Goal: Task Accomplishment & Management: Manage account settings

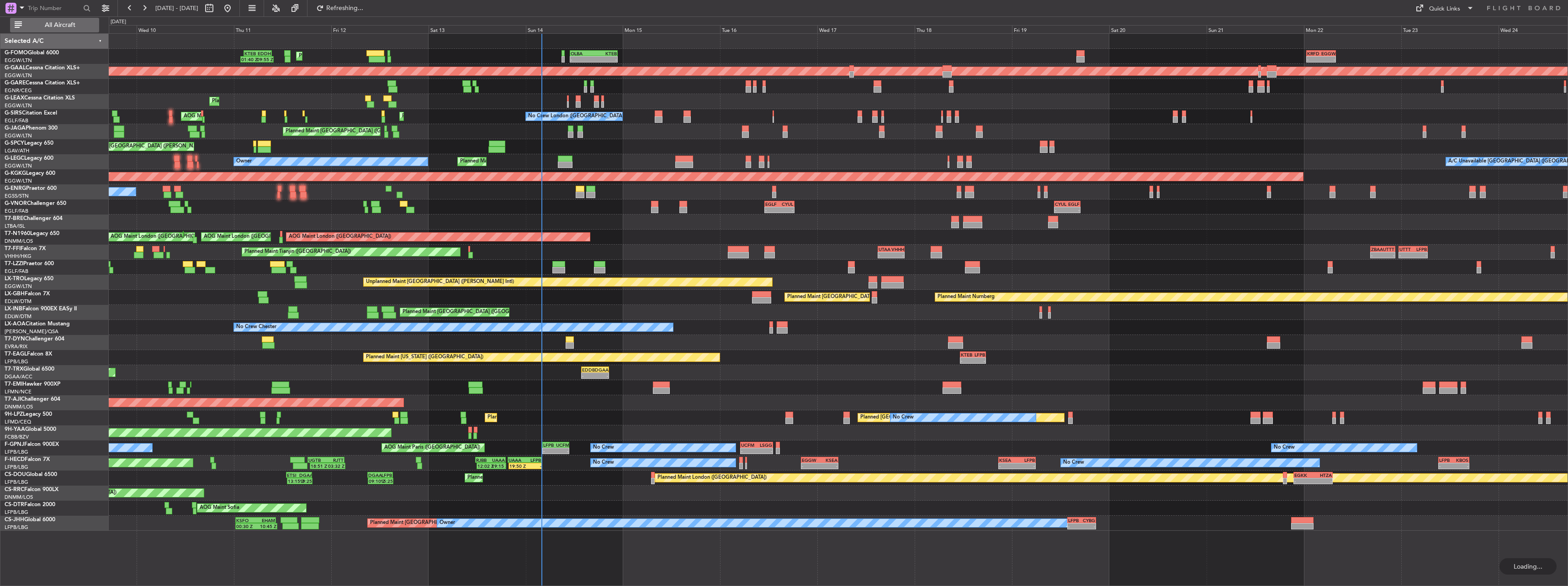
click at [77, 33] on div "All Aircraft" at bounding box center [58, 25] width 117 height 17
click at [73, 30] on button "All Aircraft" at bounding box center [55, 25] width 89 height 15
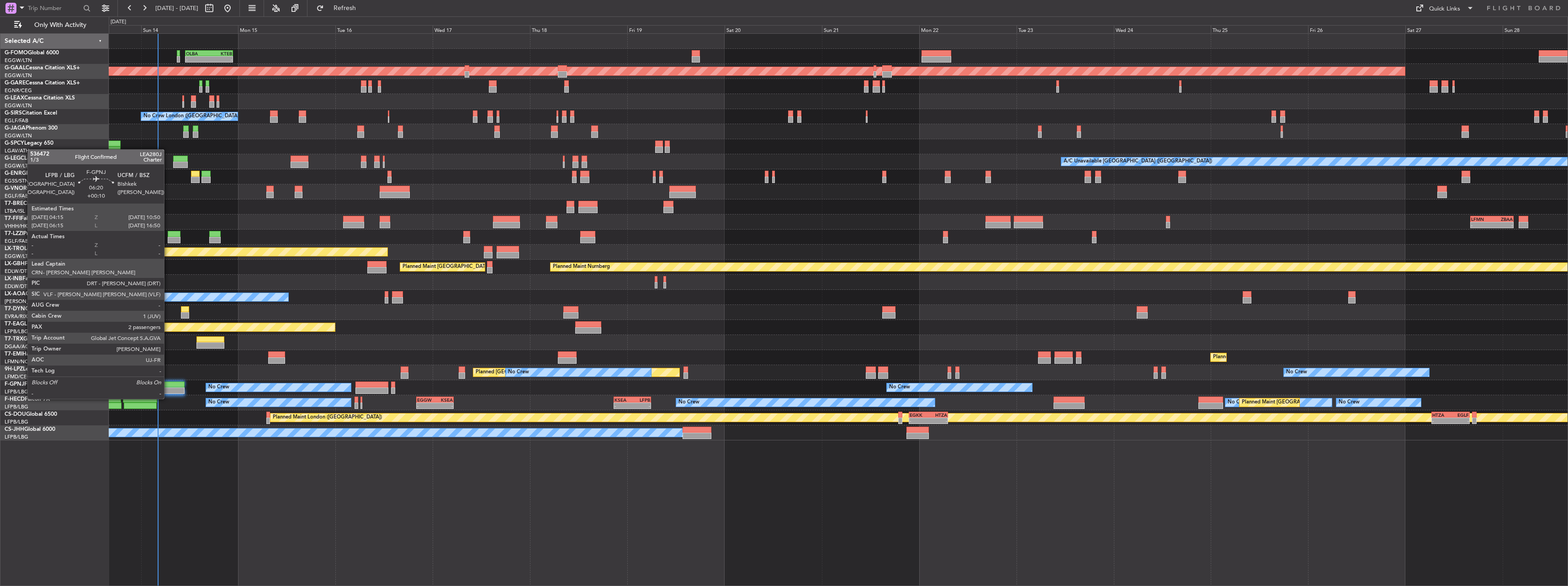
click at [168, 390] on div at bounding box center [171, 391] width 27 height 6
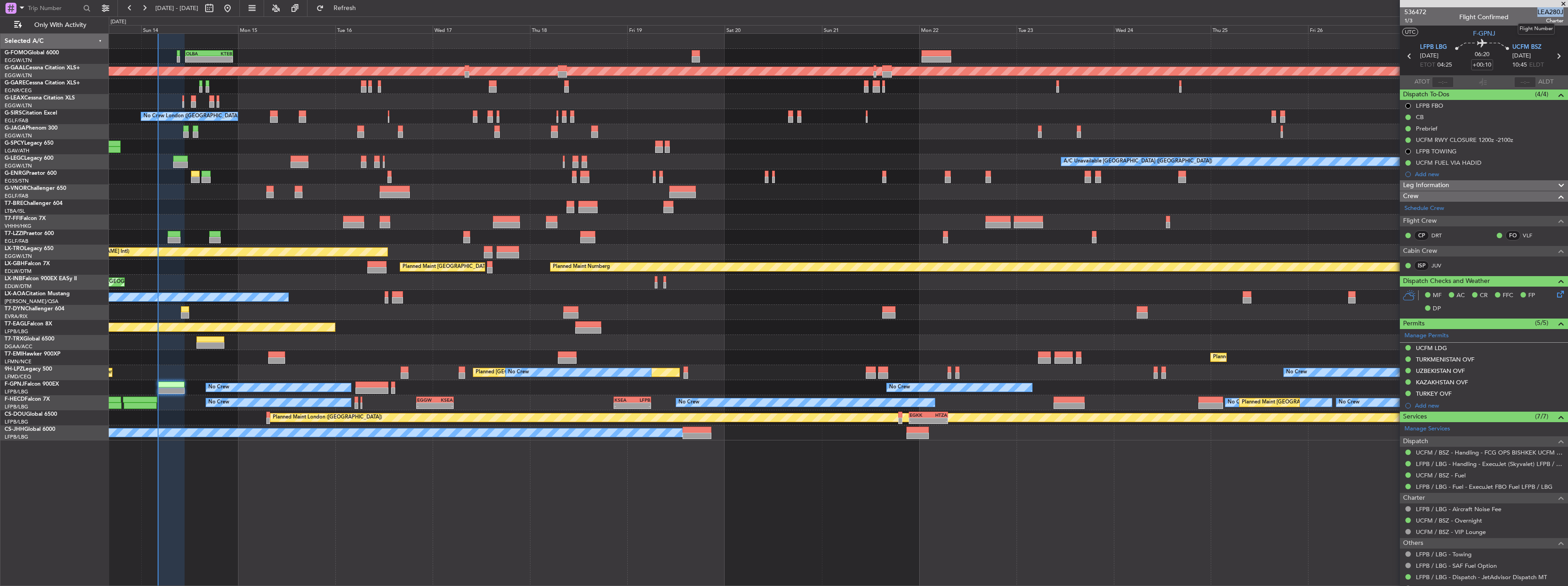
drag, startPoint x: 1532, startPoint y: 12, endPoint x: 1556, endPoint y: 11, distance: 24.0
click at [1556, 11] on span "LEA280J" at bounding box center [1550, 12] width 26 height 10
copy span "LEA280J"
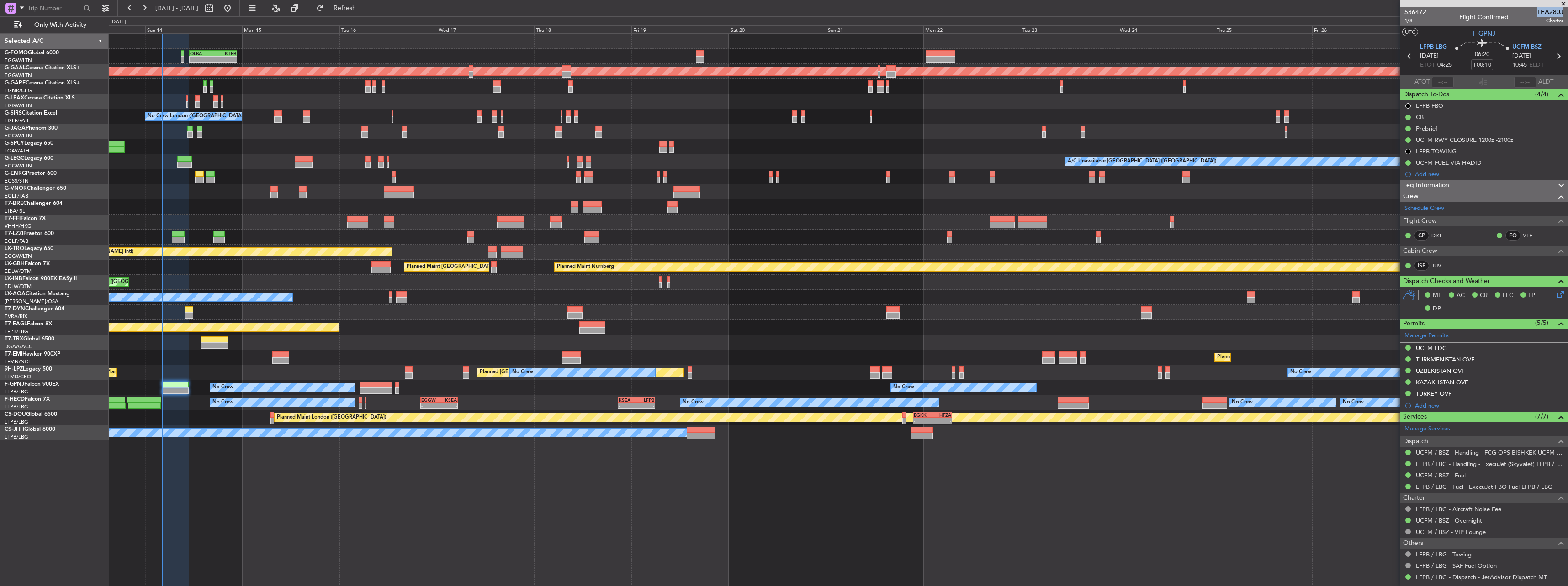
click at [896, 165] on div "A/C Unavailable [GEOGRAPHIC_DATA] ([GEOGRAPHIC_DATA]) Planned Maint [GEOGRAPHIC…" at bounding box center [838, 162] width 1458 height 15
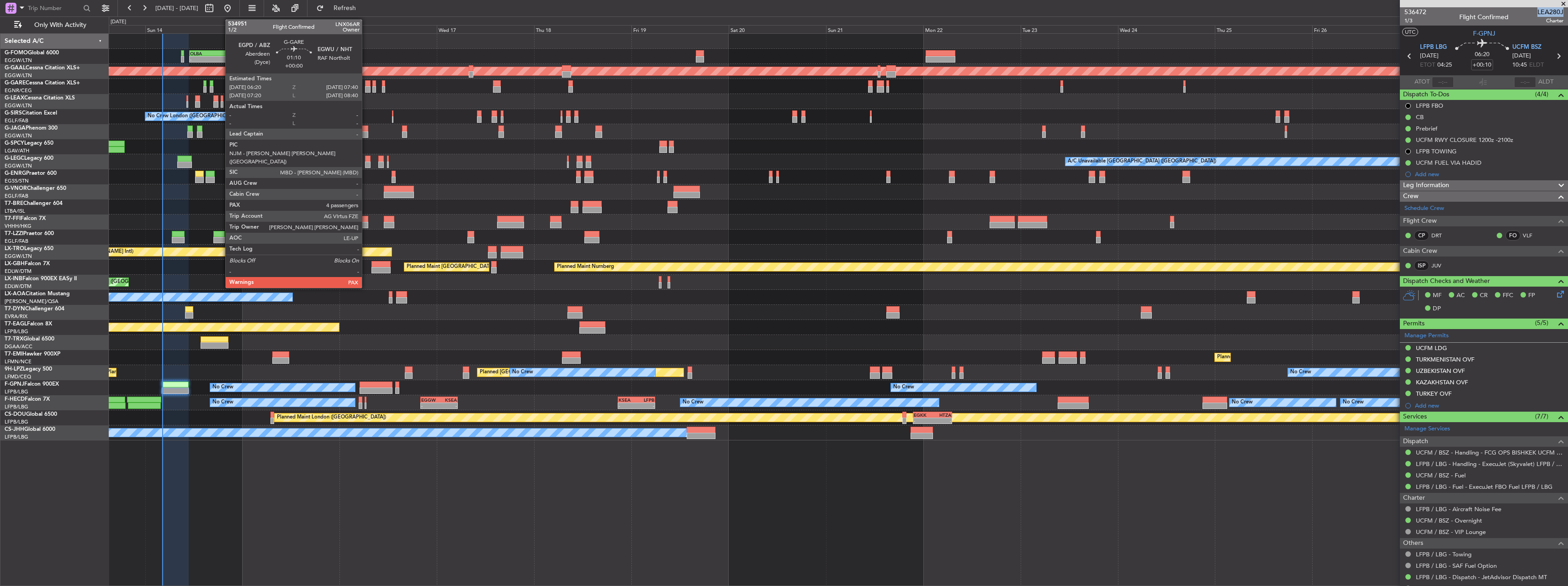
click at [366, 87] on div at bounding box center [367, 90] width 6 height 6
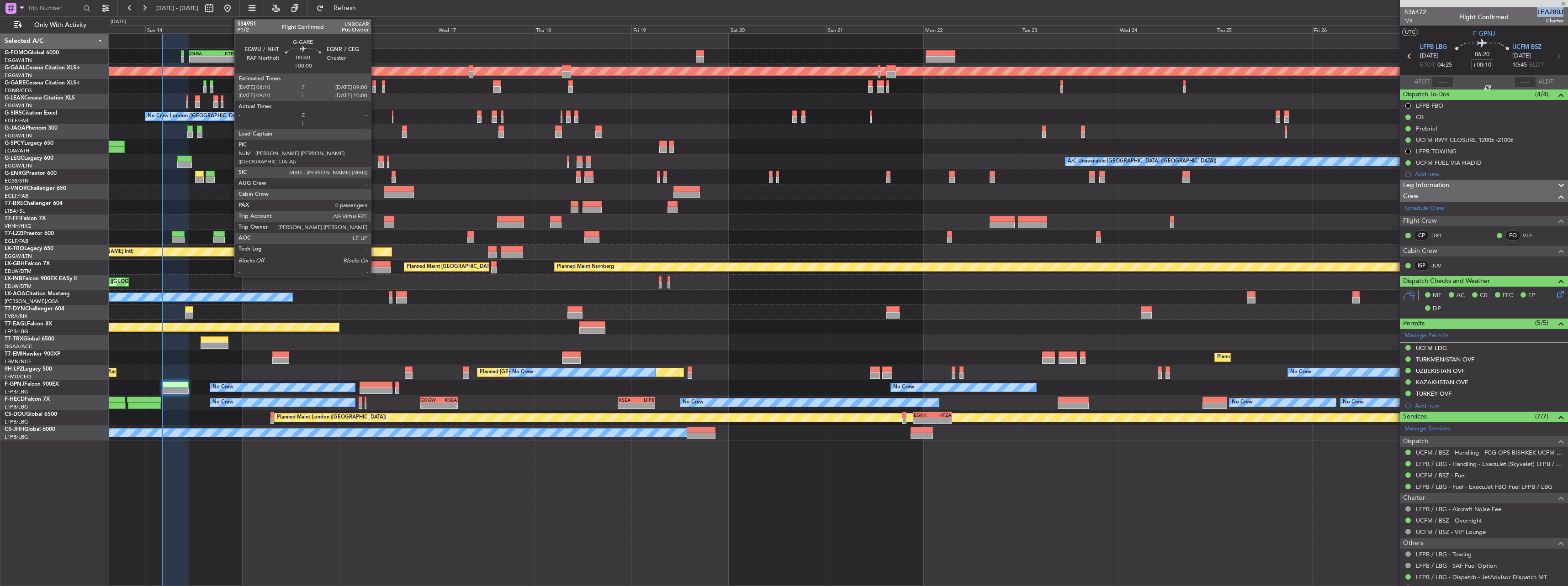
type input "4"
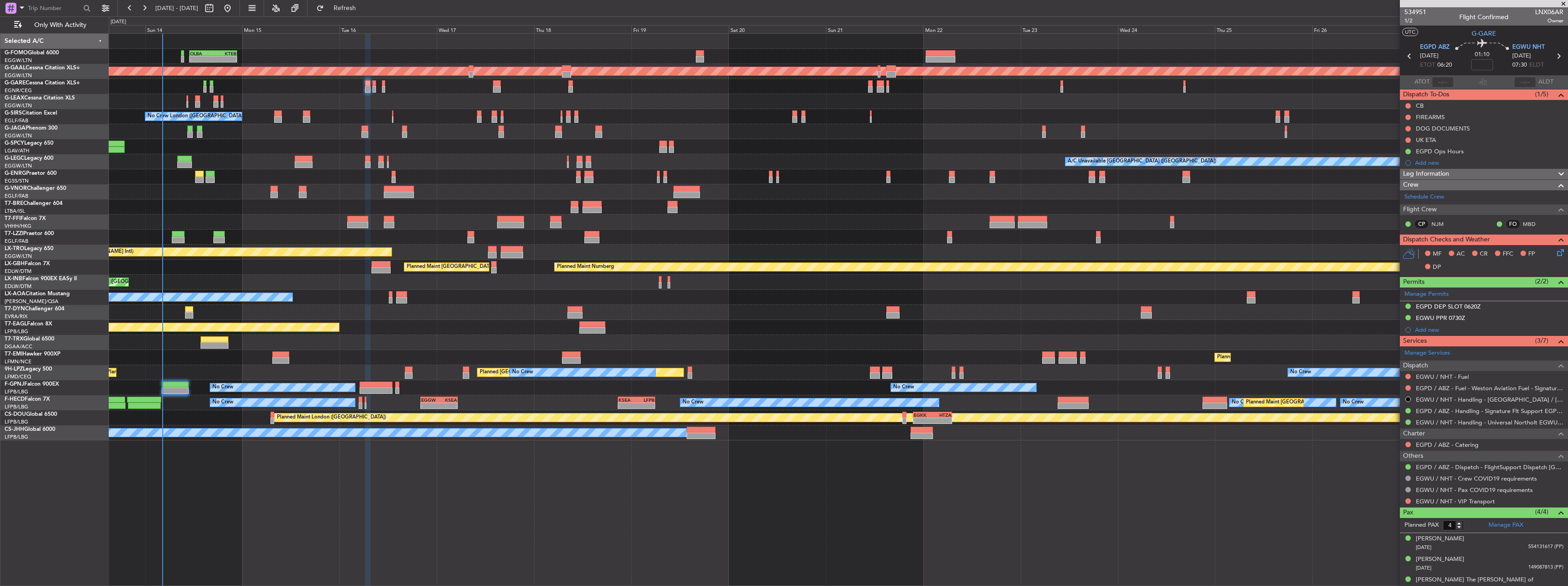
click at [1534, 12] on span "LNX06AR" at bounding box center [1549, 12] width 28 height 10
copy span "LNX06AR"
click at [1475, 66] on input at bounding box center [1482, 64] width 22 height 11
type input "-00:10"
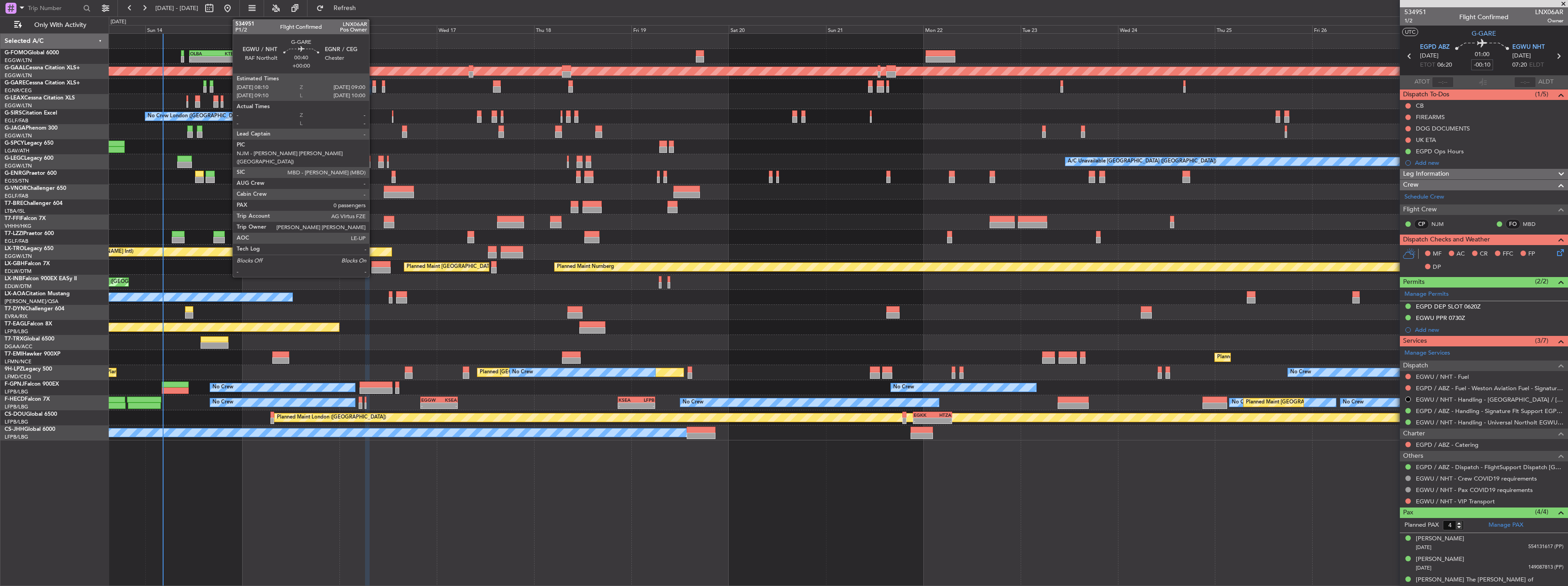
click at [373, 86] on div at bounding box center [374, 84] width 4 height 6
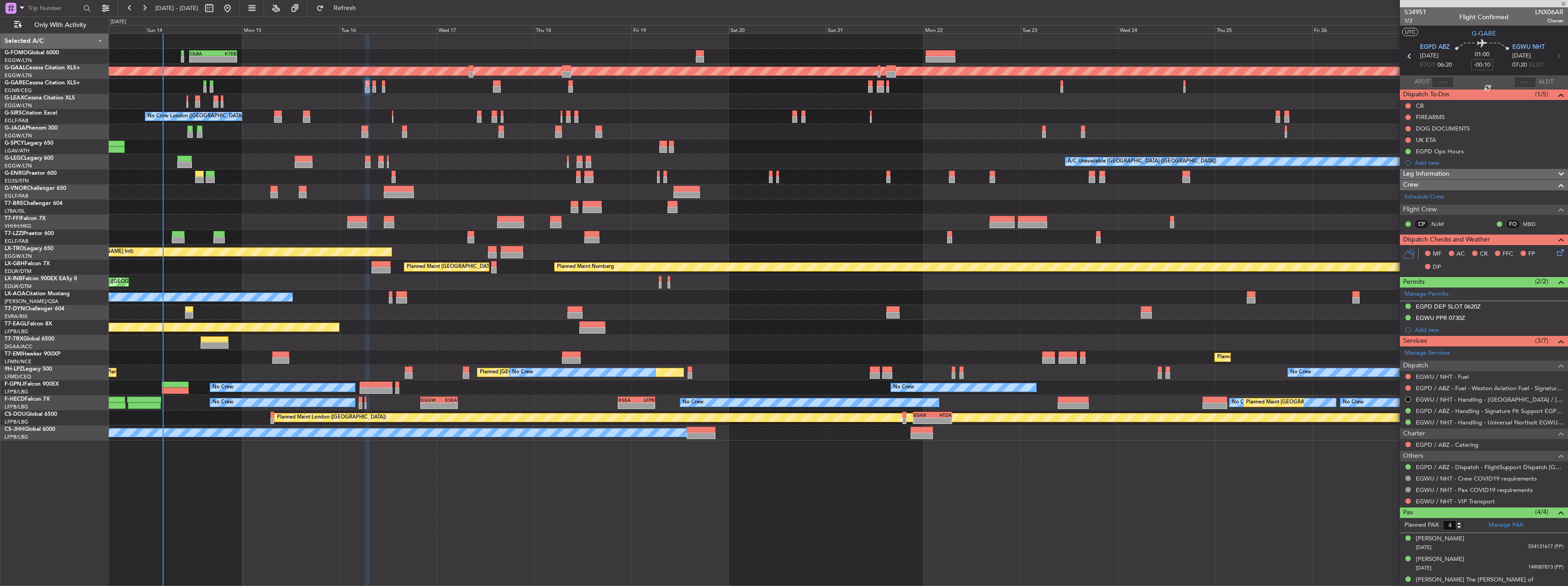
type input "0"
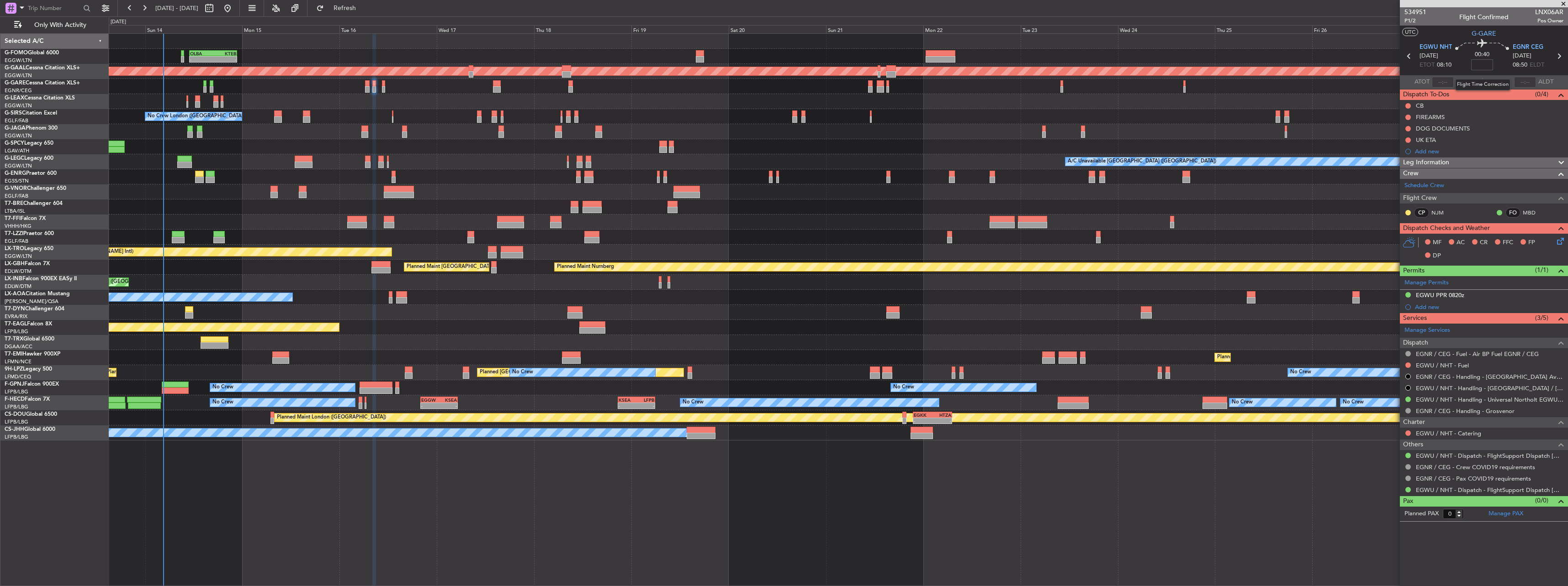
click at [1482, 67] on input at bounding box center [1482, 64] width 22 height 11
type input "-00:05"
drag, startPoint x: 1420, startPoint y: 163, endPoint x: 1427, endPoint y: 173, distance: 12.2
click at [1420, 163] on span "Leg Information" at bounding box center [1426, 163] width 46 height 10
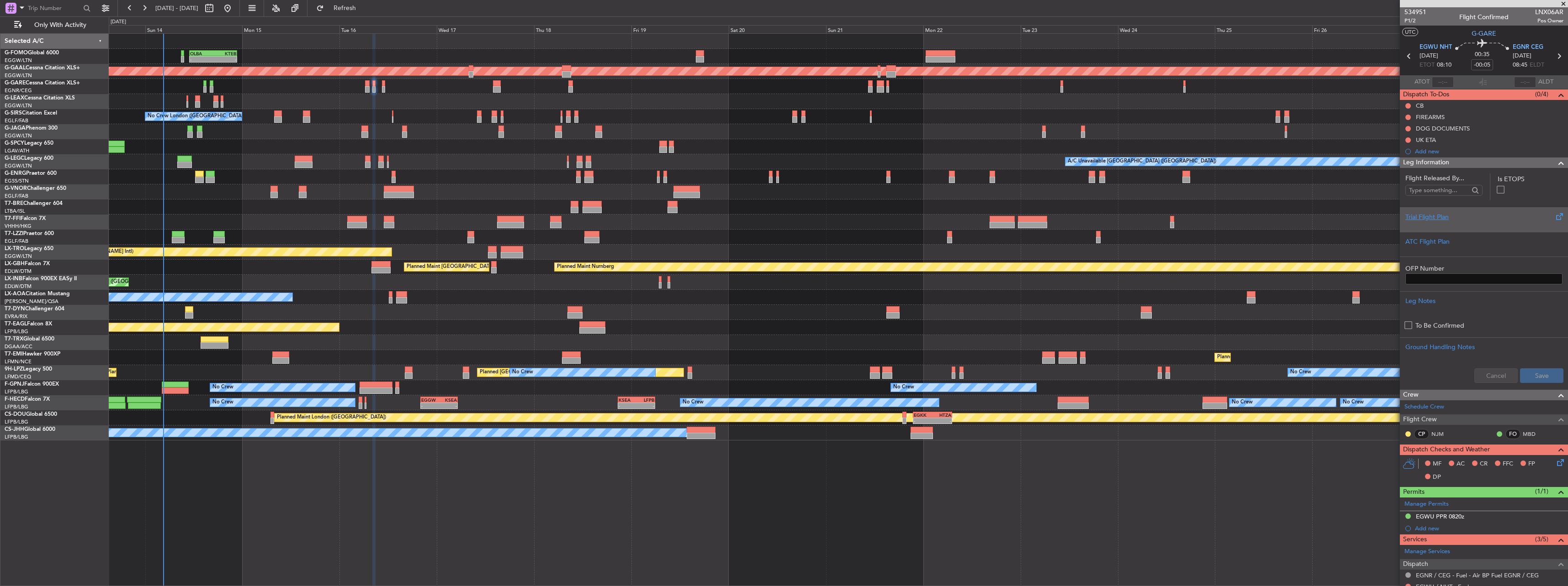
click at [1433, 210] on div "Trial Flight Plan" at bounding box center [1484, 220] width 168 height 24
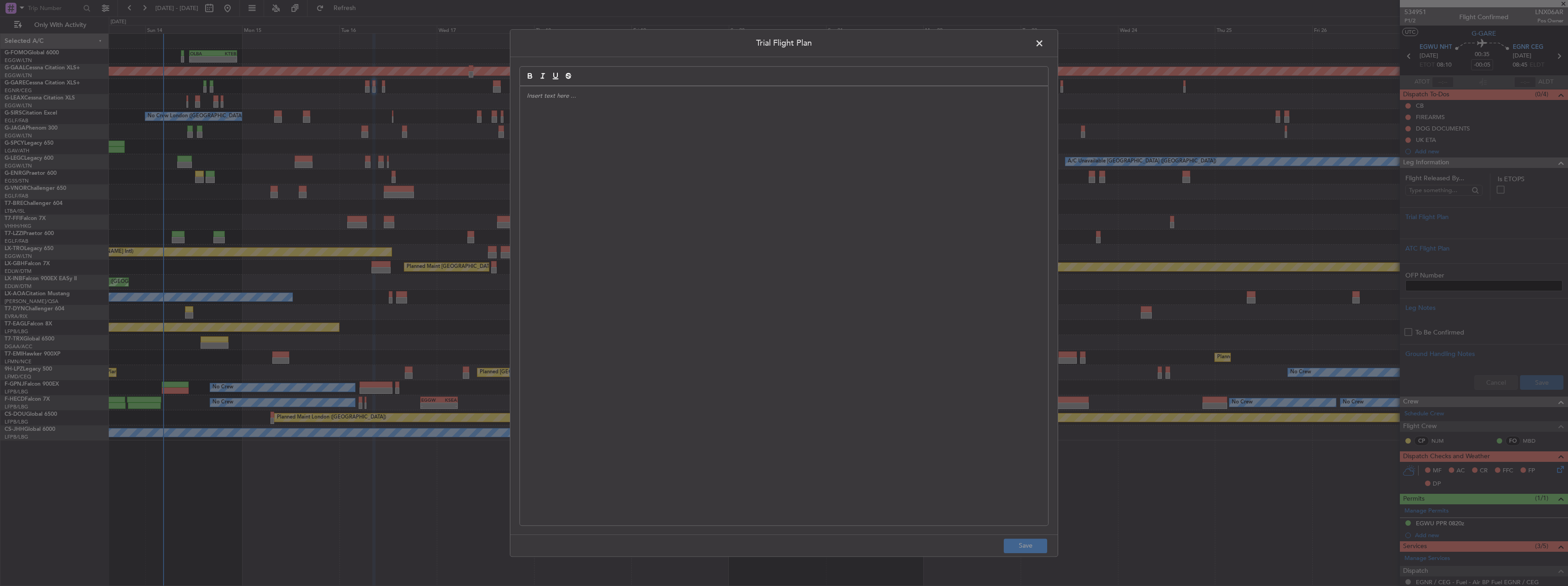
click at [941, 113] on div at bounding box center [784, 306] width 528 height 439
click at [1031, 544] on button "Save" at bounding box center [1025, 545] width 43 height 15
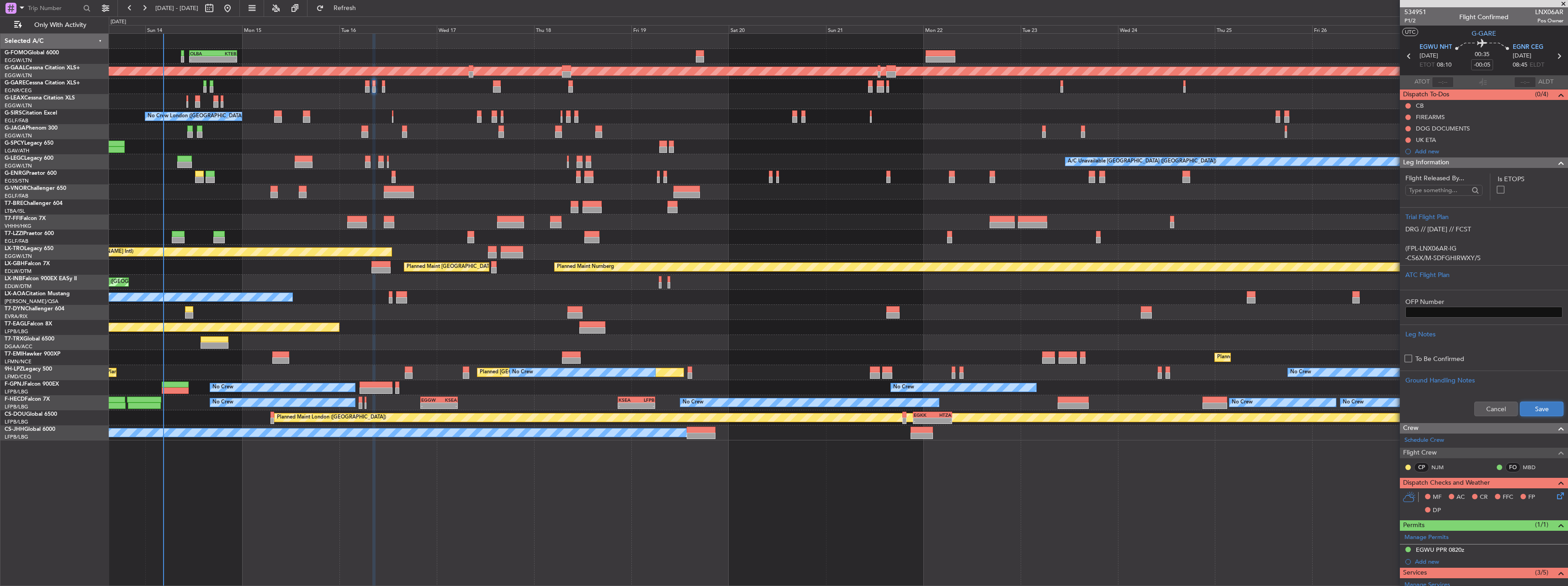
click at [1524, 415] on button "Save" at bounding box center [1541, 409] width 43 height 15
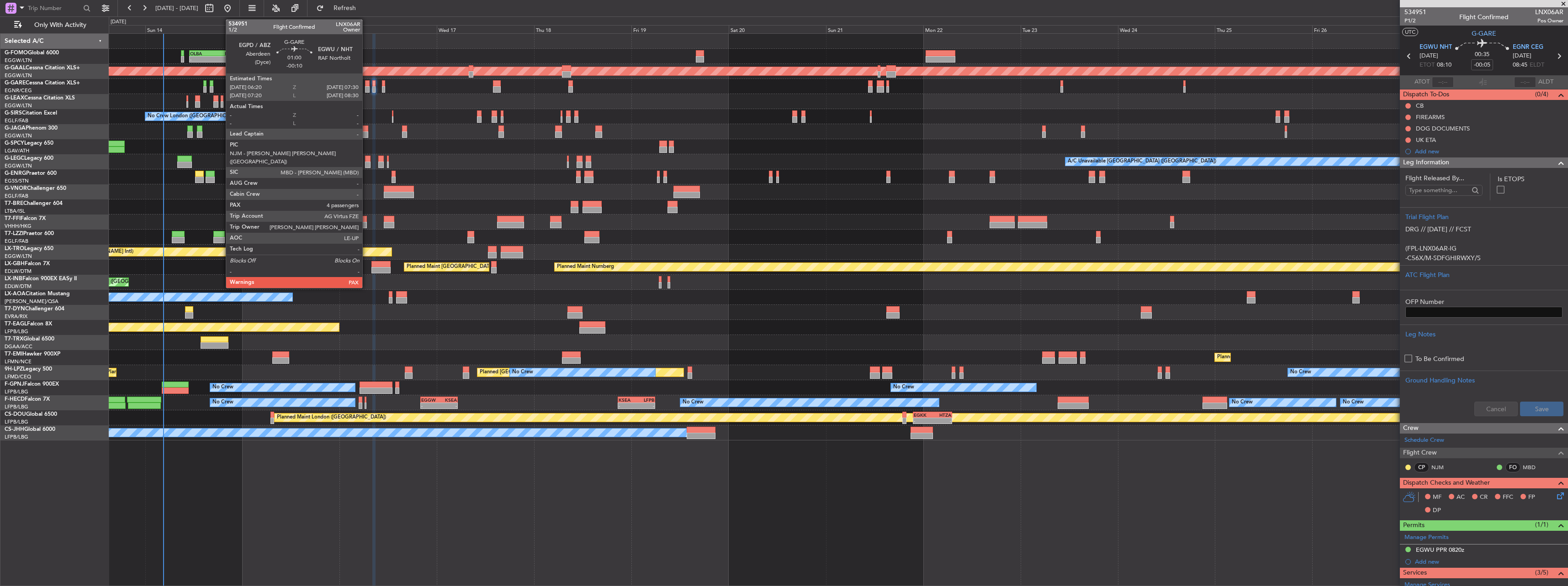
click at [366, 86] on div at bounding box center [367, 90] width 5 height 6
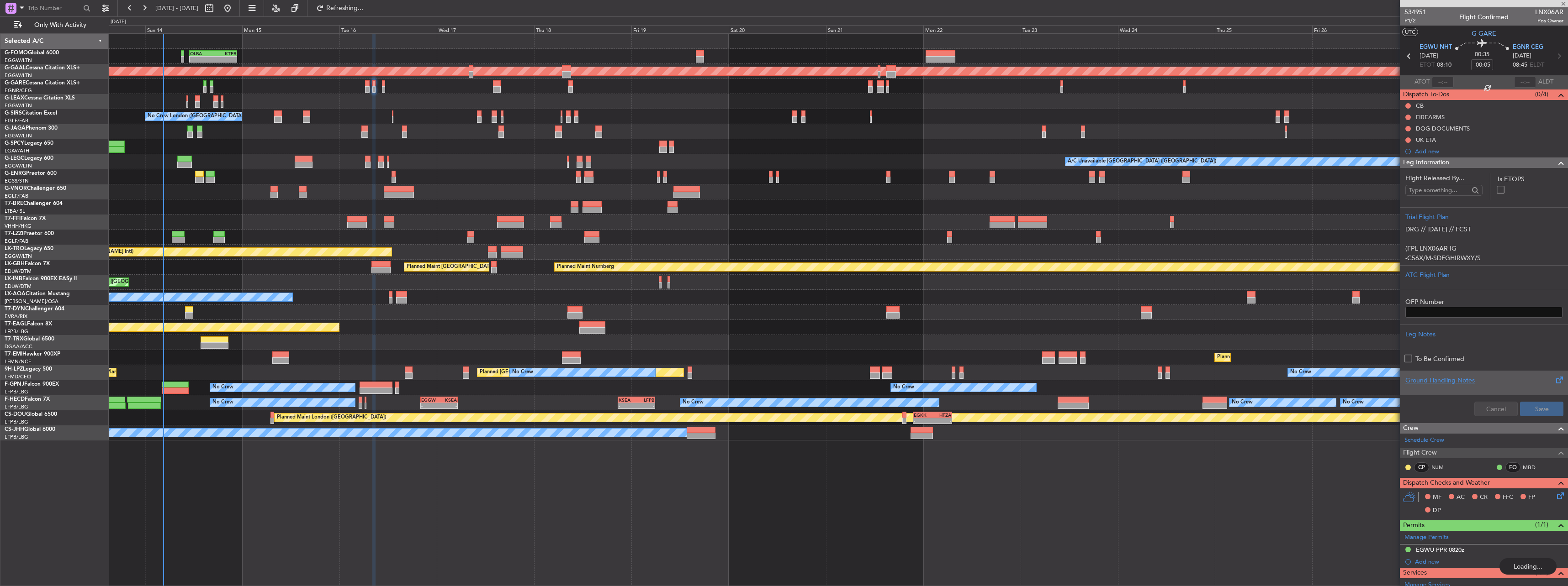
type input "-00:10"
type input "4"
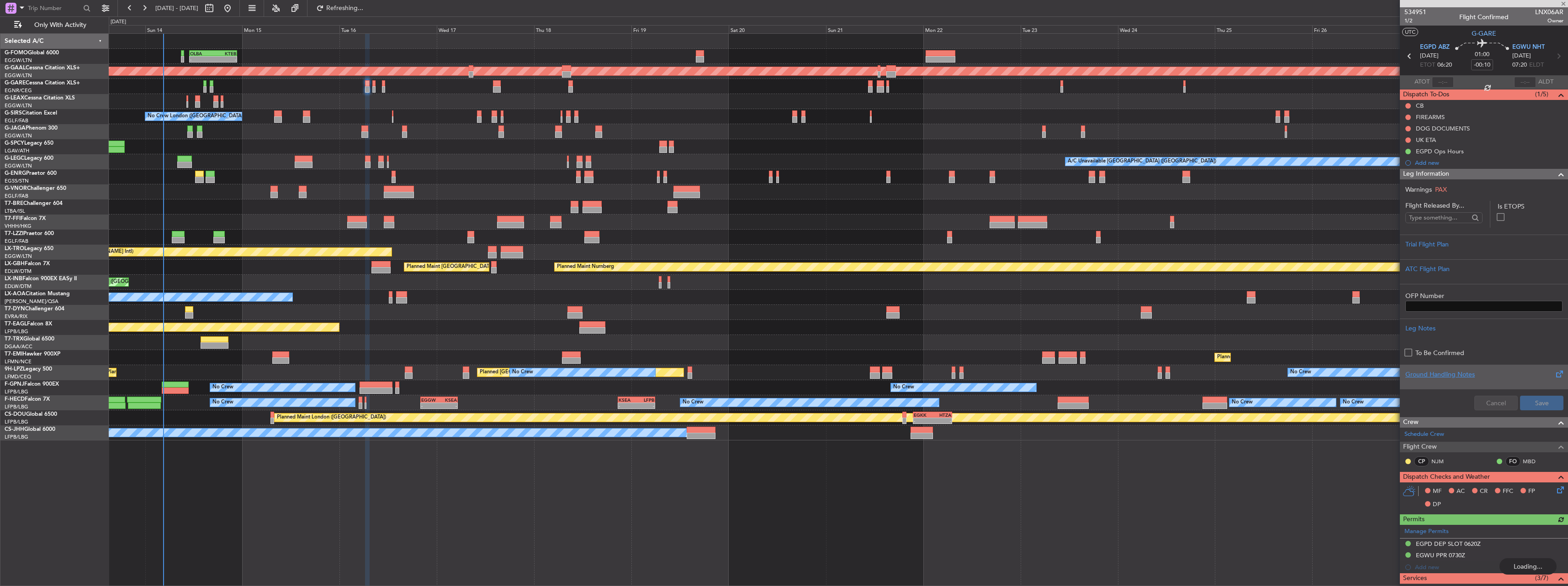
type input "-00:05"
type input "0"
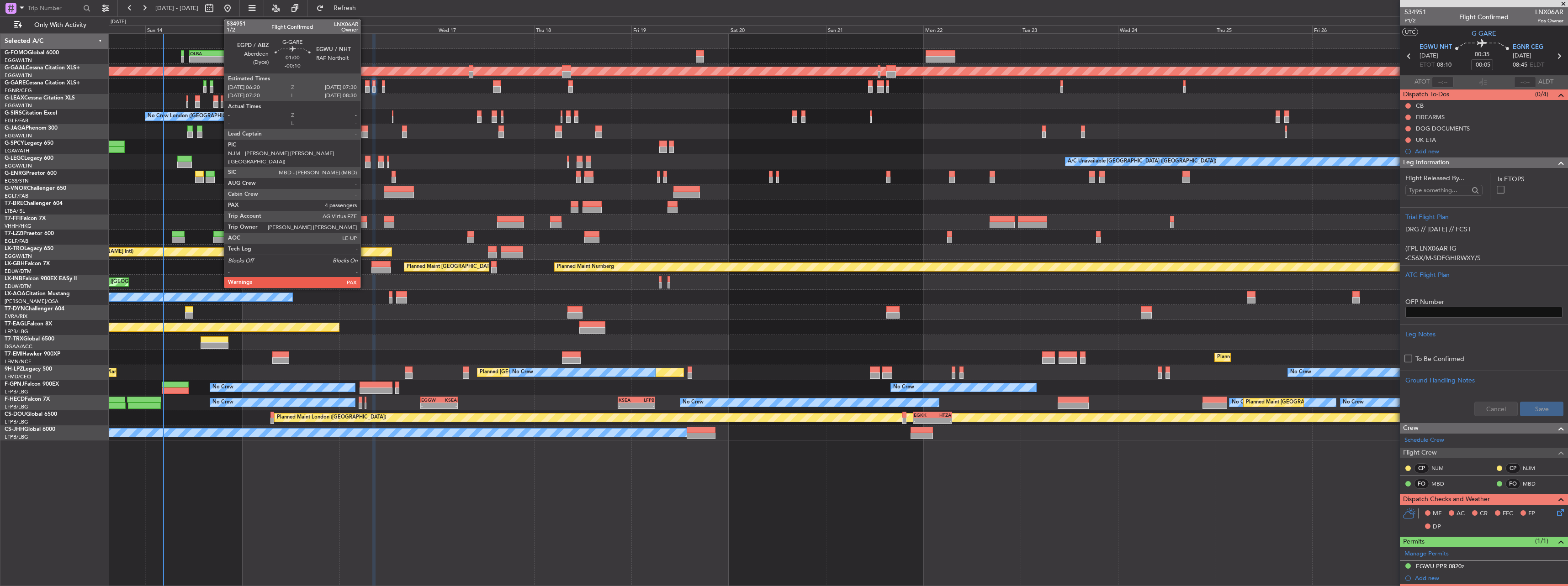
click at [365, 91] on div at bounding box center [367, 90] width 5 height 6
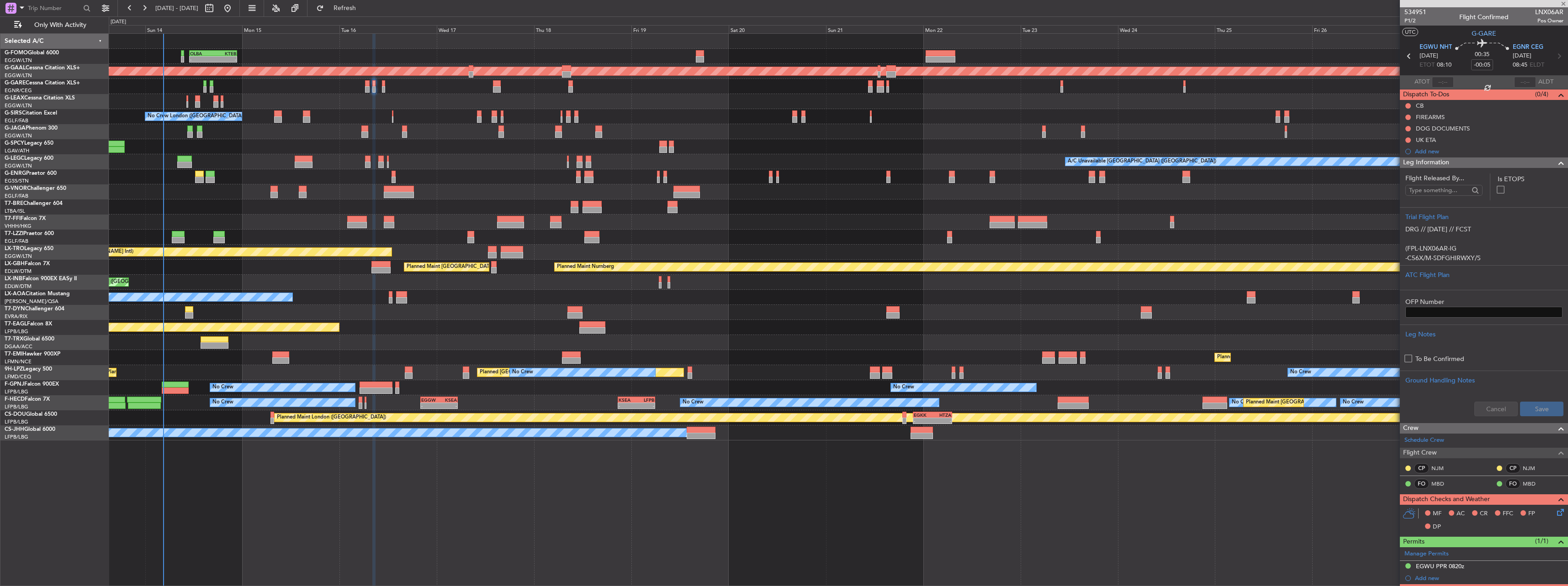
type input "-00:10"
type input "4"
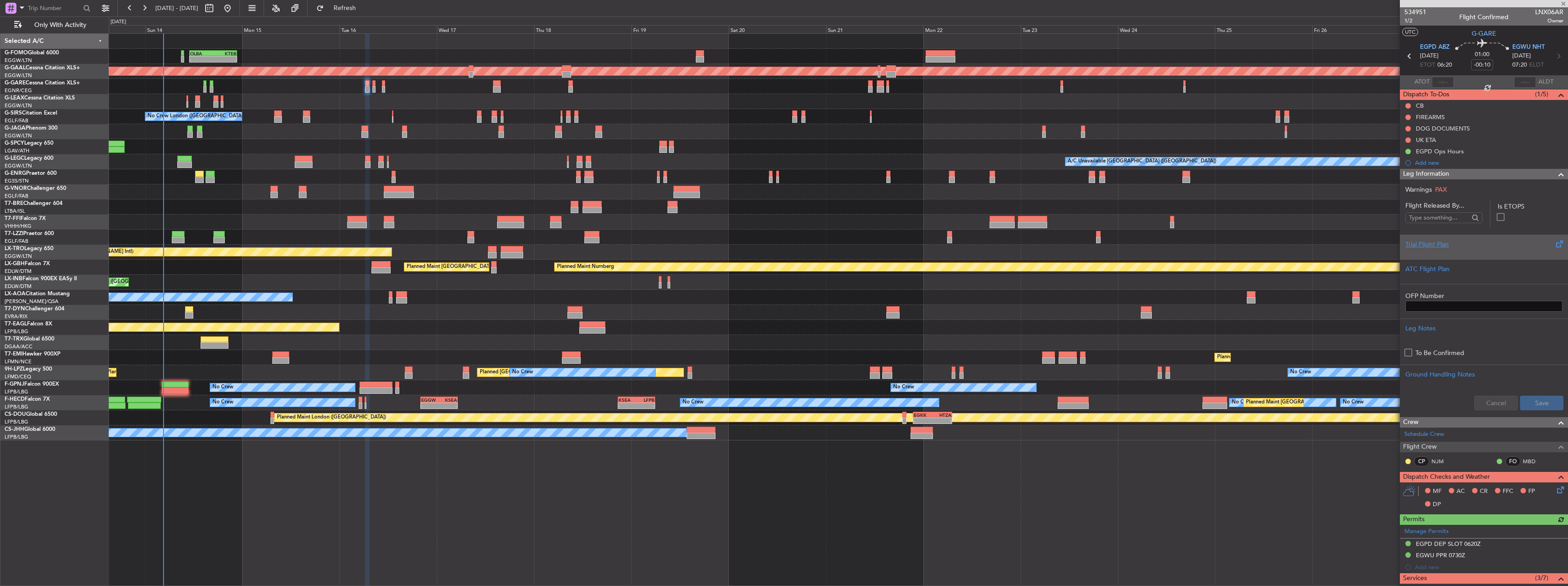
click at [1436, 242] on div "Trial Flight Plan" at bounding box center [1484, 244] width 157 height 10
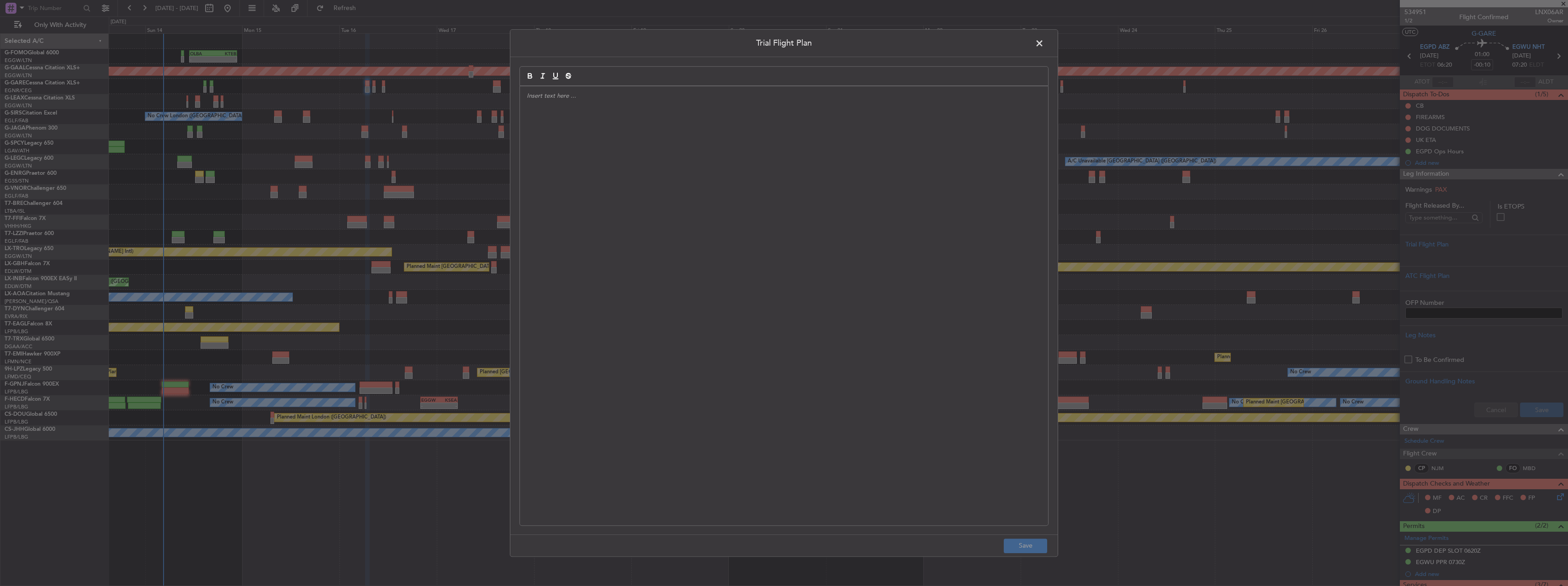
click at [852, 198] on div at bounding box center [784, 306] width 528 height 439
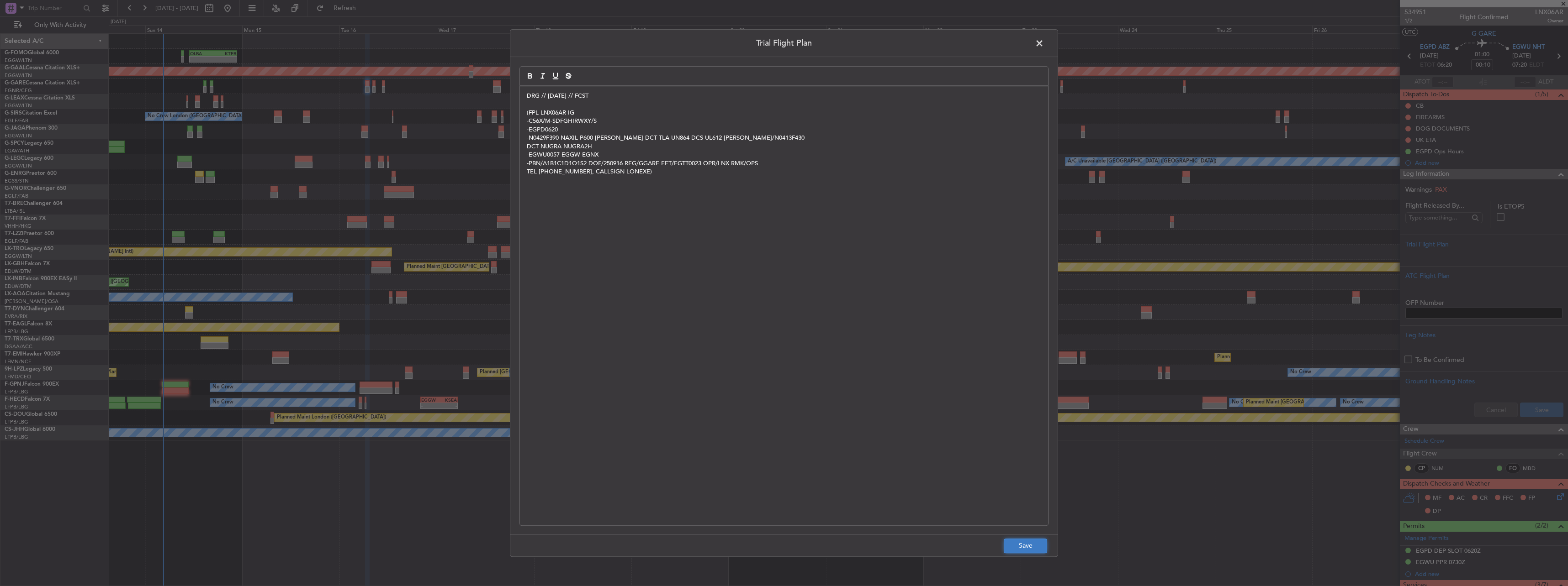
click at [1036, 540] on button "Save" at bounding box center [1025, 545] width 43 height 15
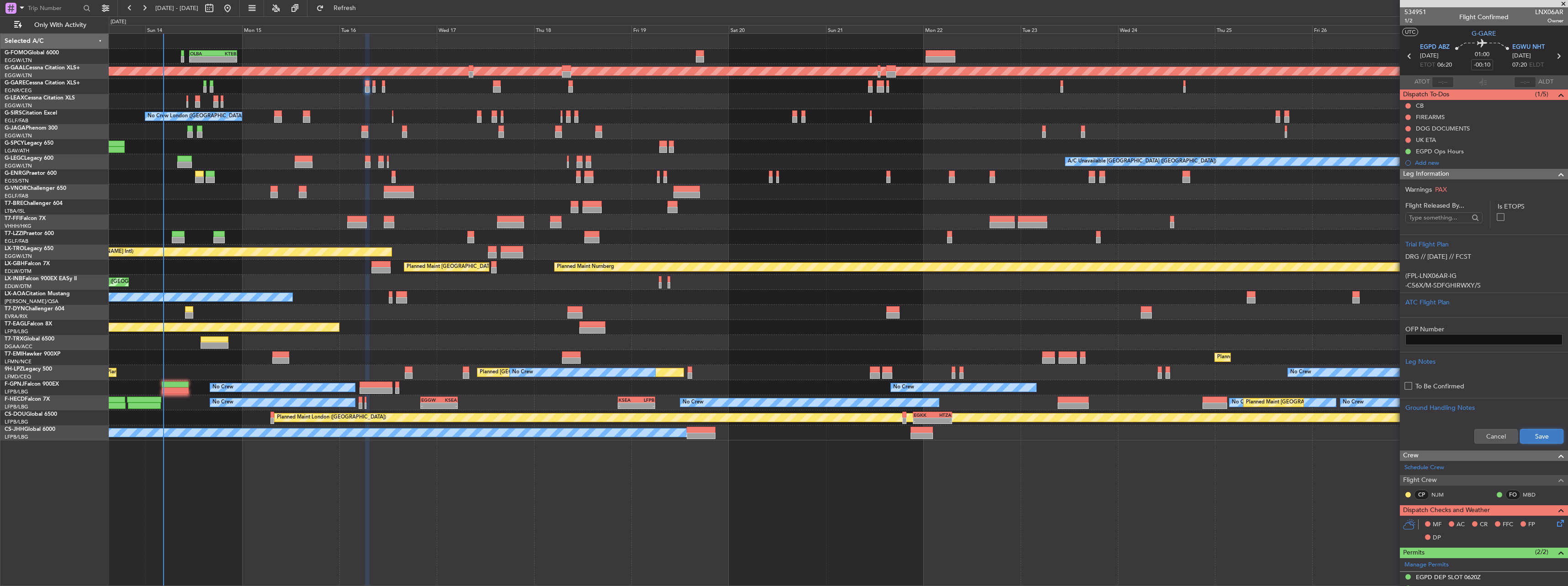
click at [1524, 438] on button "Save" at bounding box center [1541, 436] width 43 height 15
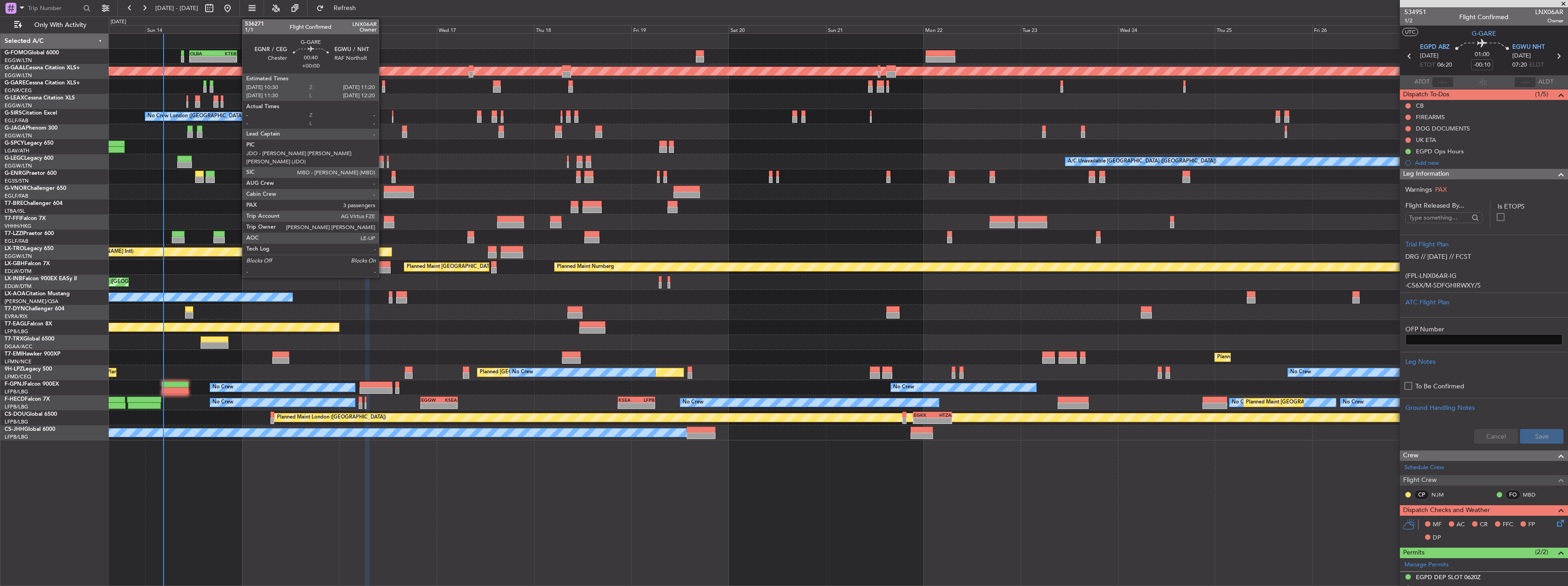
click at [383, 84] on div at bounding box center [384, 84] width 4 height 6
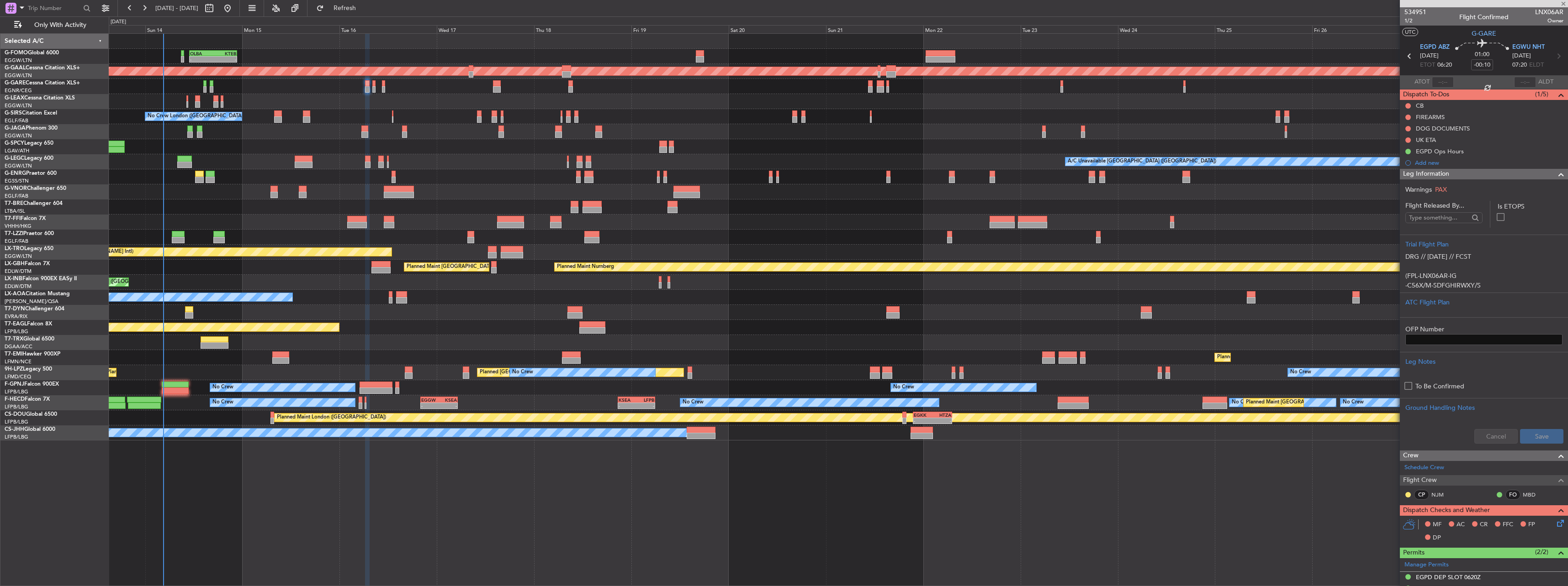
type input "3"
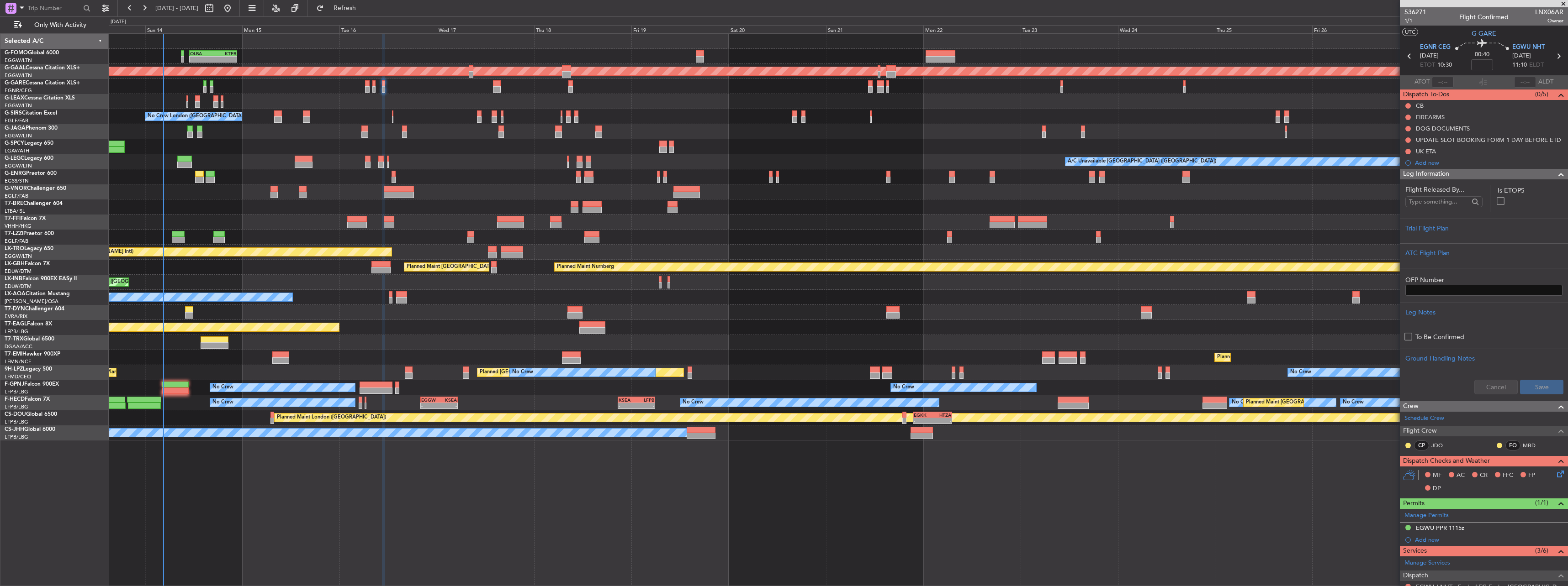
scroll to position [91, 0]
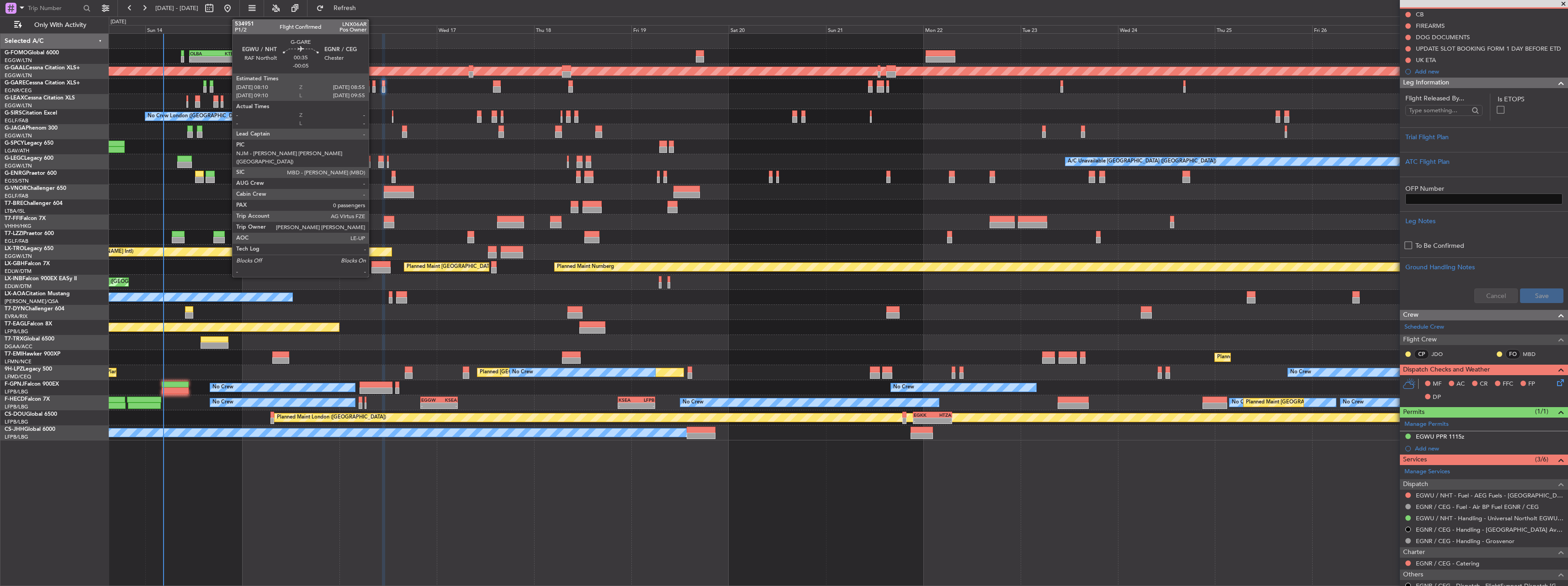
click at [373, 86] on div at bounding box center [374, 84] width 3 height 6
type input "-00:05"
type input "0"
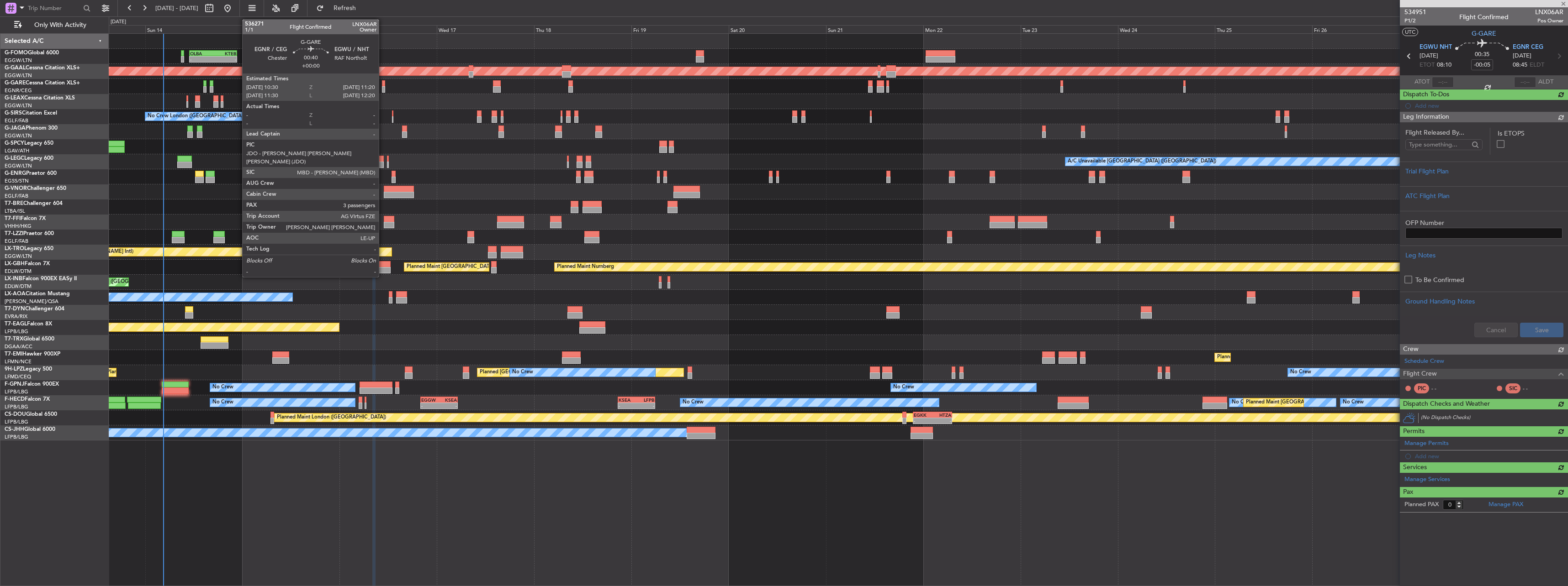
scroll to position [0, 0]
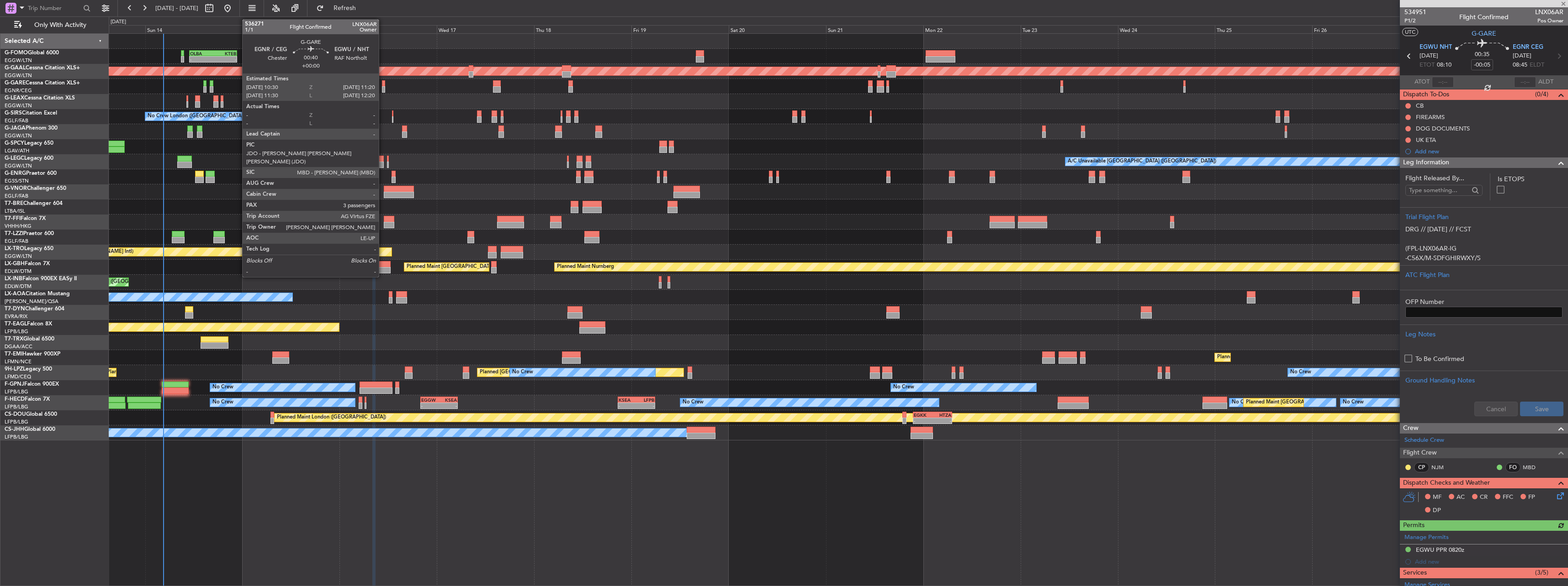
click at [383, 87] on div at bounding box center [384, 90] width 4 height 6
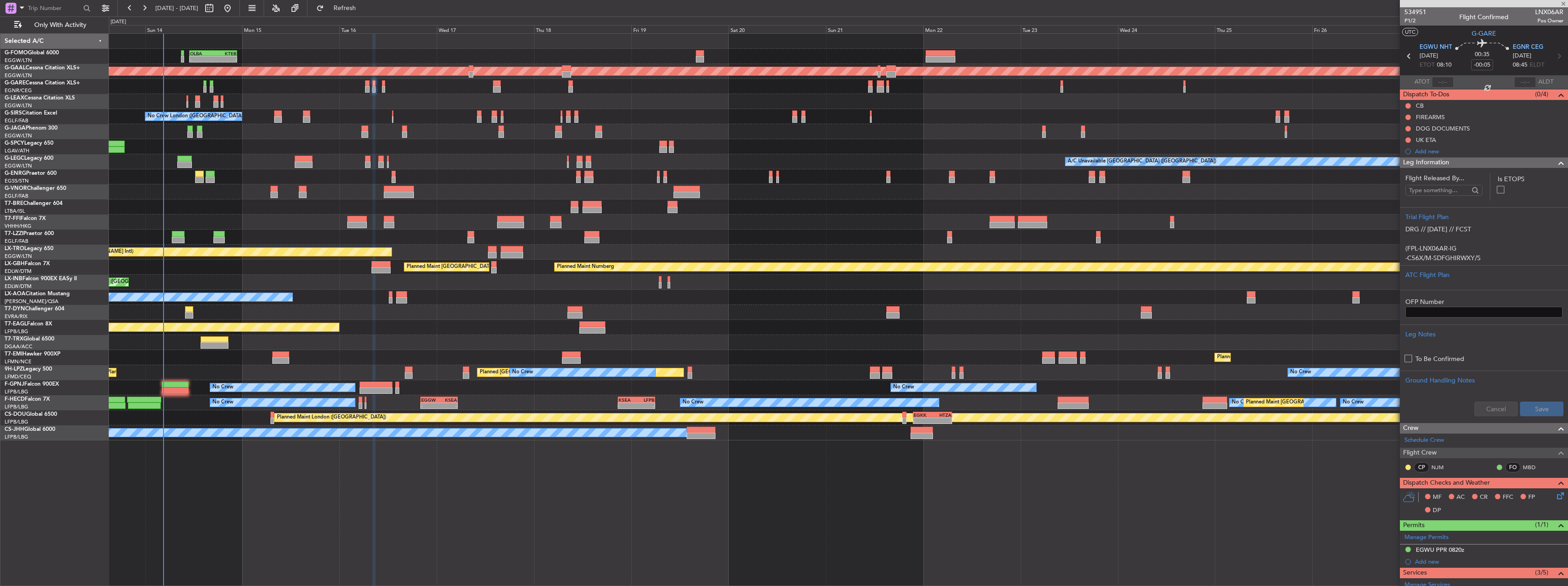
type input "3"
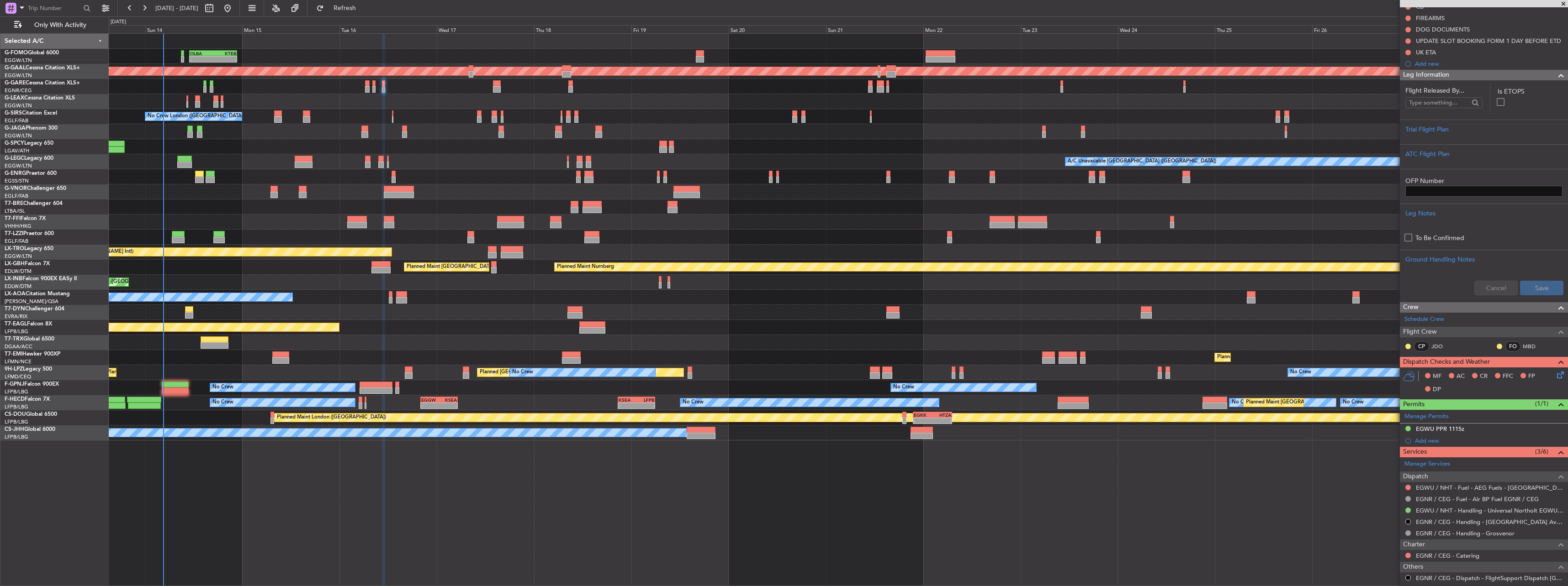
scroll to position [241, 0]
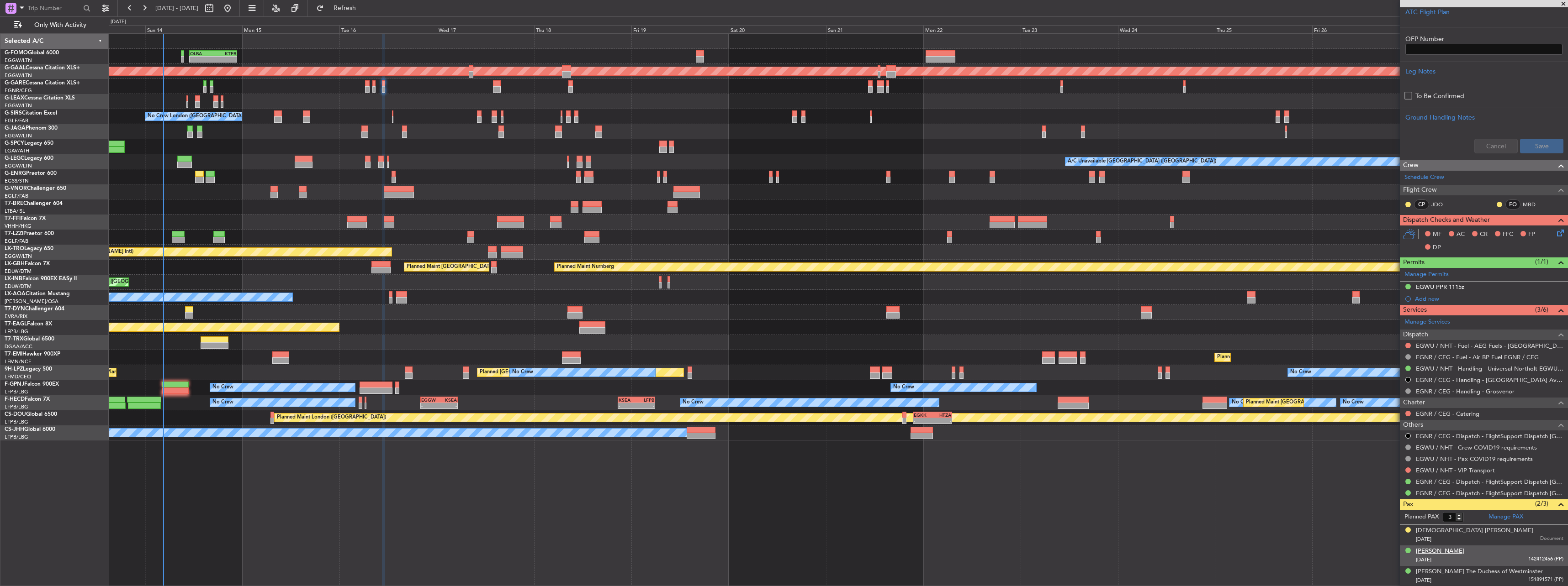
click at [1464, 551] on div "[PERSON_NAME]" at bounding box center [1440, 551] width 48 height 9
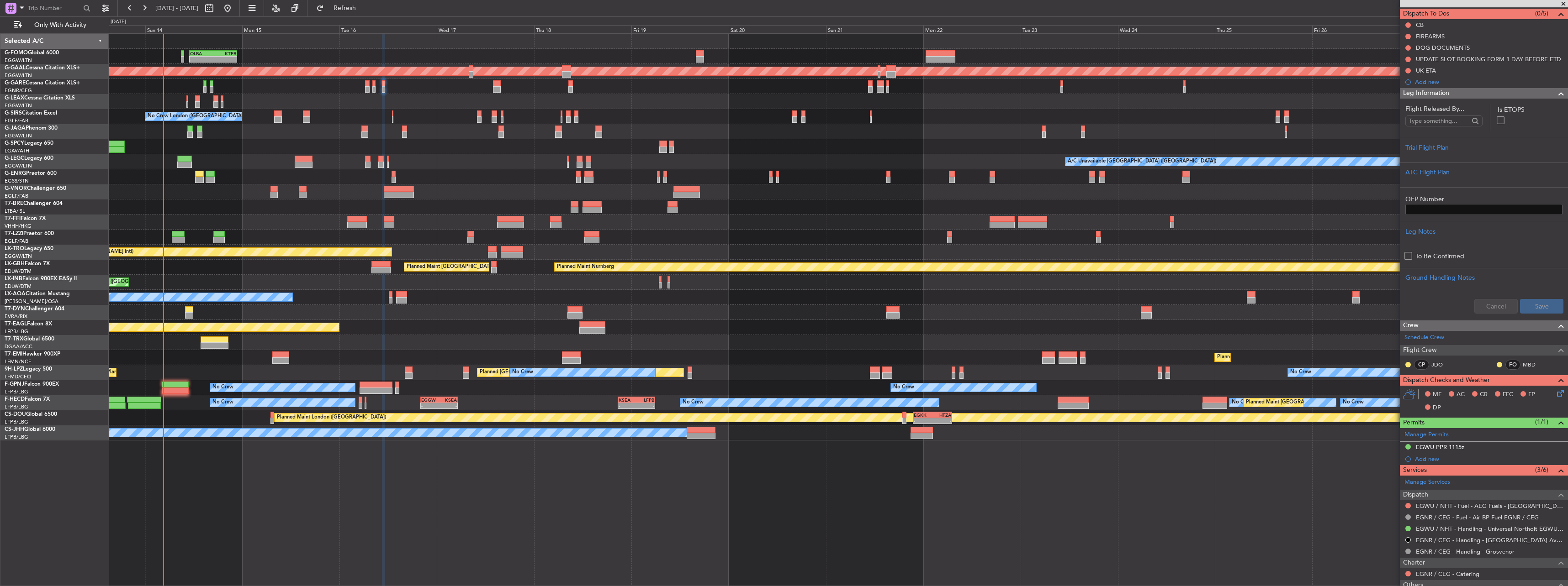
scroll to position [0, 0]
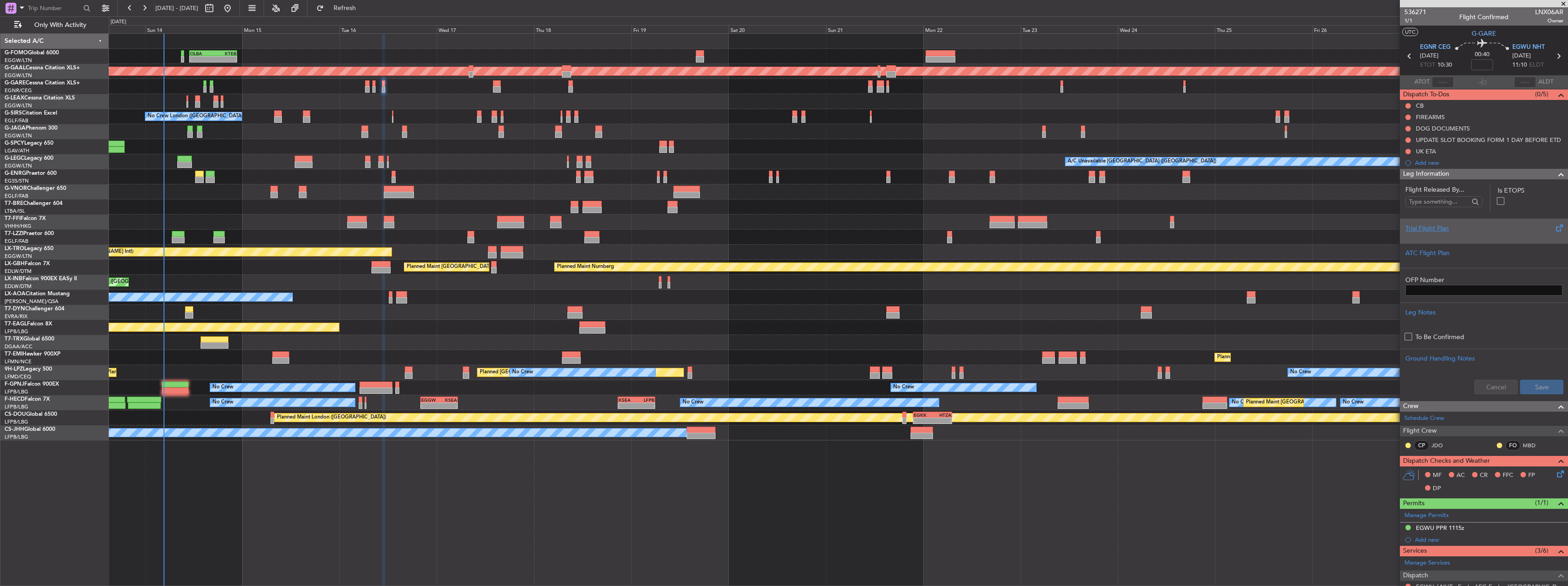
click at [1436, 222] on div "Trial Flight Plan" at bounding box center [1484, 231] width 168 height 24
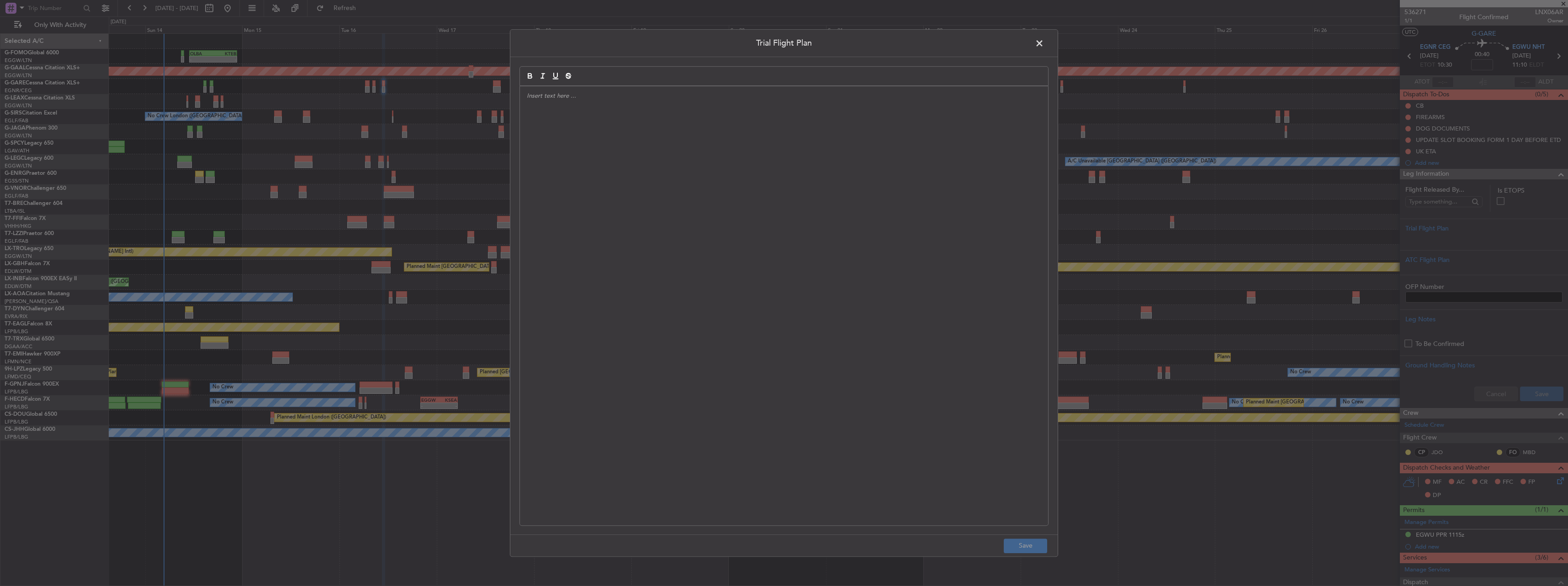
click at [962, 171] on div at bounding box center [784, 306] width 528 height 439
click at [1034, 554] on footer "Save" at bounding box center [784, 545] width 547 height 22
click at [1034, 552] on button "Save" at bounding box center [1025, 545] width 43 height 15
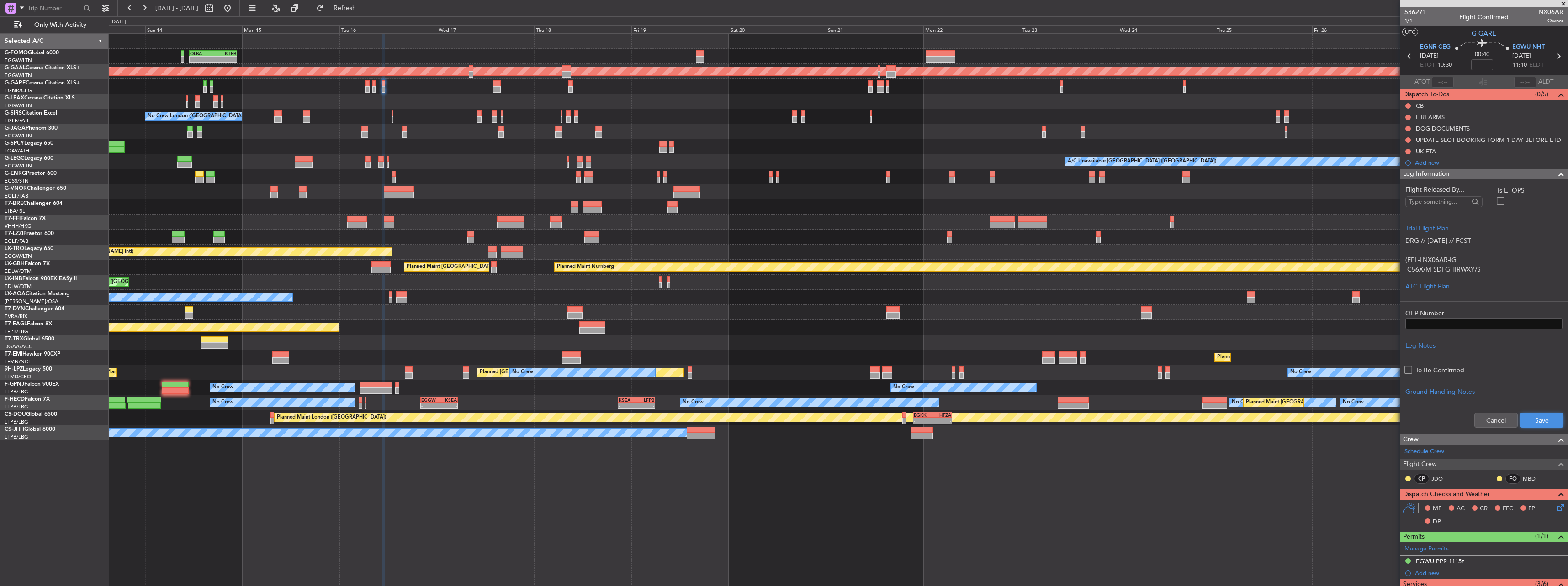
click at [1520, 424] on button "Save" at bounding box center [1541, 420] width 43 height 15
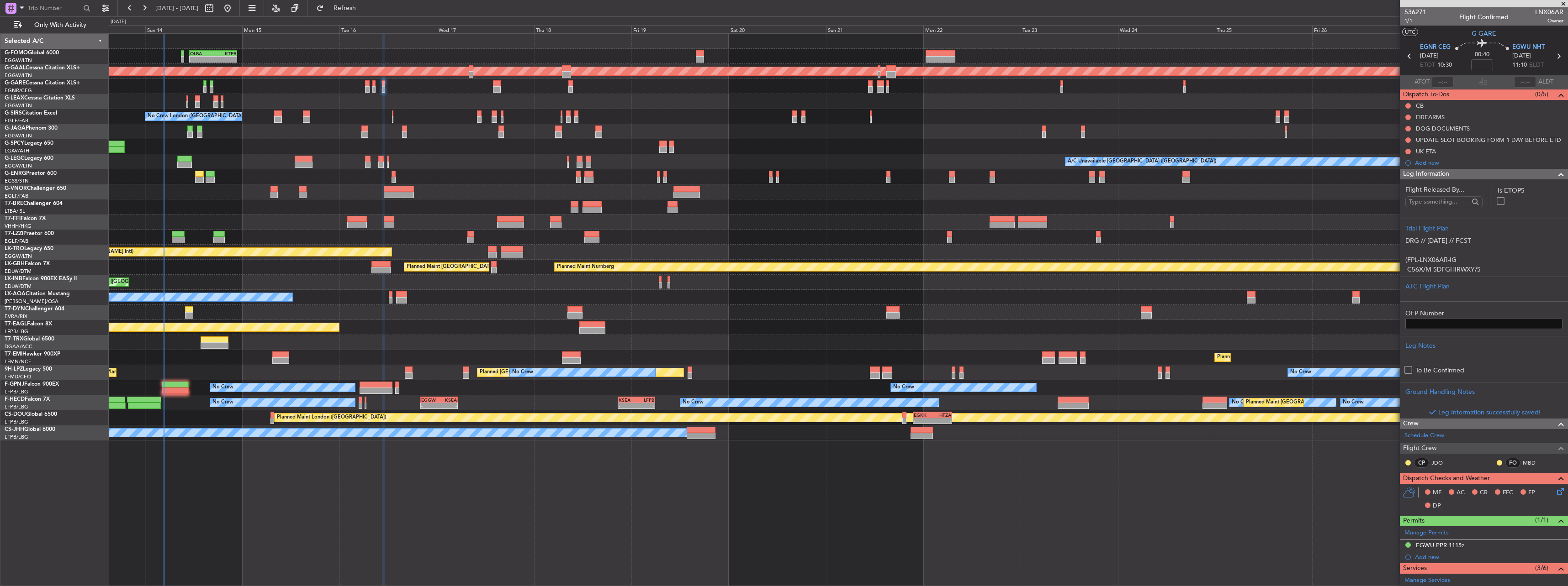
click at [1436, 175] on span "Leg Information" at bounding box center [1426, 174] width 46 height 10
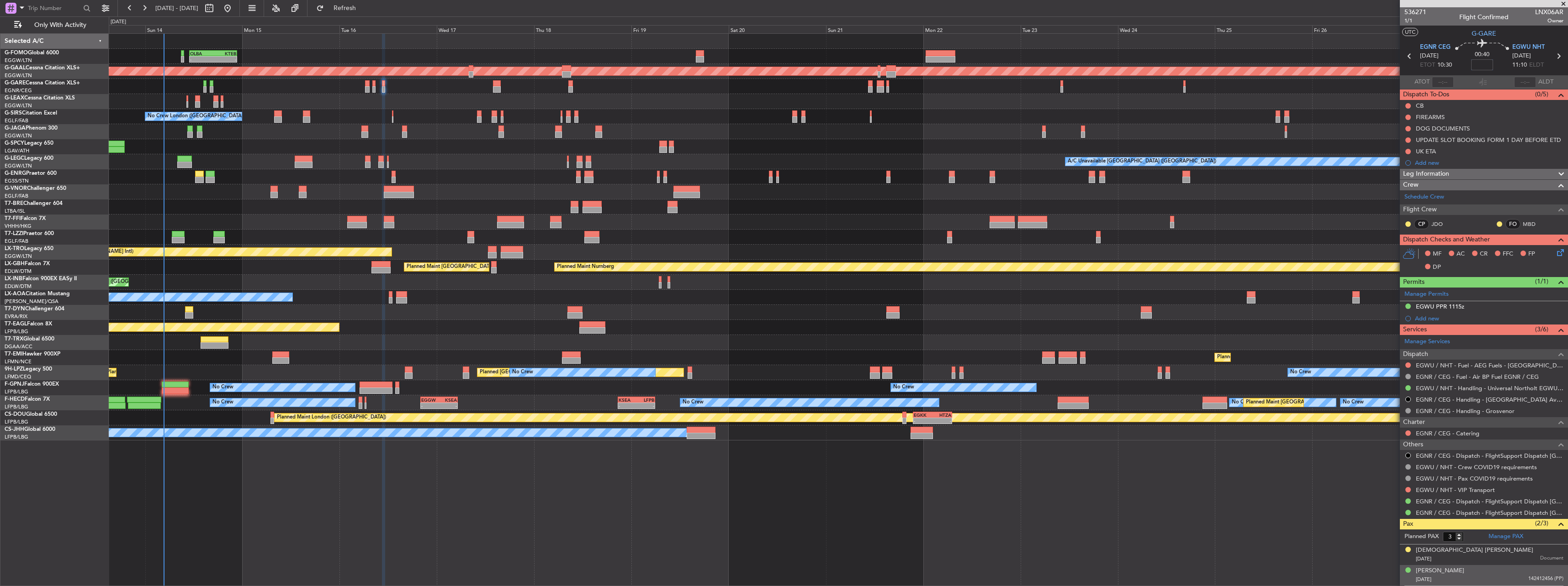
click at [1478, 66] on input at bounding box center [1482, 64] width 22 height 11
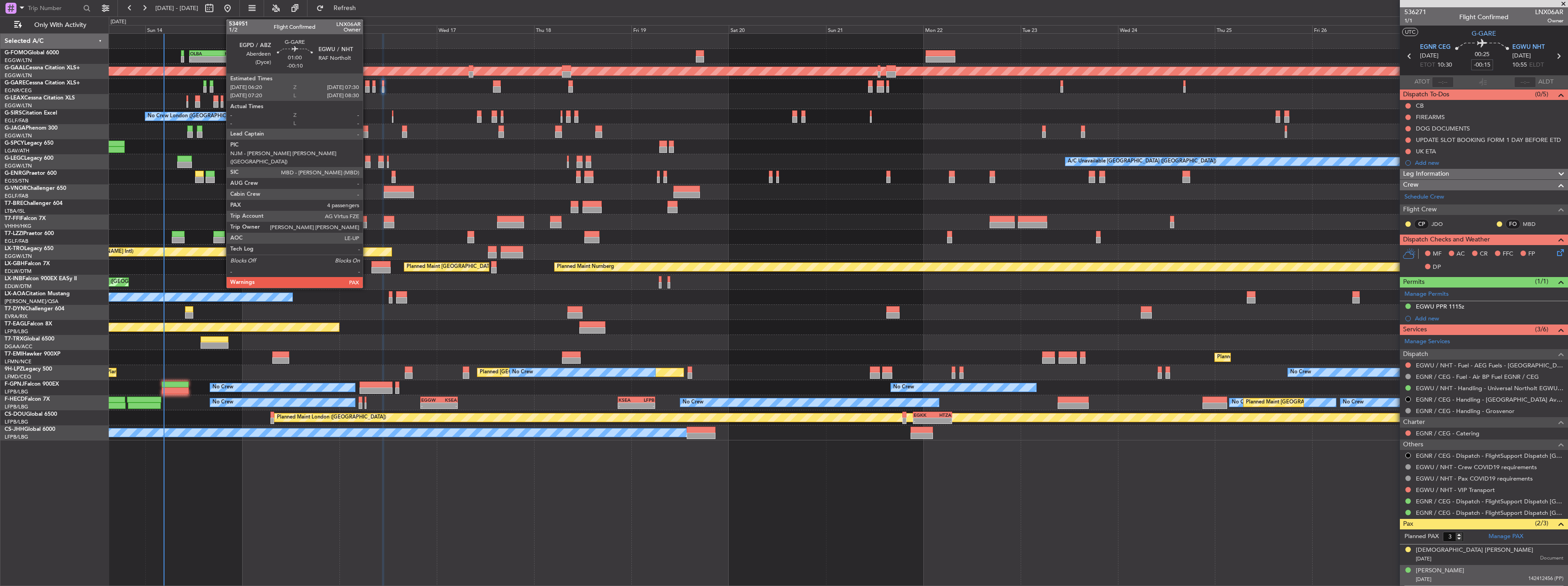
click at [367, 86] on div at bounding box center [367, 90] width 5 height 6
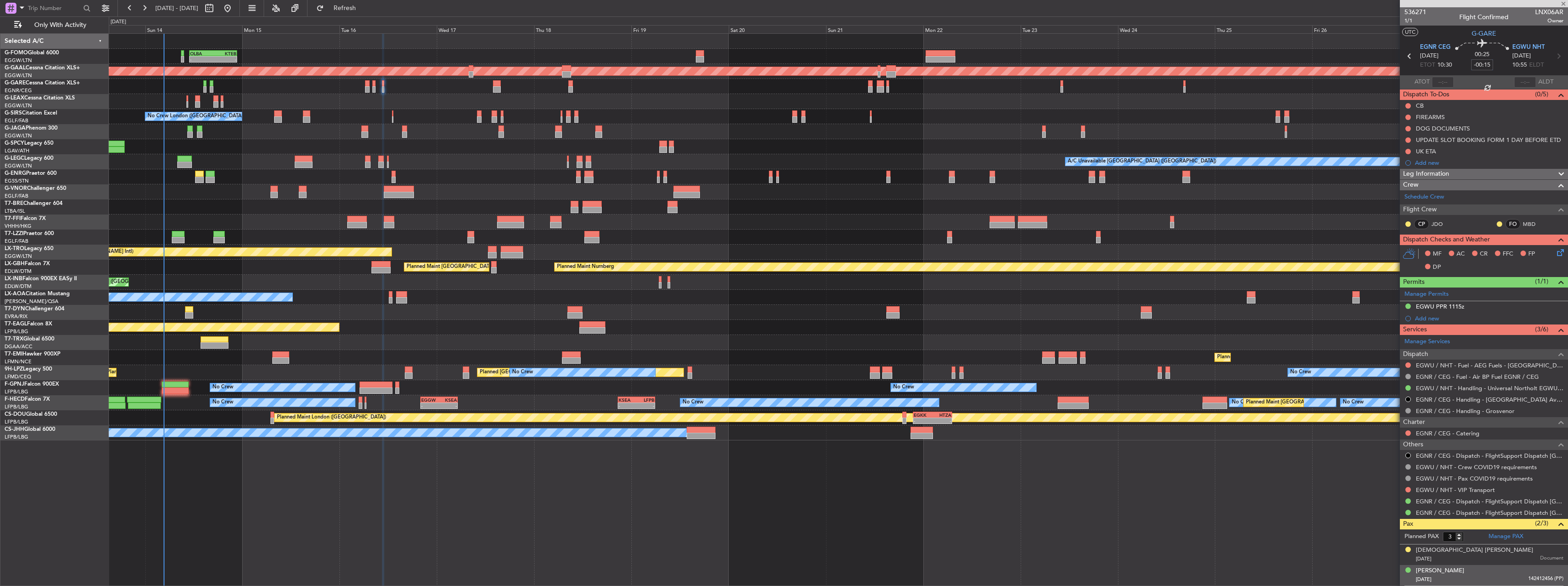
type input "-00:10"
type input "4"
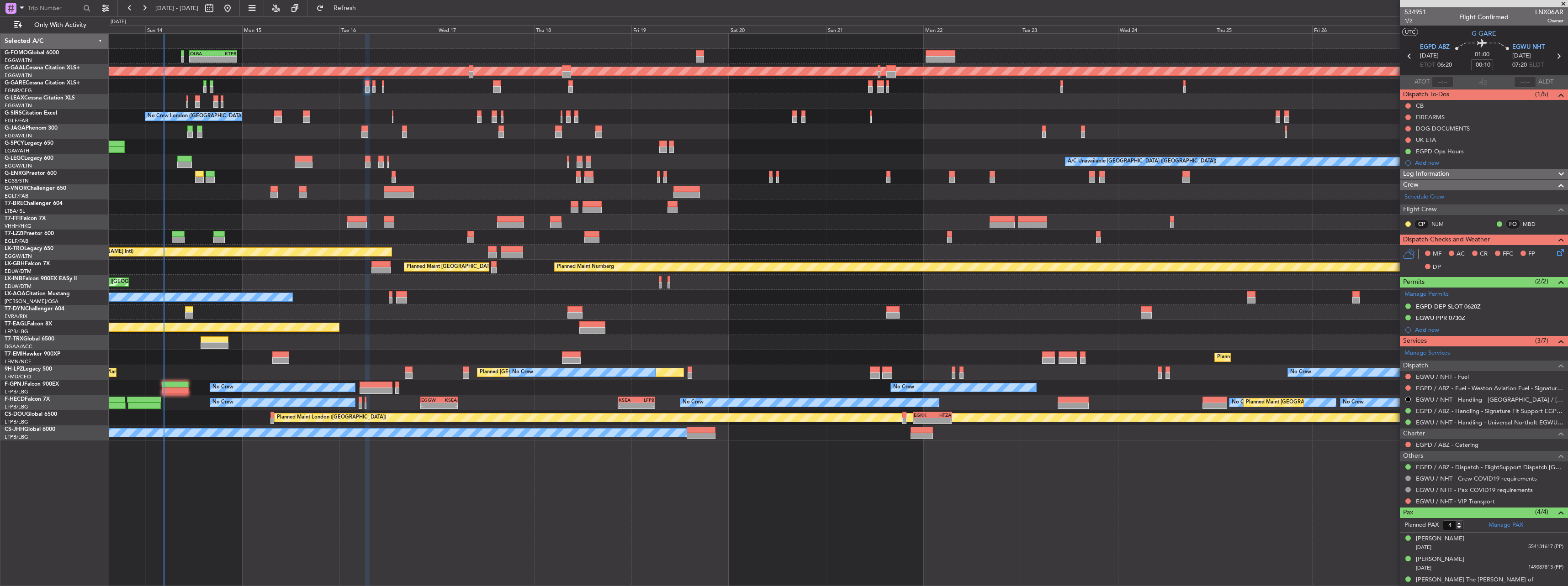
click at [376, 87] on div at bounding box center [838, 86] width 1458 height 15
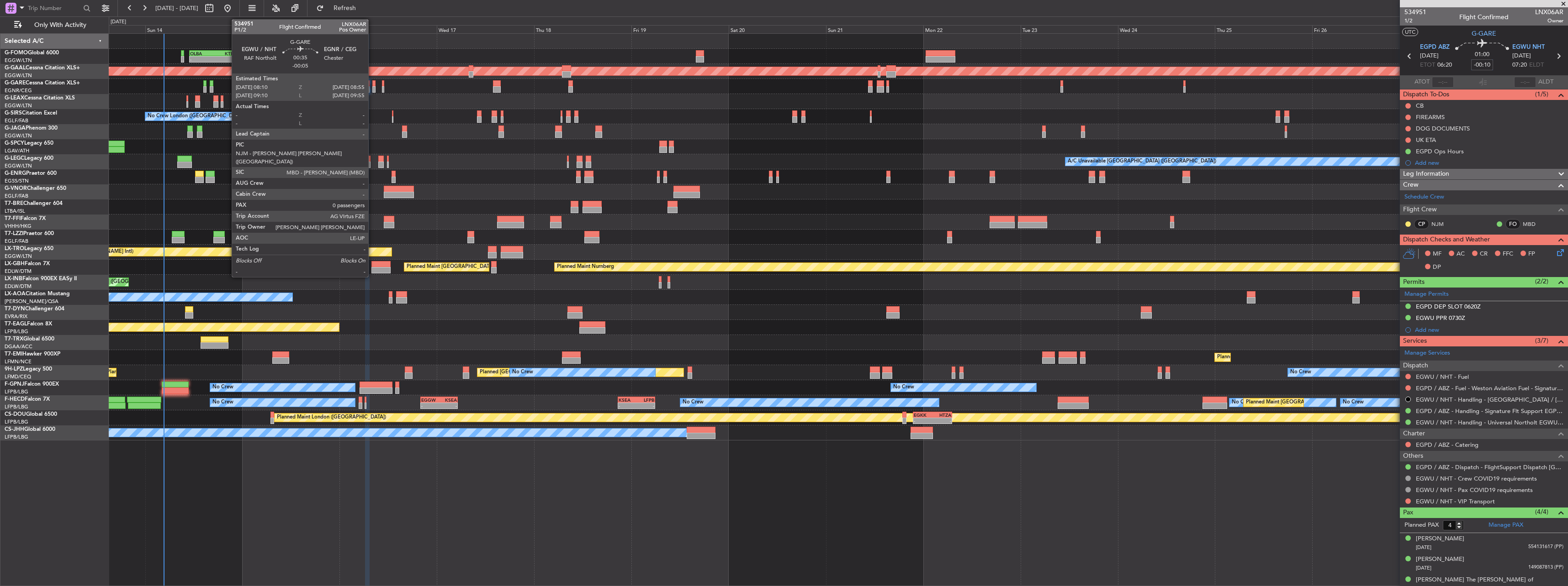
click at [373, 87] on div at bounding box center [374, 90] width 3 height 6
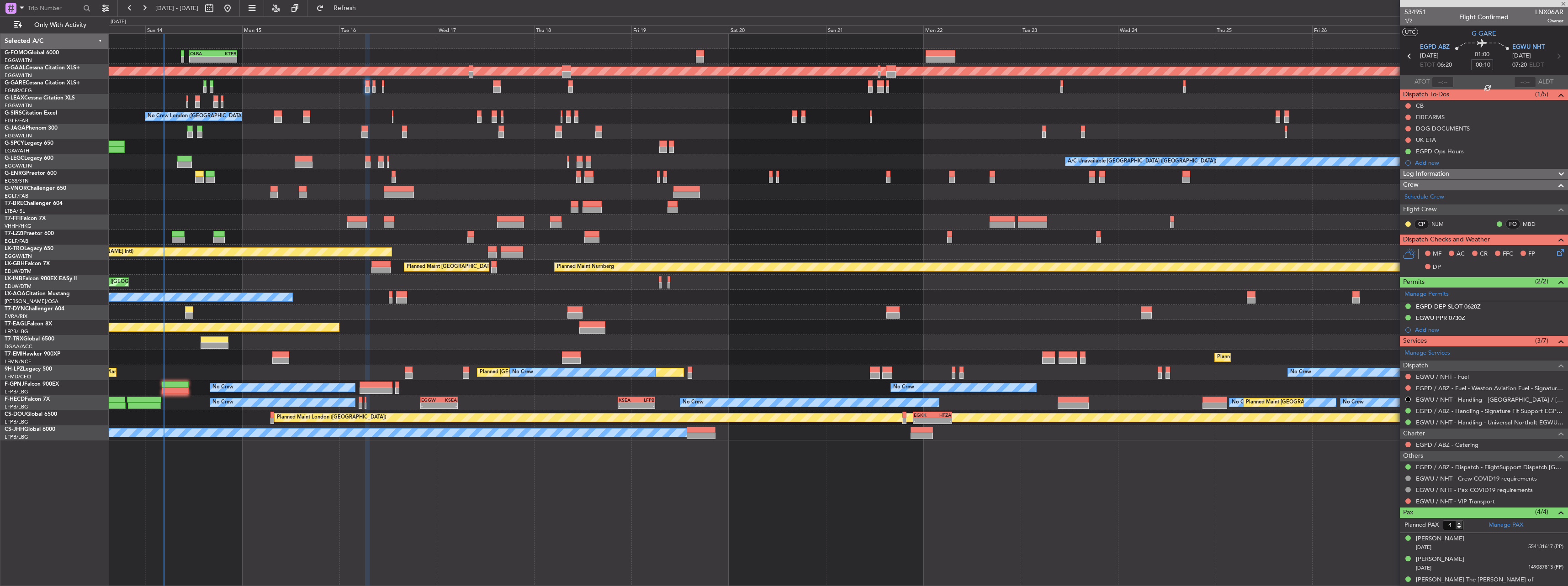
type input "-00:05"
type input "0"
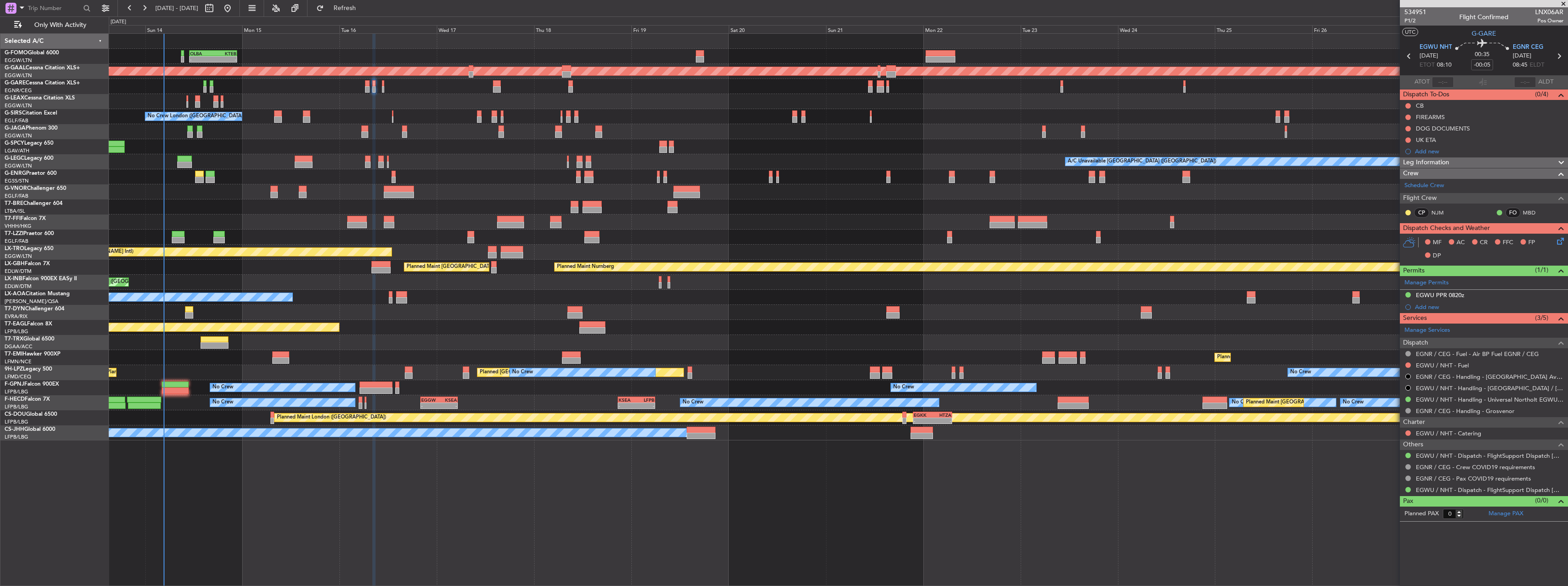
click at [1456, 165] on div "Leg Information" at bounding box center [1484, 163] width 168 height 10
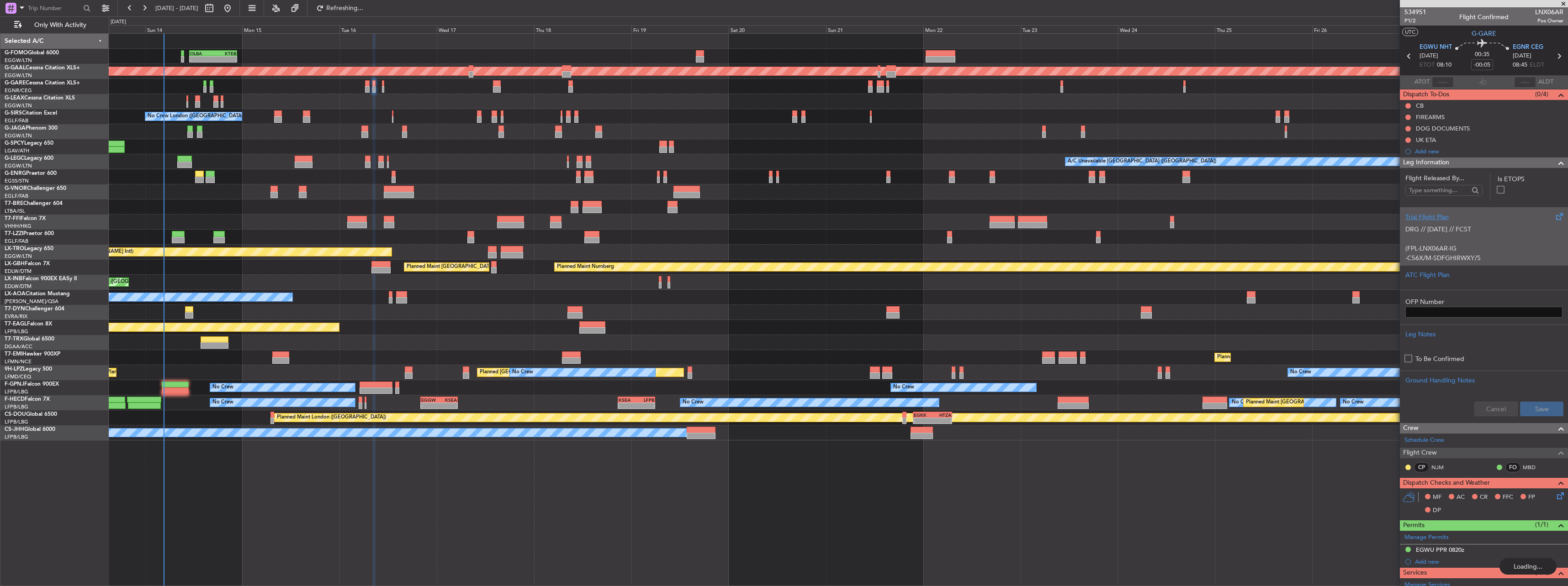
click at [1489, 254] on p "-C56X/M-SDFGHIRWXY/S" at bounding box center [1484, 258] width 157 height 10
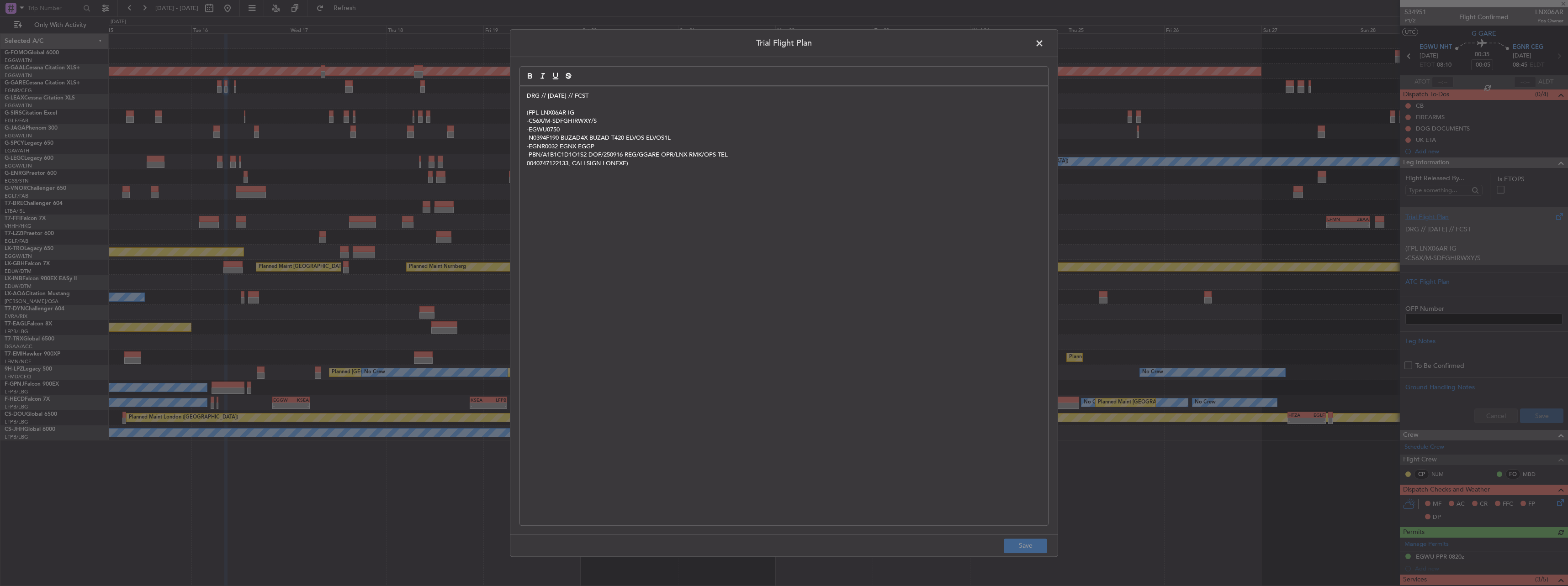
click at [666, 157] on fb-app "[DATE] - [DATE] Refresh Quick Links Only With Activity Planned Maint [GEOGRAPHI…" at bounding box center [784, 296] width 1568 height 579
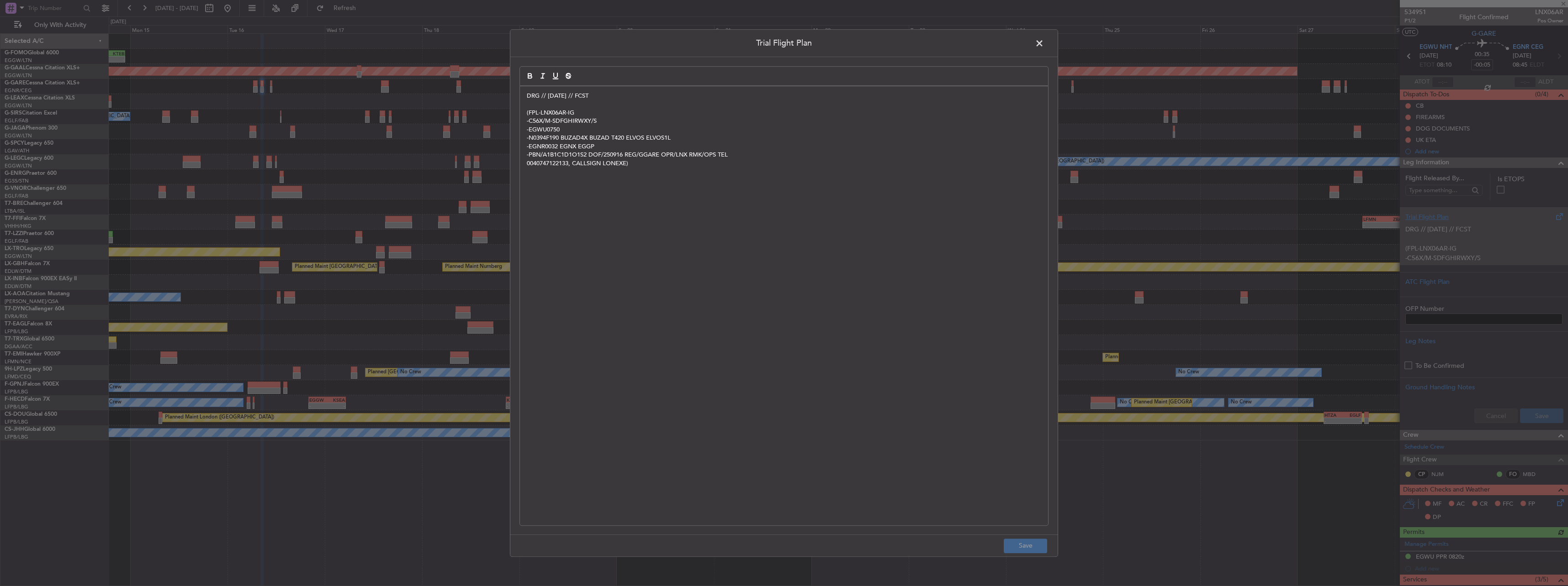
click at [653, 165] on p "0040747122133, CALLSIGN LONEXE)" at bounding box center [784, 163] width 514 height 8
drag, startPoint x: 638, startPoint y: 158, endPoint x: 527, endPoint y: 113, distance: 119.8
click at [527, 113] on div "DRG // [DATE] // FCST (FPL-LNX06AR-IG -C56X/M-SDFGHIRWXY/S -EGWU0750 -N0394F190…" at bounding box center [784, 306] width 528 height 439
click at [1036, 551] on button "Save" at bounding box center [1025, 545] width 43 height 15
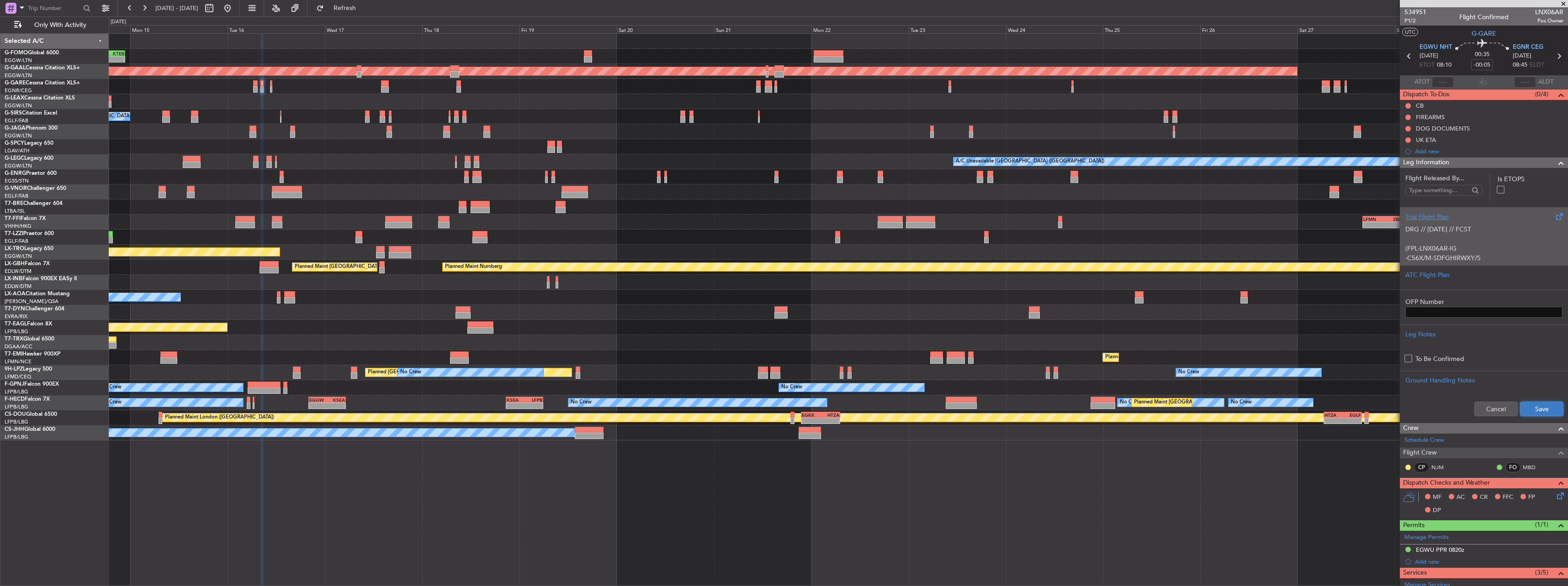
click at [1551, 405] on button "Save" at bounding box center [1541, 409] width 43 height 15
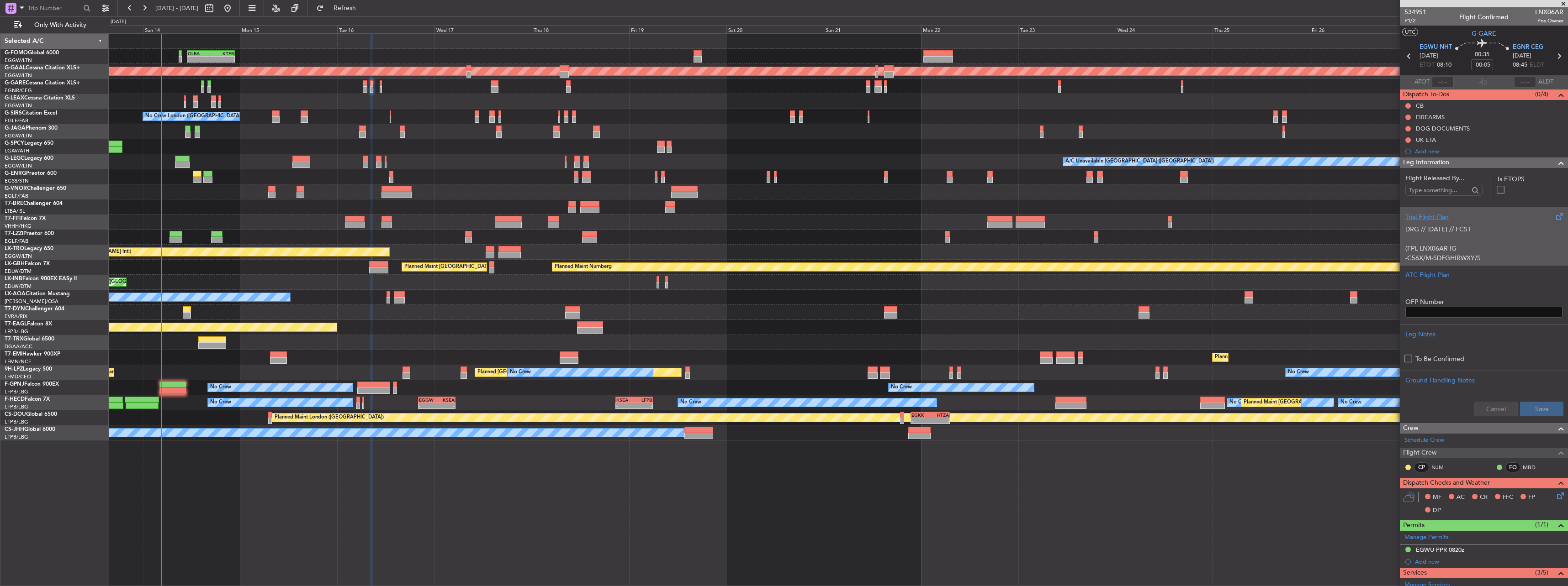
click at [716, 359] on div "- - OLBA 11:00 Z KTEB 22:45 Z Planned Maint [GEOGRAPHIC_DATA] ([GEOGRAPHIC_DATA…" at bounding box center [838, 237] width 1458 height 407
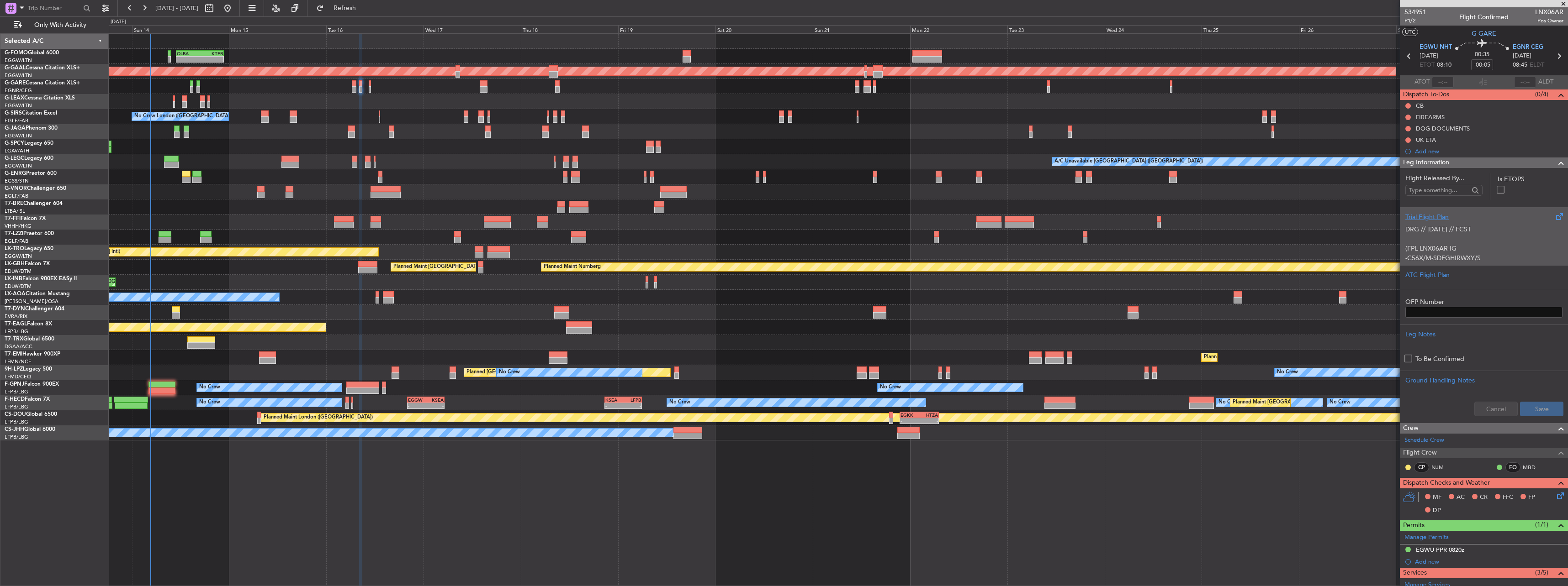
drag, startPoint x: 1408, startPoint y: 38, endPoint x: 1411, endPoint y: 30, distance: 8.5
click at [1408, 37] on mat-tooltip-component "Leg Number" at bounding box center [1415, 37] width 45 height 24
drag, startPoint x: 1413, startPoint y: 21, endPoint x: 1411, endPoint y: 26, distance: 5.4
click at [1411, 24] on body "[DATE] - [DATE] Refresh Quick Links Only With Activity - - OLBA 11:00 Z KTEB 22…" at bounding box center [784, 293] width 1568 height 586
click at [1411, 21] on span "P1/2" at bounding box center [1415, 21] width 22 height 8
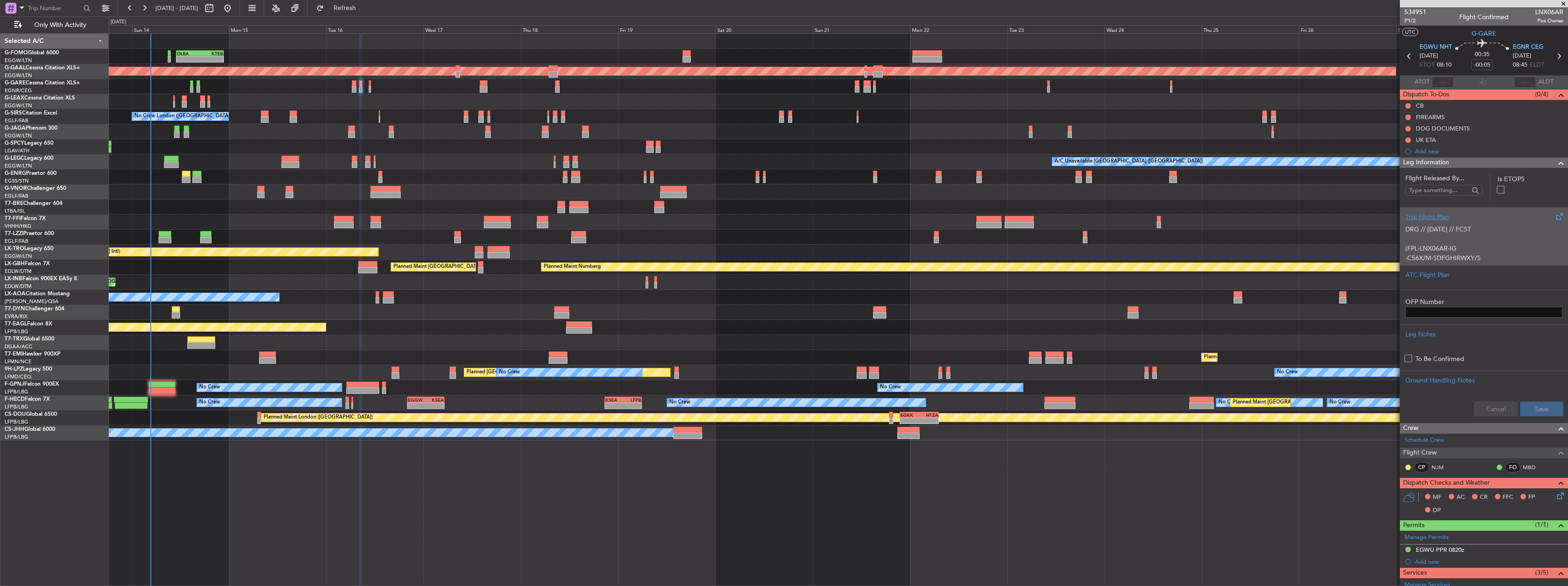
click at [1422, 159] on span "Leg Information" at bounding box center [1426, 163] width 46 height 10
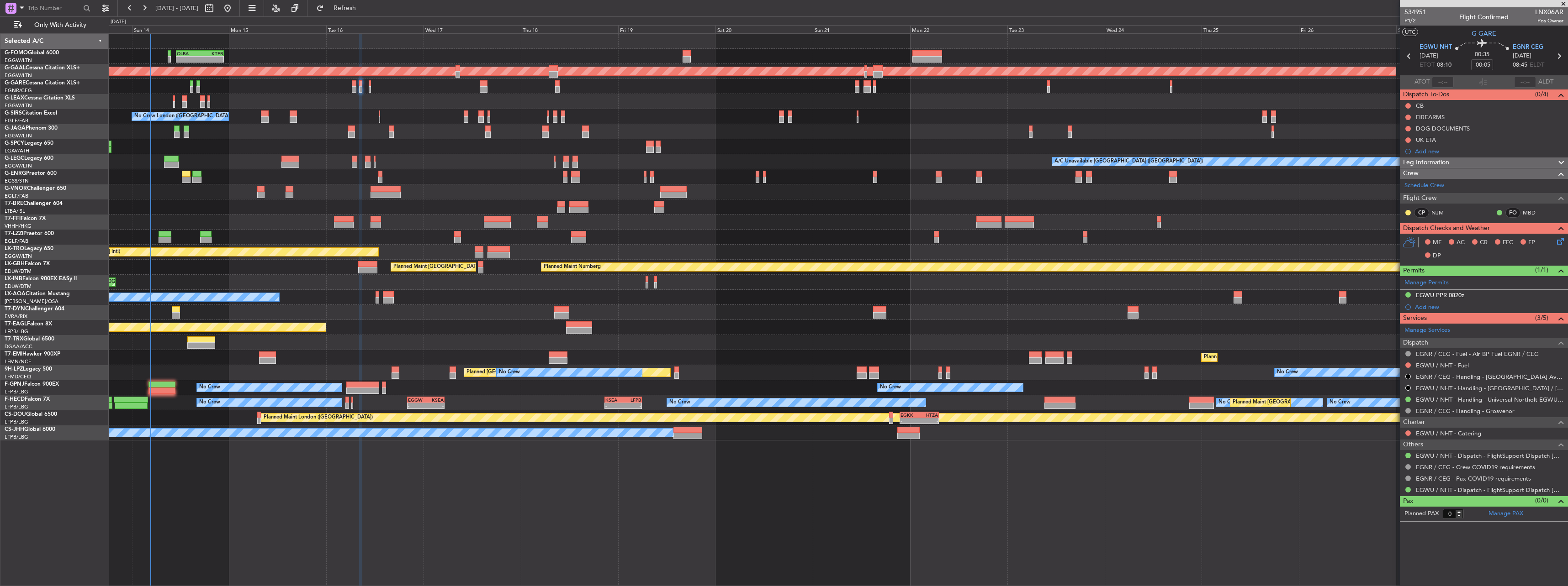
click at [1415, 19] on span "P1/2" at bounding box center [1415, 21] width 22 height 8
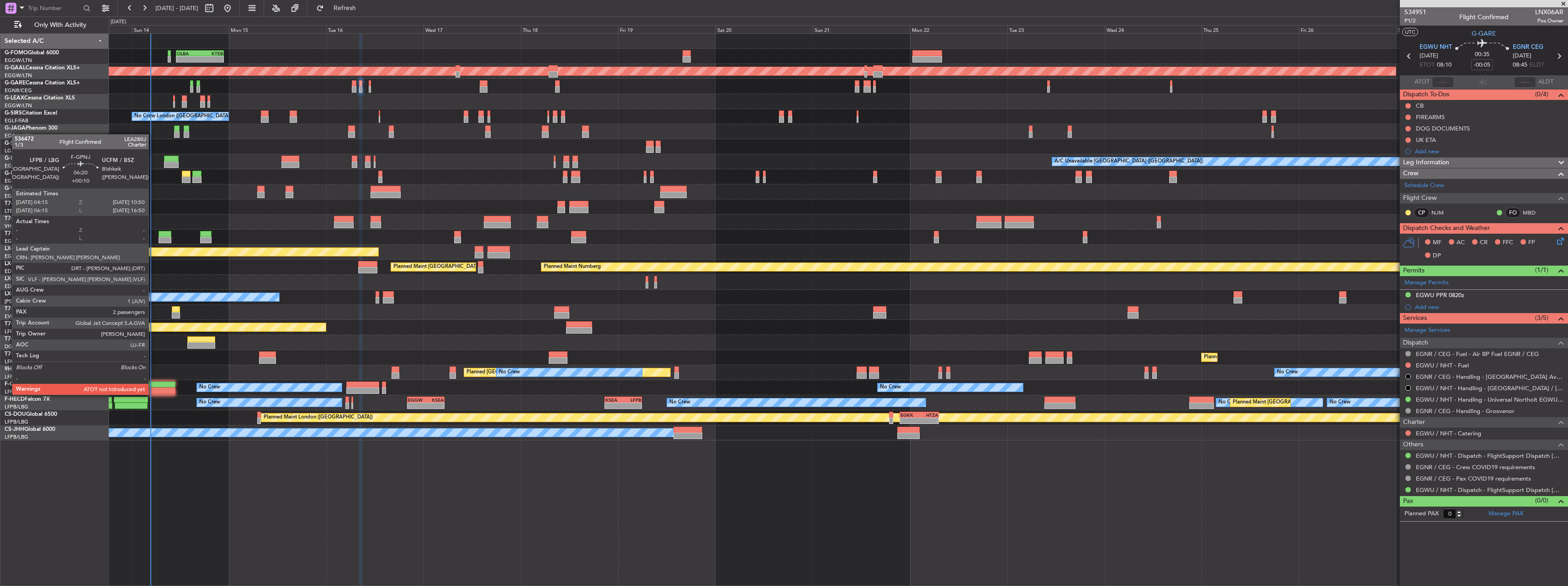
click at [153, 384] on div at bounding box center [162, 385] width 27 height 6
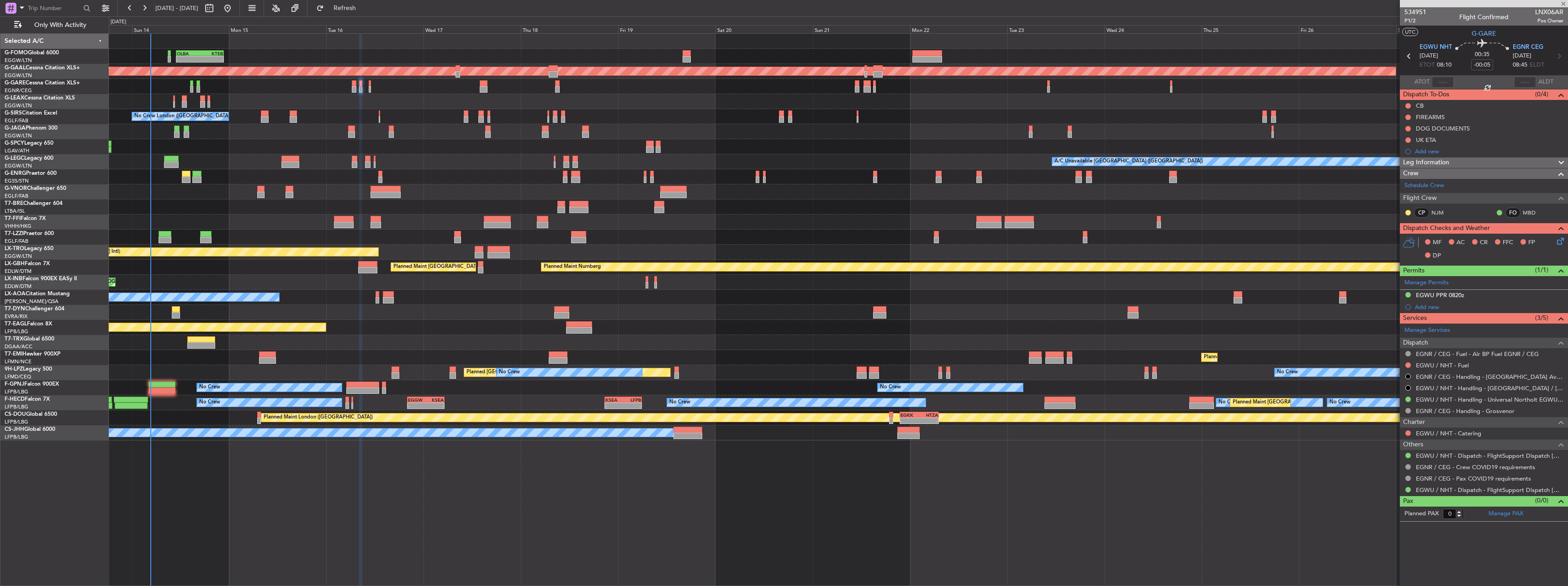
type input "+00:10"
type input "2"
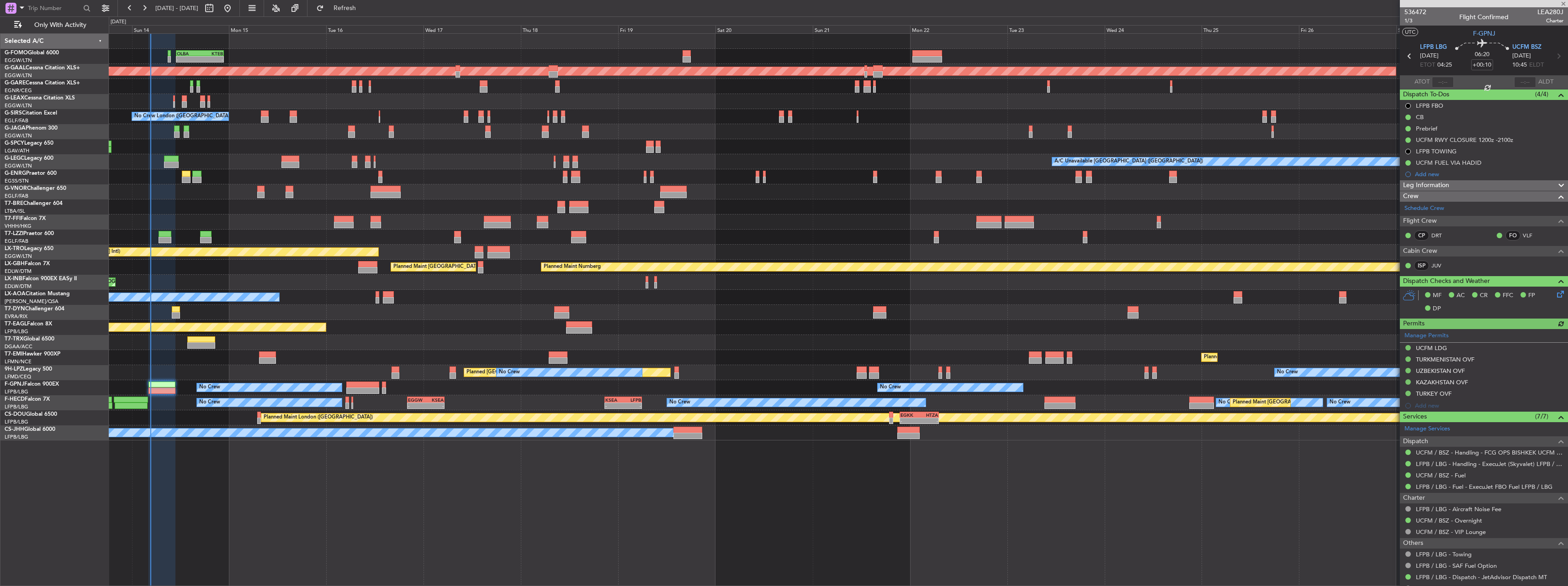
click at [1431, 83] on div at bounding box center [1442, 82] width 22 height 11
click at [1442, 88] on mat-tooltip-component "Actual Take-Off Time" at bounding box center [1440, 99] width 64 height 24
click at [1442, 80] on input "text" at bounding box center [1442, 82] width 22 height 11
type input "04:36"
click at [1414, 21] on span "1/3" at bounding box center [1415, 21] width 22 height 8
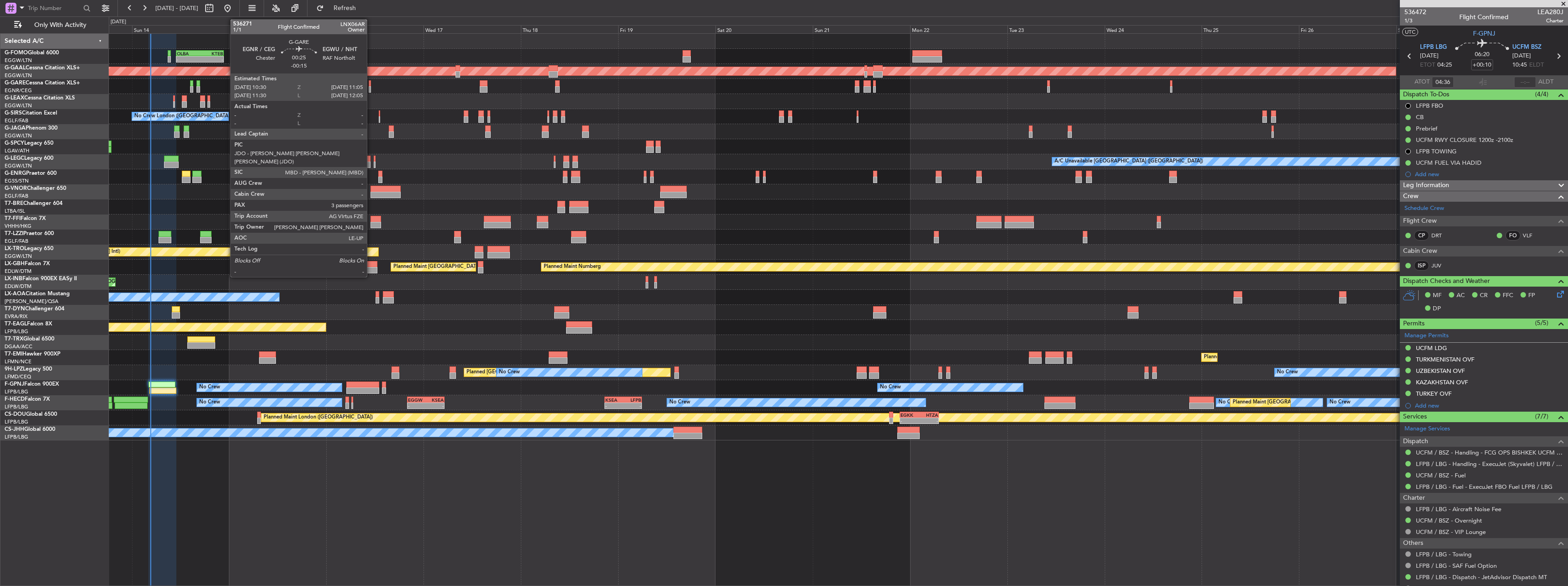
click at [371, 85] on div at bounding box center [370, 84] width 3 height 6
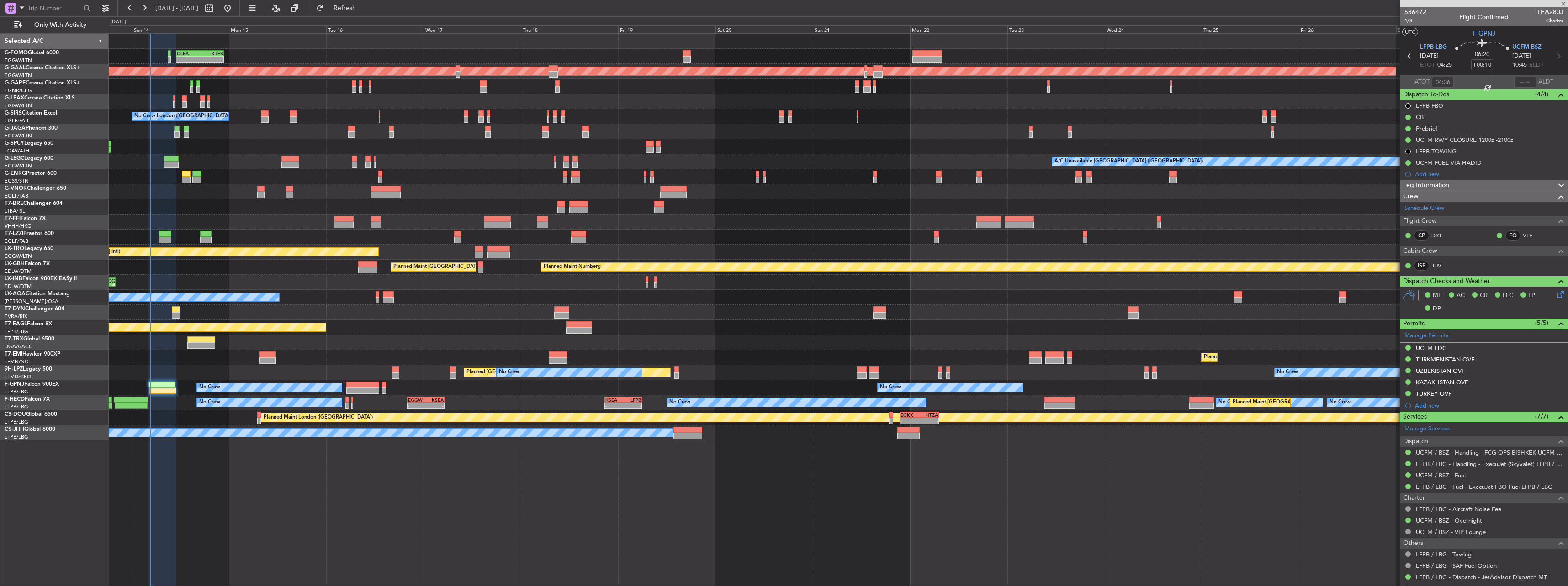
type input "-00:15"
type input "3"
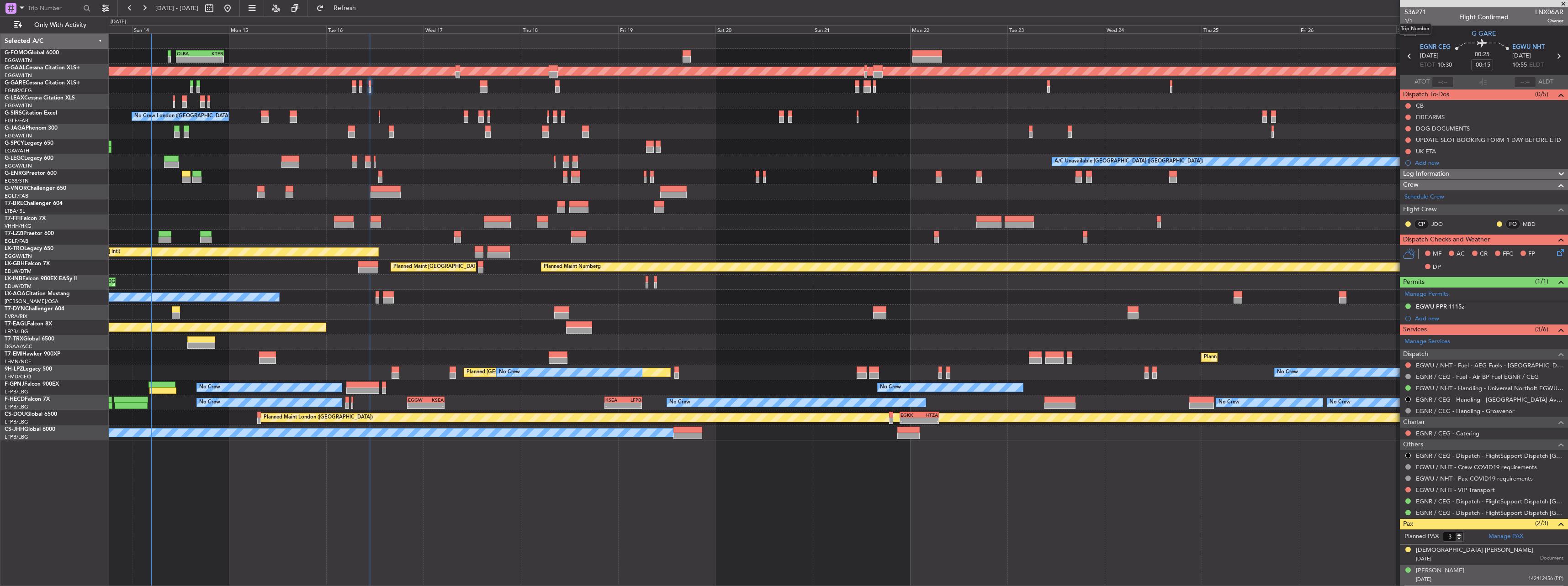
click at [1410, 19] on mat-tooltip-component "Trip Number" at bounding box center [1415, 29] width 45 height 24
click at [1413, 18] on span "1/1" at bounding box center [1415, 21] width 22 height 8
click at [357, 87] on div at bounding box center [838, 86] width 1458 height 15
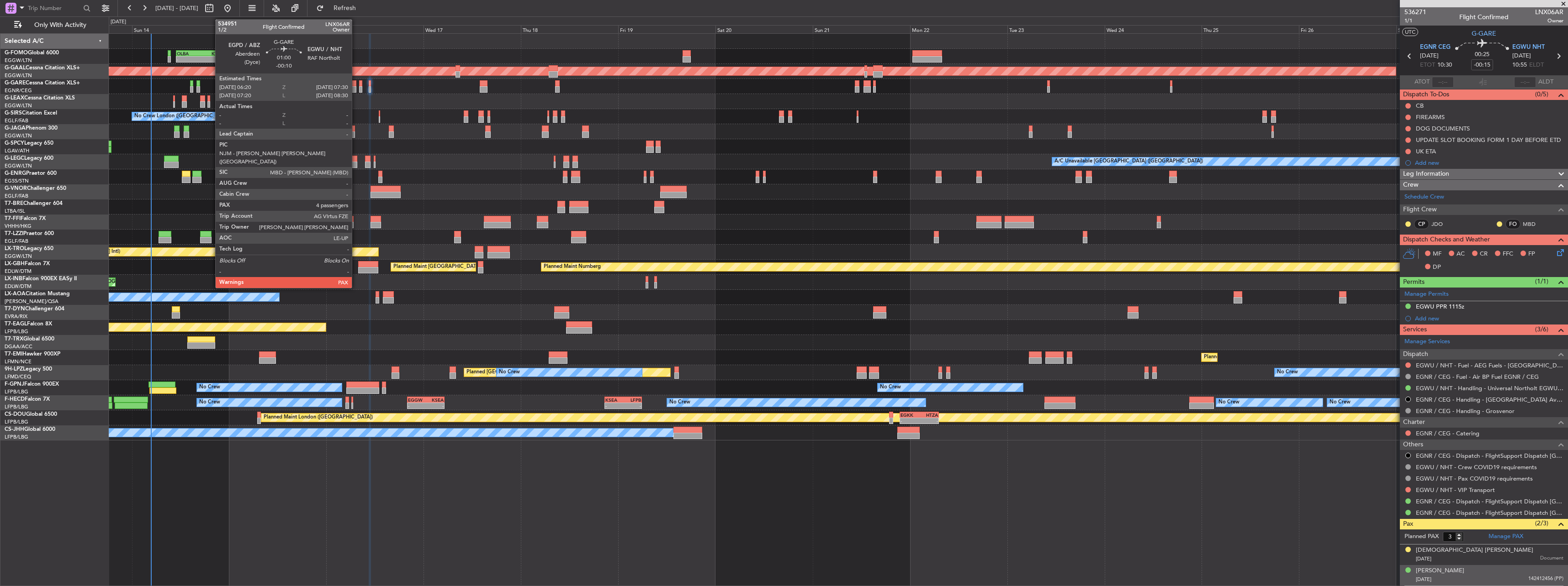
click at [356, 87] on div at bounding box center [354, 90] width 5 height 6
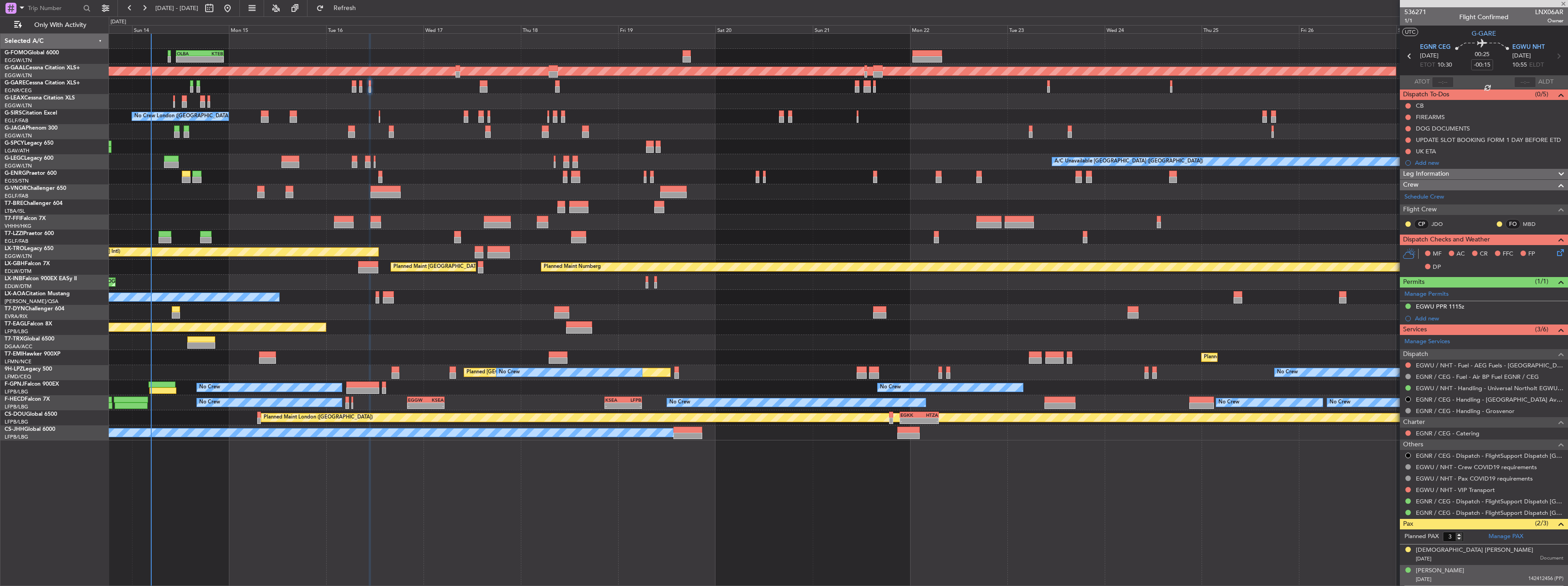
type input "-00:10"
type input "4"
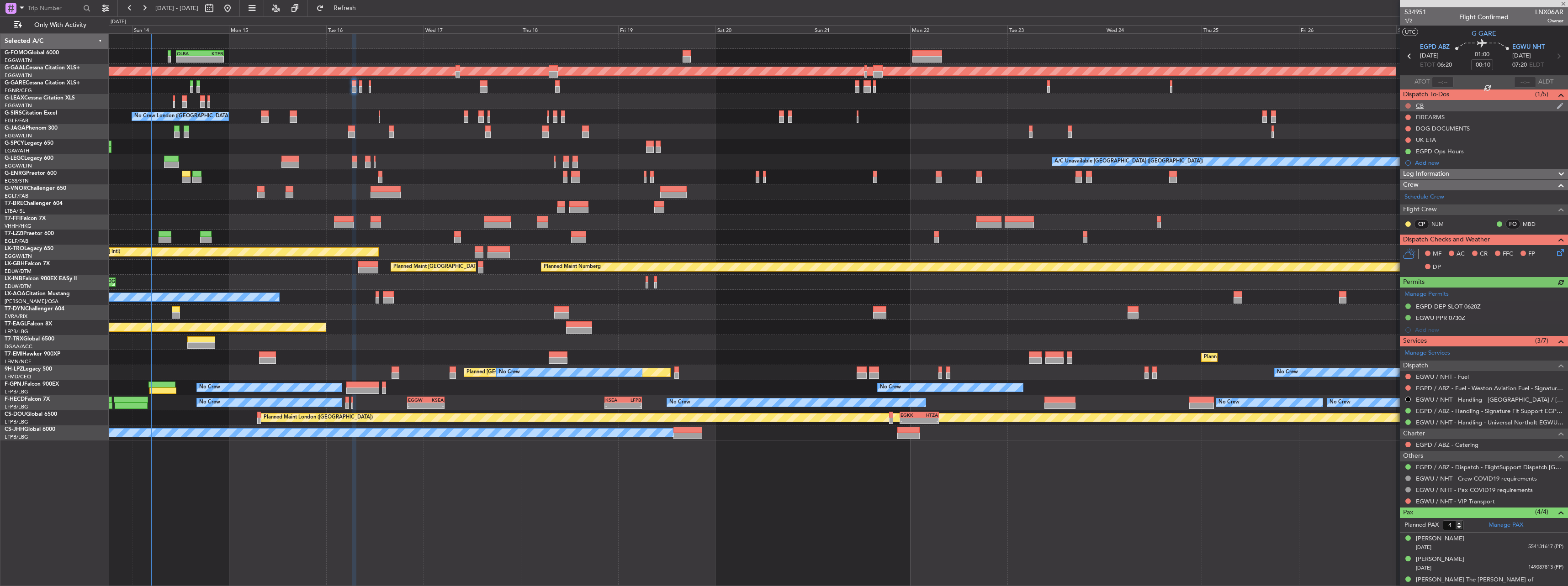
click at [1408, 106] on button at bounding box center [1408, 106] width 6 height 6
click at [1408, 145] on span "Completed" at bounding box center [1411, 146] width 30 height 9
click at [1555, 252] on icon at bounding box center [1558, 250] width 7 height 7
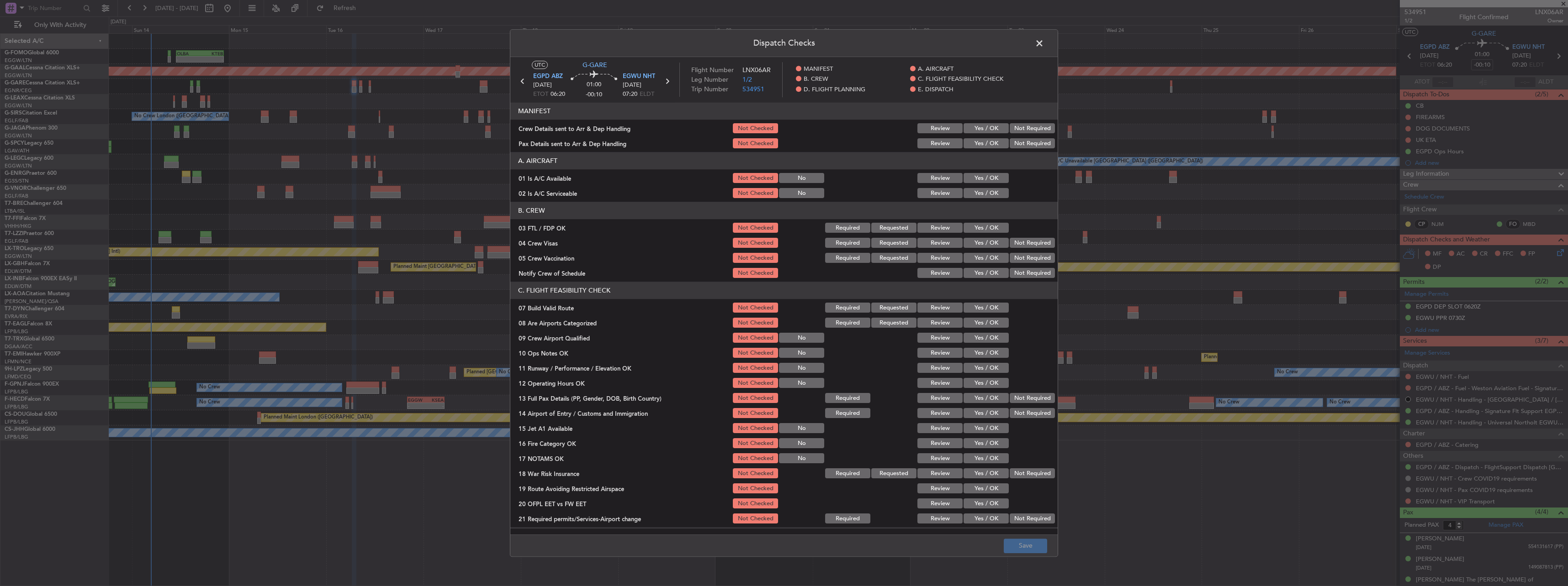
click at [973, 180] on button "Yes / OK" at bounding box center [986, 178] width 45 height 10
click at [977, 193] on button "Yes / OK" at bounding box center [986, 194] width 45 height 10
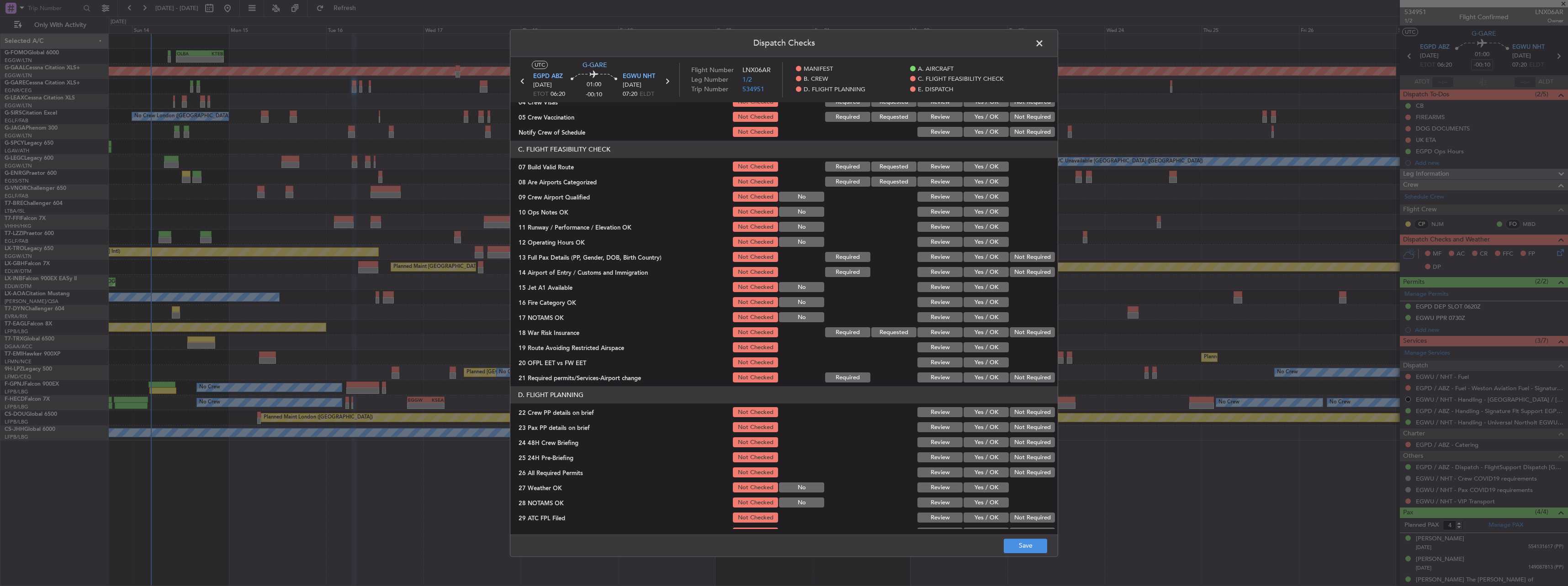
scroll to position [91, 0]
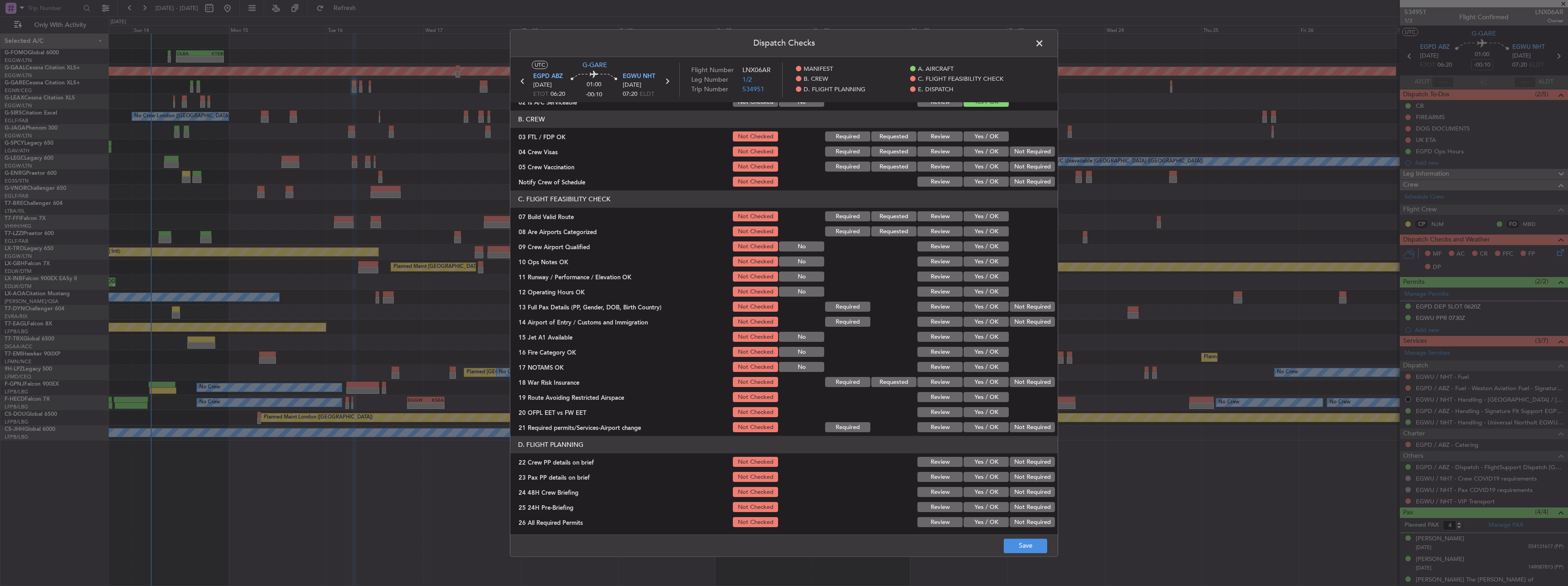
drag, startPoint x: 986, startPoint y: 213, endPoint x: 989, endPoint y: 218, distance: 5.8
click at [985, 213] on button "Yes / OK" at bounding box center [986, 217] width 45 height 10
click at [992, 262] on button "Yes / OK" at bounding box center [986, 262] width 45 height 10
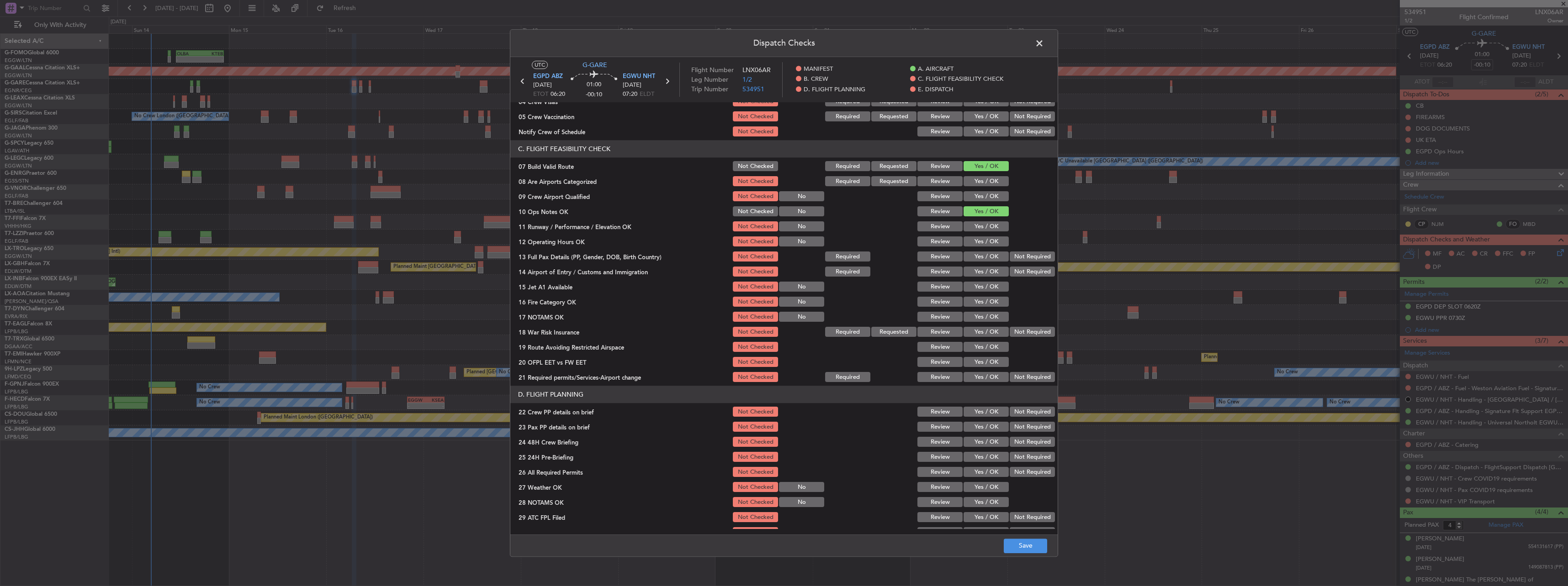
scroll to position [183, 0]
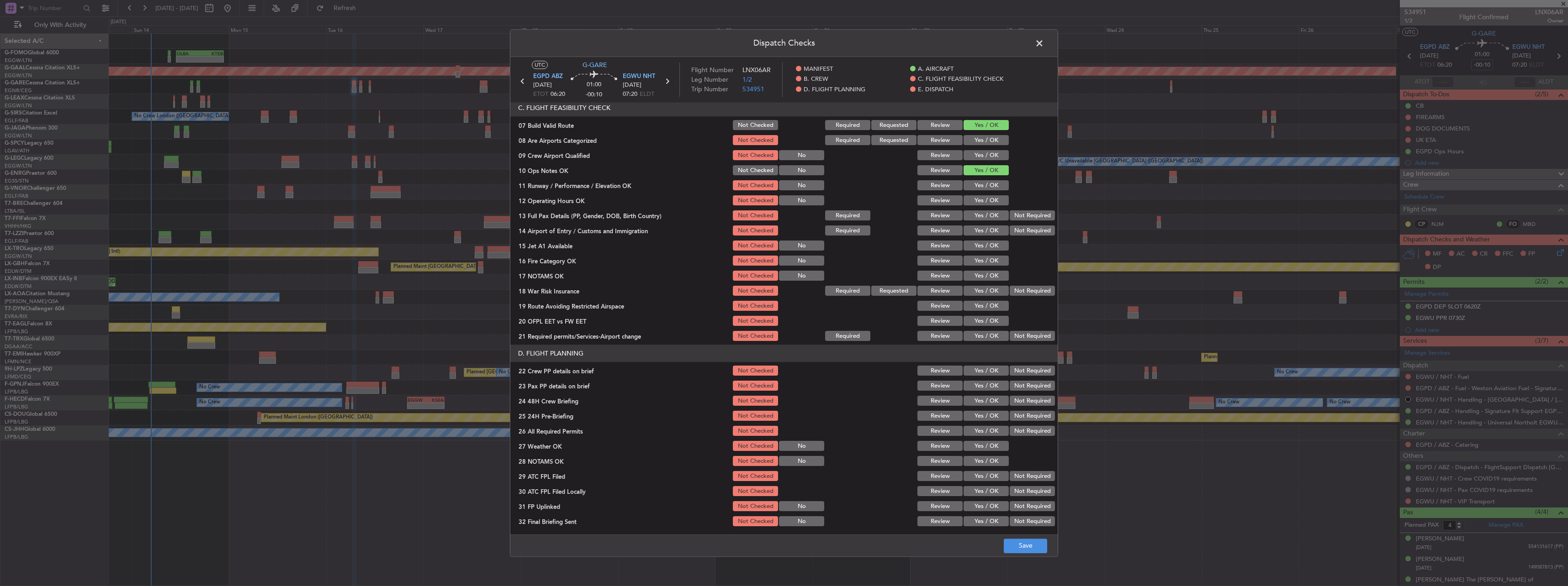
click at [992, 189] on button "Yes / OK" at bounding box center [986, 186] width 45 height 10
click at [1000, 211] on div "Yes / OK" at bounding box center [985, 216] width 46 height 13
click at [989, 203] on button "Yes / OK" at bounding box center [986, 201] width 45 height 10
click at [989, 221] on div "Yes / OK" at bounding box center [985, 216] width 46 height 13
click at [987, 219] on button "Yes / OK" at bounding box center [986, 216] width 45 height 10
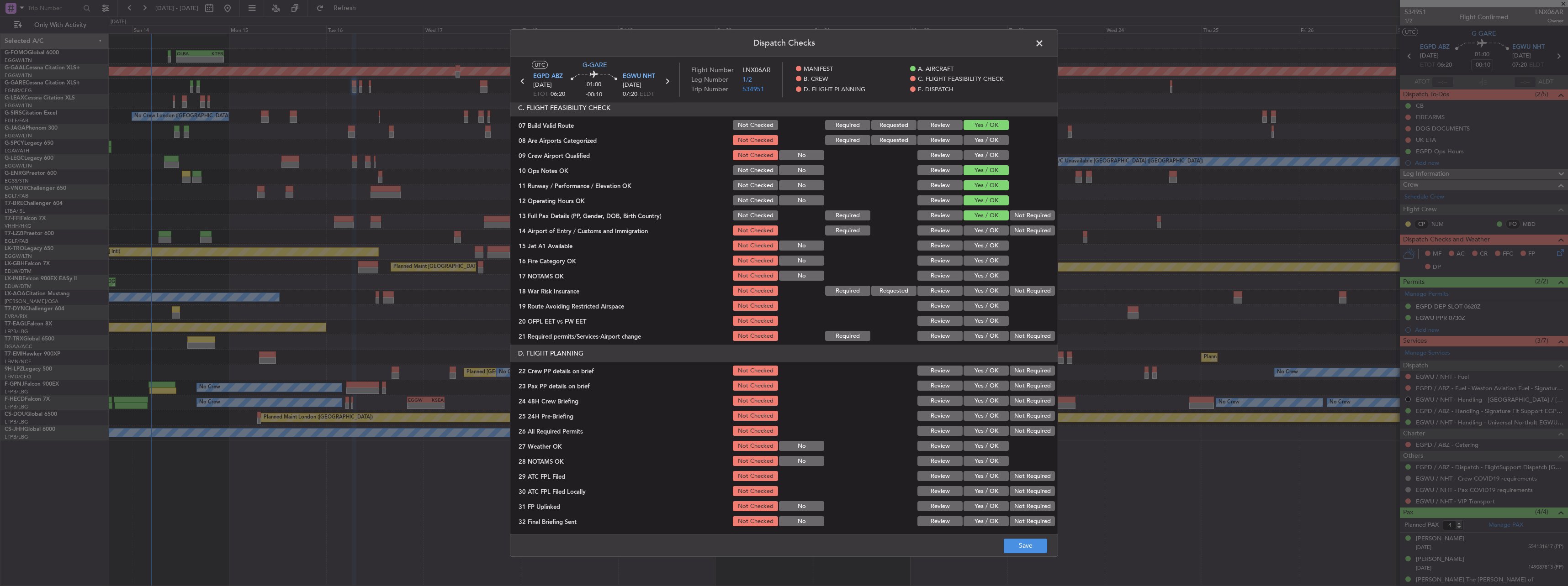
click at [986, 227] on button "Yes / OK" at bounding box center [986, 231] width 45 height 10
click at [989, 245] on button "Yes / OK" at bounding box center [986, 246] width 45 height 10
click at [982, 266] on button "Yes / OK" at bounding box center [986, 261] width 45 height 10
click at [983, 279] on button "Yes / OK" at bounding box center [986, 276] width 45 height 10
drag, startPoint x: 1027, startPoint y: 290, endPoint x: 990, endPoint y: 300, distance: 38.3
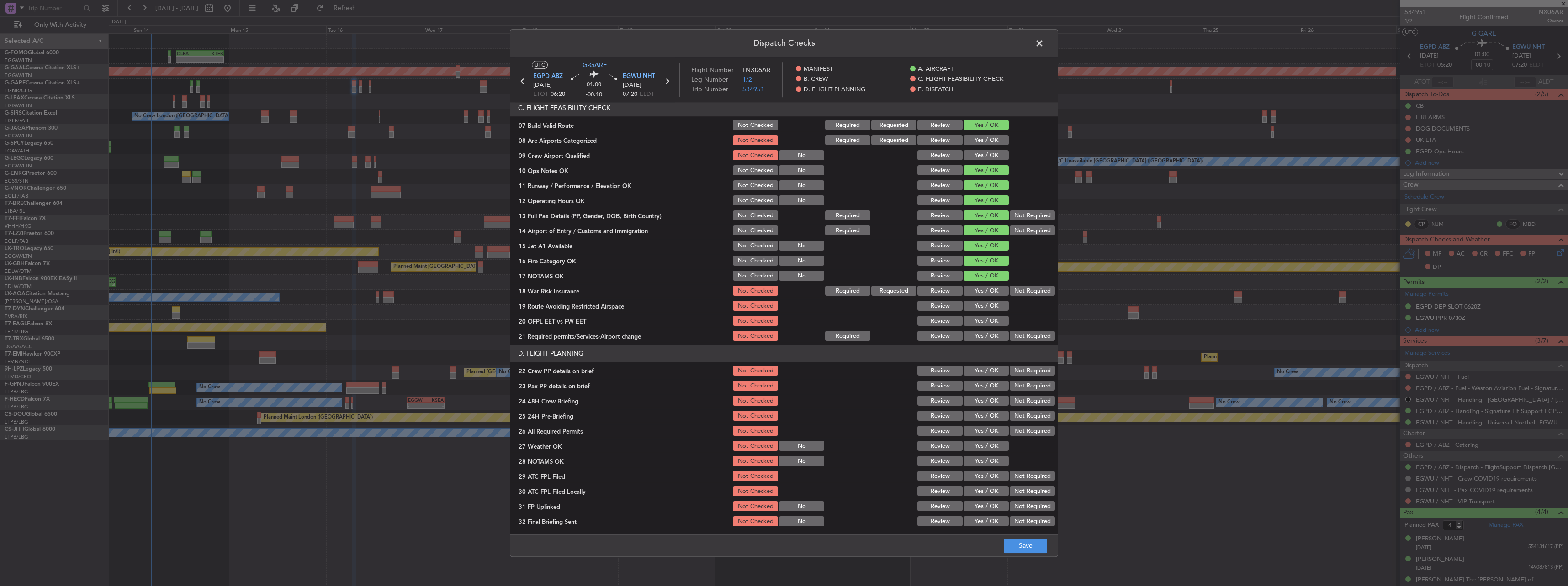
click at [1027, 290] on button "Not Required" at bounding box center [1032, 291] width 45 height 10
click at [986, 303] on button "Yes / OK" at bounding box center [986, 307] width 45 height 10
click at [989, 323] on button "Yes / OK" at bounding box center [986, 321] width 45 height 10
click at [987, 333] on button "Yes / OK" at bounding box center [986, 337] width 45 height 10
click at [992, 370] on button "Yes / OK" at bounding box center [986, 371] width 45 height 10
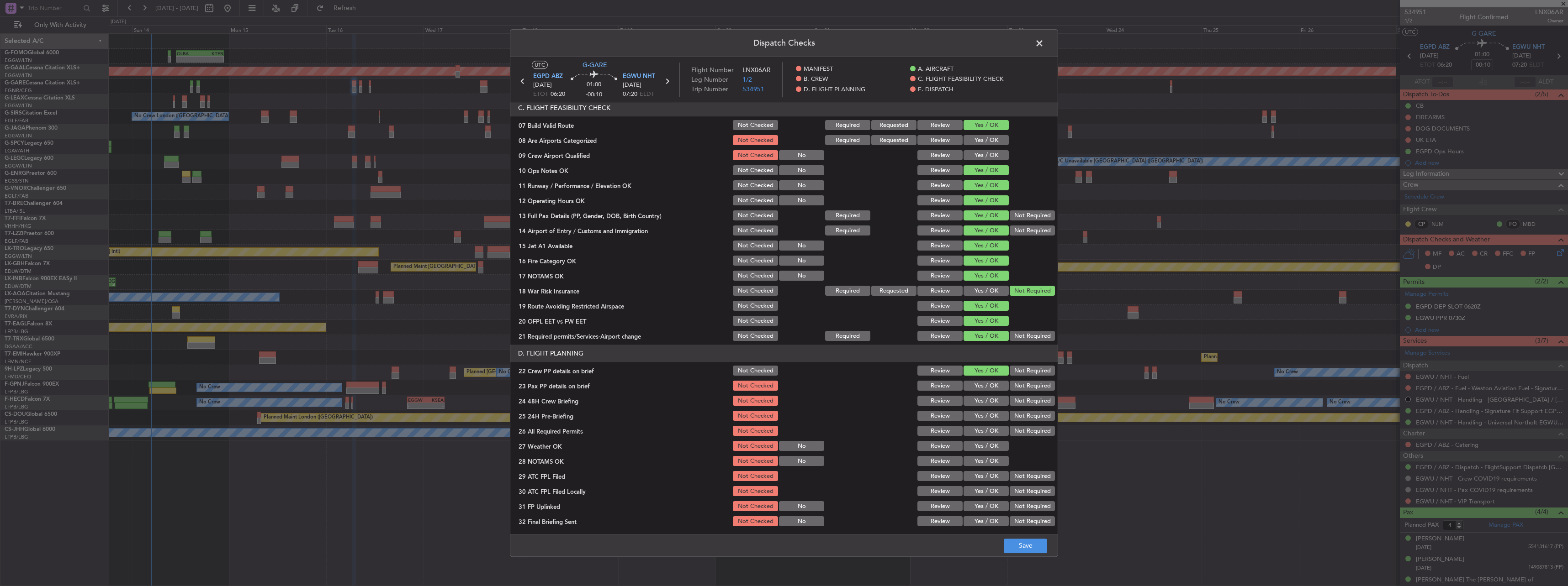
click at [984, 392] on div "Yes / OK" at bounding box center [985, 386] width 46 height 13
click at [989, 388] on button "Yes / OK" at bounding box center [986, 386] width 45 height 10
drag, startPoint x: 991, startPoint y: 400, endPoint x: 1032, endPoint y: 402, distance: 41.0
click at [998, 400] on button "Yes / OK" at bounding box center [986, 401] width 45 height 10
click at [1031, 412] on button "Not Required" at bounding box center [1032, 417] width 45 height 10
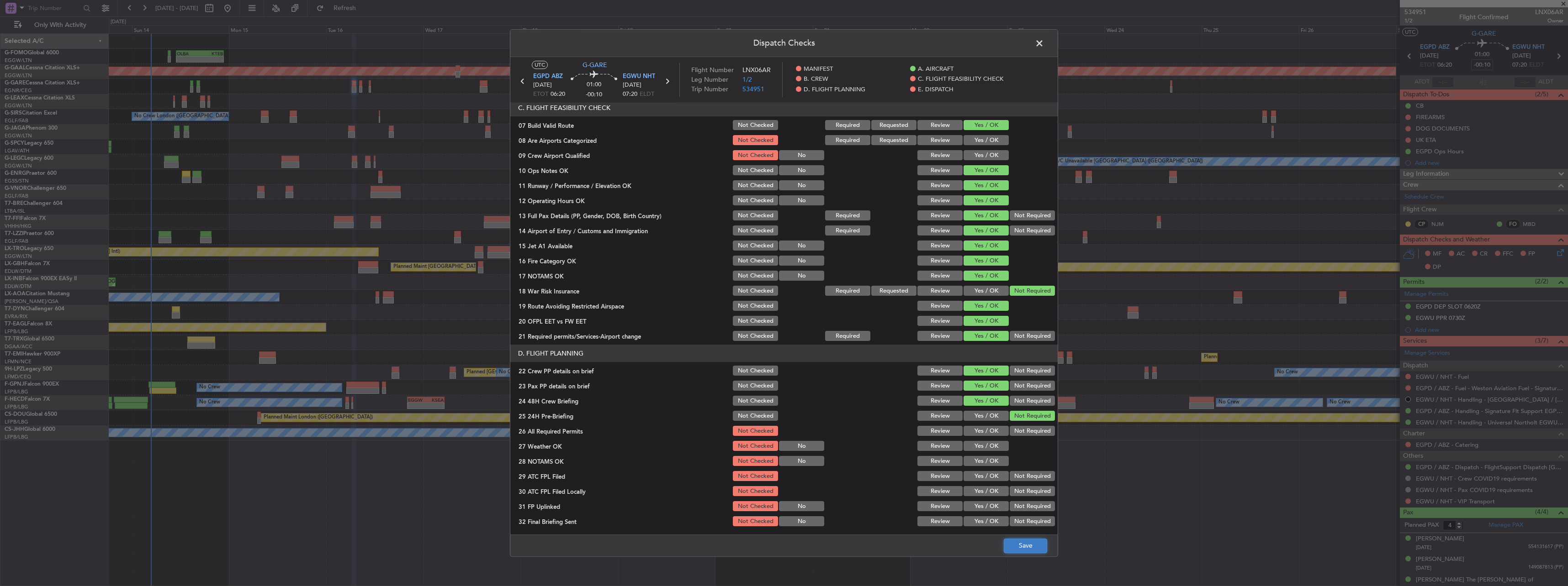
click at [1029, 542] on button "Save" at bounding box center [1025, 545] width 43 height 15
click at [1044, 44] on span at bounding box center [1044, 46] width 0 height 18
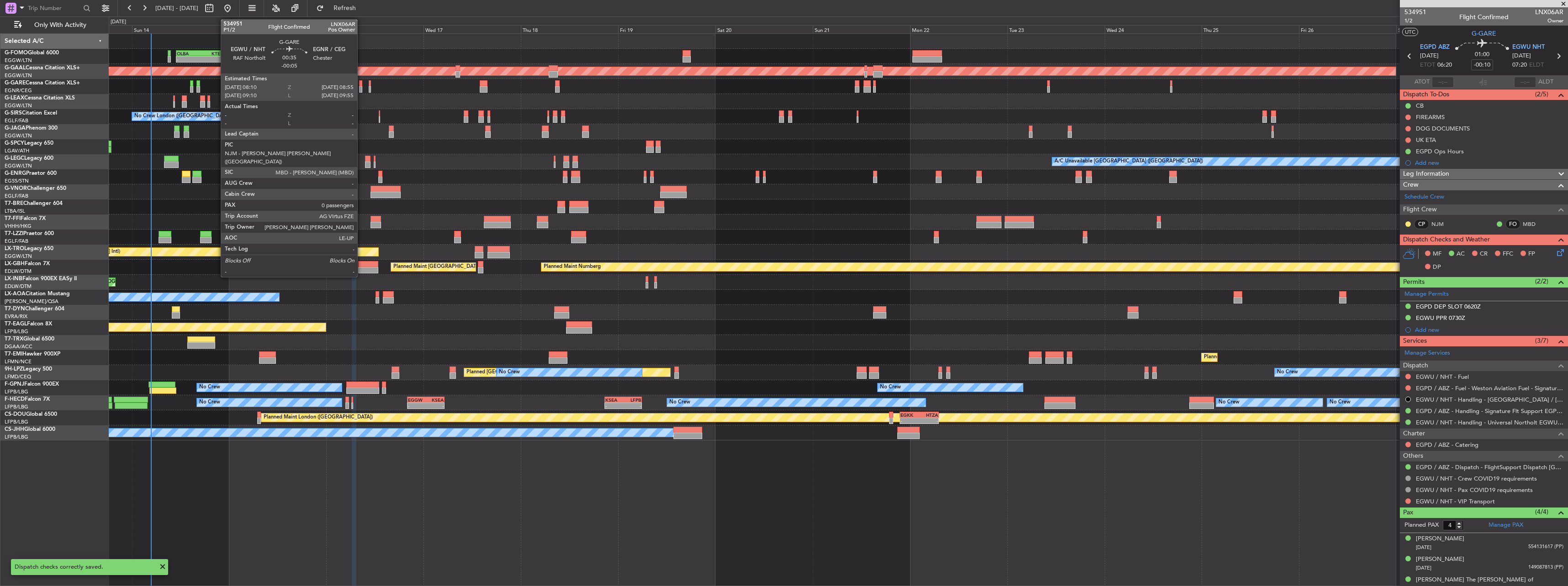
click at [362, 88] on div at bounding box center [360, 90] width 3 height 6
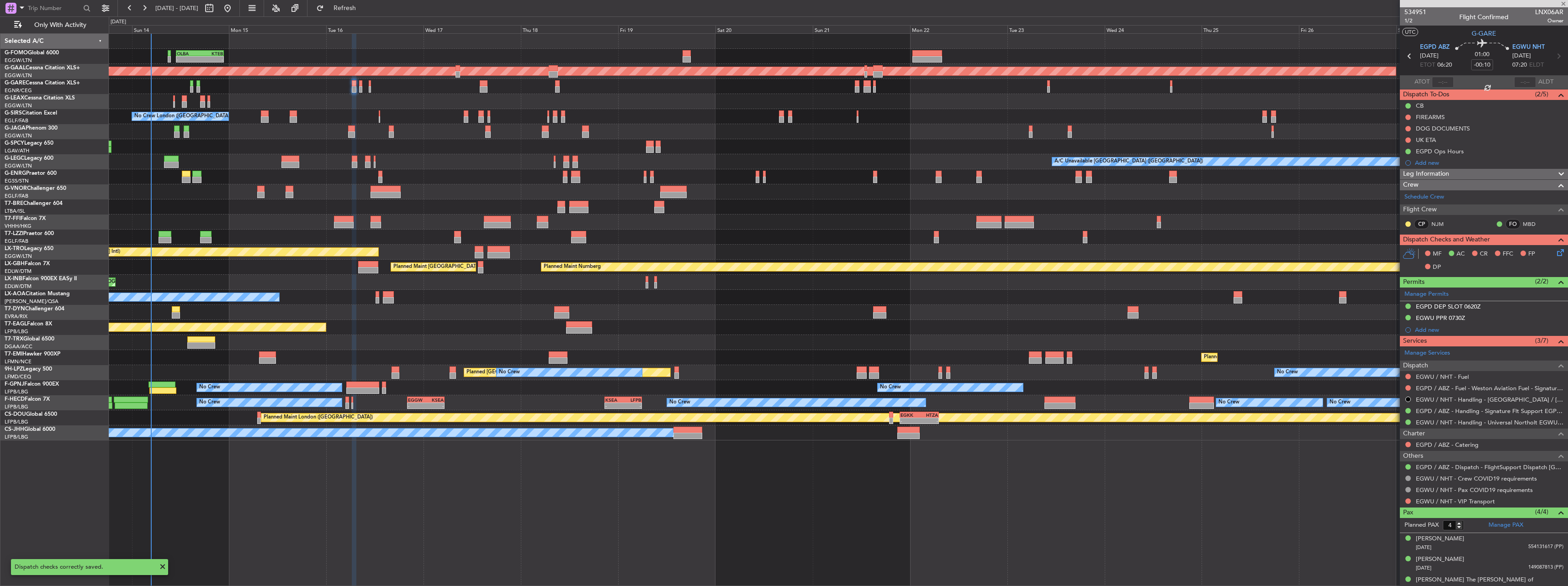
type input "-00:05"
type input "0"
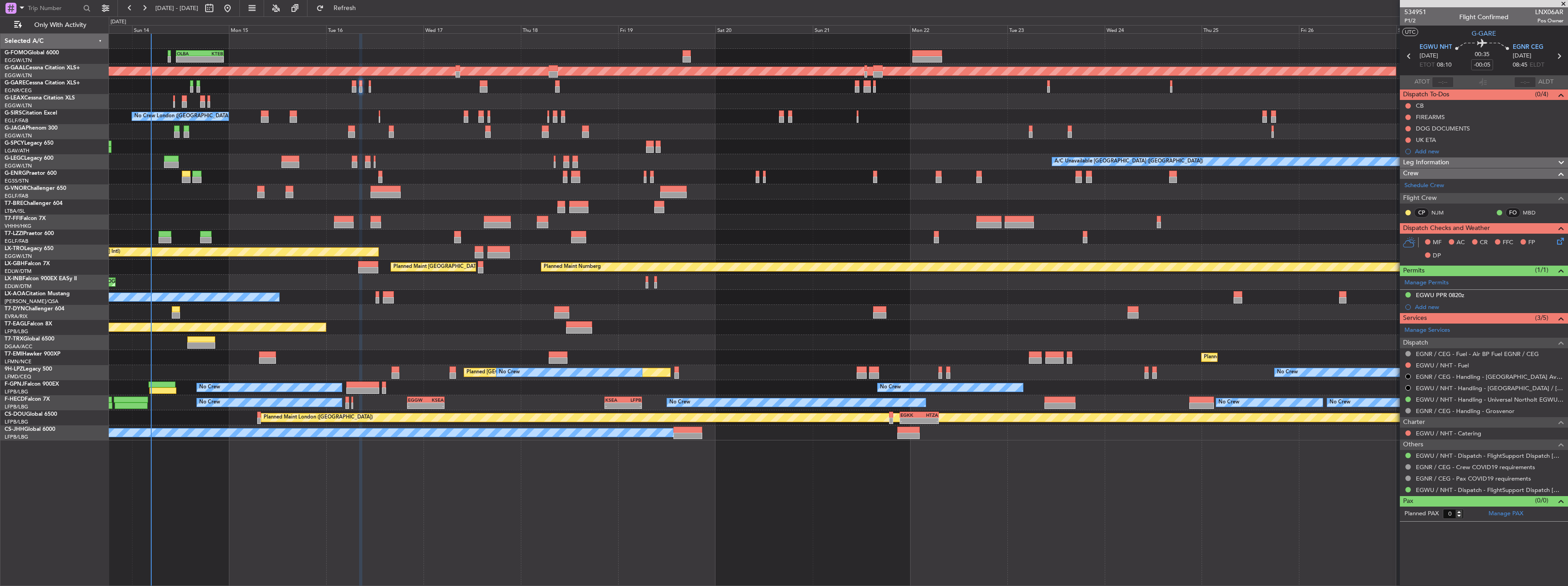
click at [1554, 241] on div "MF AC CR FFC FP DP" at bounding box center [1487, 249] width 134 height 27
click at [1559, 239] on icon at bounding box center [1558, 239] width 7 height 7
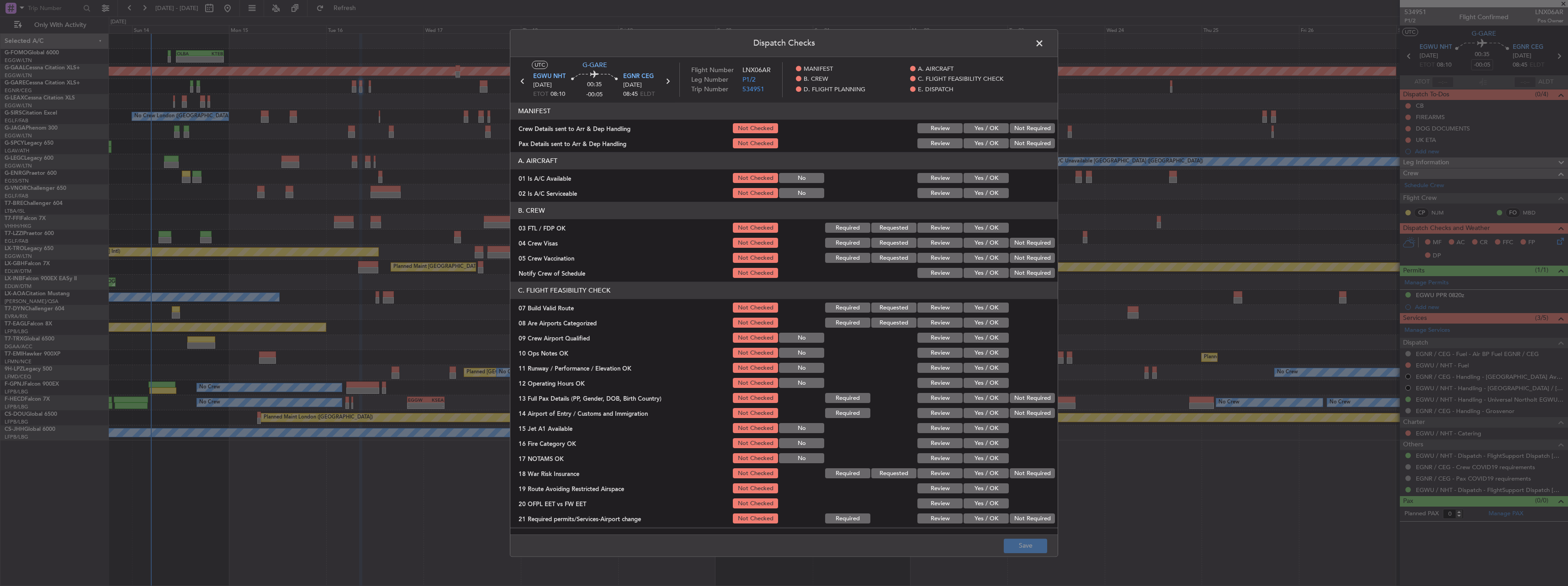
click at [969, 180] on button "Yes / OK" at bounding box center [986, 178] width 45 height 10
click at [973, 200] on div "Yes / OK" at bounding box center [985, 194] width 46 height 13
click at [976, 185] on section "A. AIRCRAFT 01 Is A/C Available Not Checked No Review Yes / OK 02 Is A/C Servic…" at bounding box center [784, 176] width 547 height 48
click at [980, 190] on button "Yes / OK" at bounding box center [986, 194] width 45 height 10
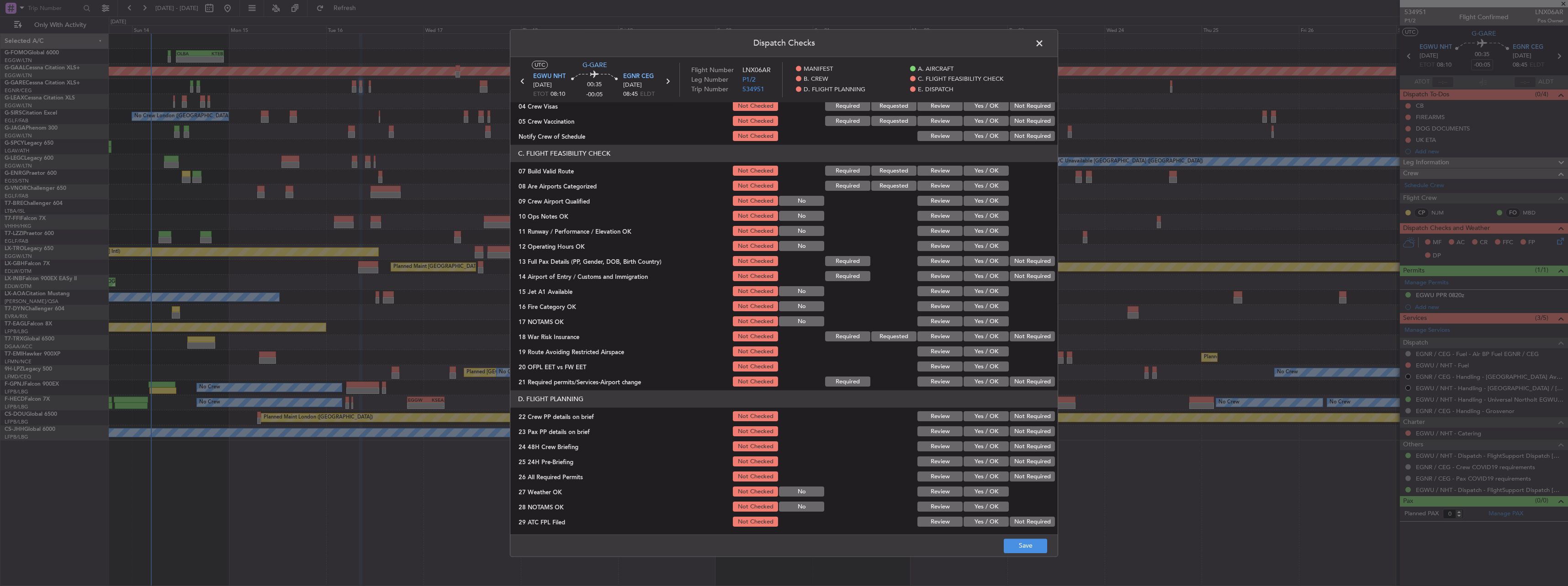
drag, startPoint x: 985, startPoint y: 173, endPoint x: 1000, endPoint y: 203, distance: 33.5
click at [986, 173] on button "Yes / OK" at bounding box center [986, 171] width 45 height 10
click at [991, 225] on div "Yes / OK" at bounding box center [985, 231] width 46 height 13
click at [987, 218] on button "Yes / OK" at bounding box center [986, 216] width 45 height 10
click at [989, 230] on button "Yes / OK" at bounding box center [986, 232] width 45 height 10
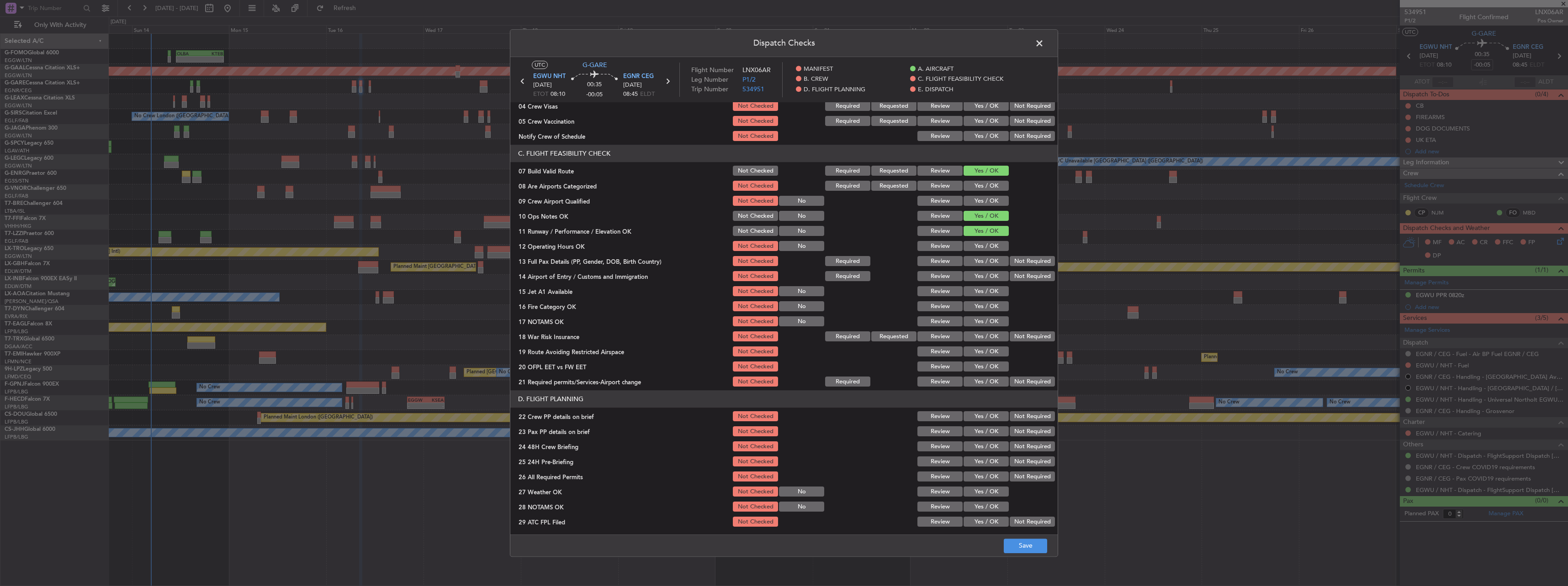
drag, startPoint x: 983, startPoint y: 238, endPoint x: 983, endPoint y: 245, distance: 7.0
click at [983, 245] on section "C. FLIGHT FEASIBILITY CHECK 07 Build Valid Route Not Checked Required Requested…" at bounding box center [784, 267] width 547 height 243
click at [985, 245] on button "Yes / OK" at bounding box center [986, 247] width 45 height 10
drag, startPoint x: 987, startPoint y: 256, endPoint x: 998, endPoint y: 274, distance: 21.1
click at [987, 257] on button "Yes / OK" at bounding box center [986, 261] width 45 height 10
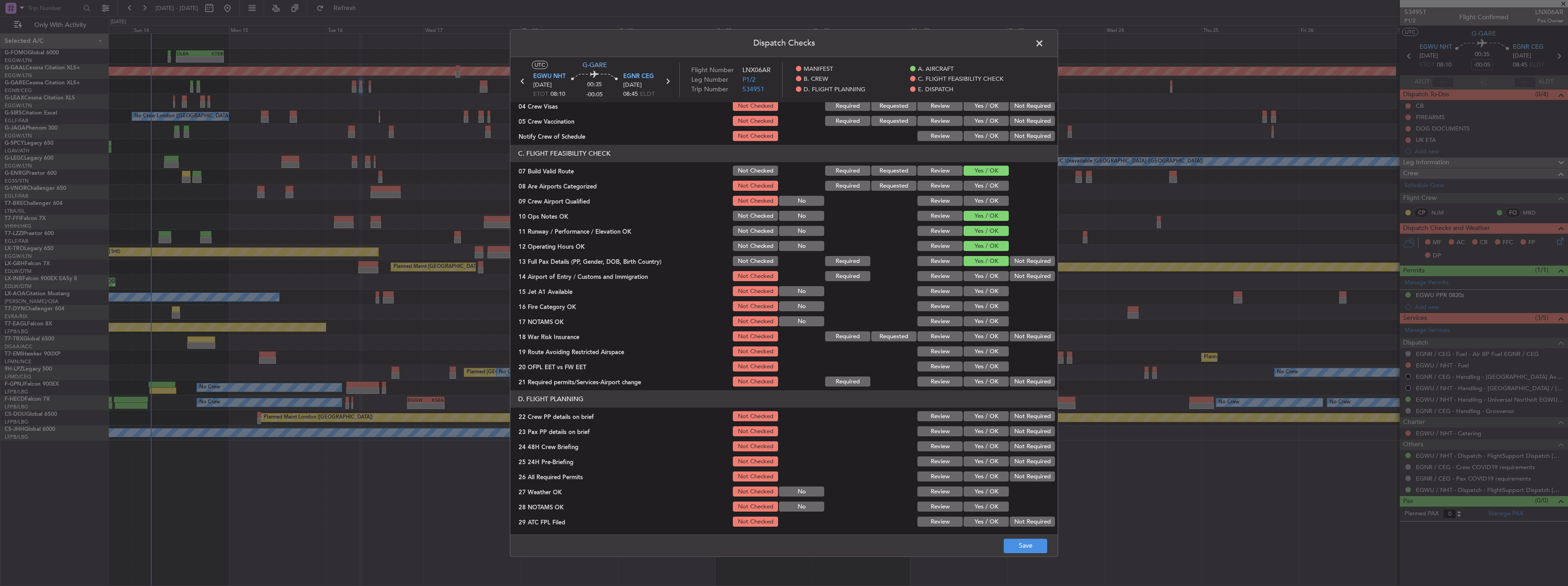
click at [999, 276] on button "Yes / OK" at bounding box center [986, 277] width 45 height 10
click at [989, 299] on section "C. FLIGHT FEASIBILITY CHECK 07 Build Valid Route Not Checked Required Requested…" at bounding box center [784, 267] width 547 height 243
click at [989, 290] on button "Yes / OK" at bounding box center [986, 292] width 45 height 10
click at [988, 306] on button "Yes / OK" at bounding box center [986, 307] width 45 height 10
click at [990, 320] on button "Yes / OK" at bounding box center [986, 322] width 45 height 10
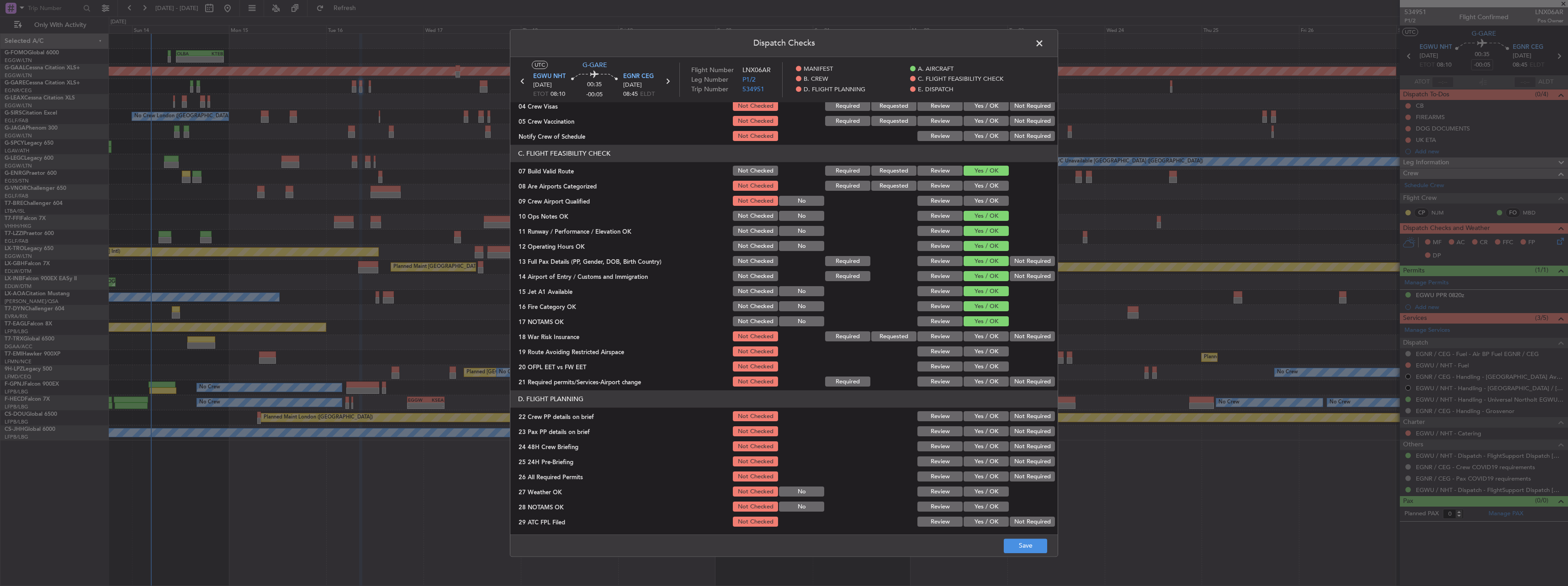
click at [1021, 339] on button "Not Required" at bounding box center [1032, 337] width 45 height 10
click at [987, 352] on button "Yes / OK" at bounding box center [986, 352] width 45 height 10
click at [983, 369] on button "Yes / OK" at bounding box center [986, 367] width 45 height 10
click at [983, 385] on button "Yes / OK" at bounding box center [986, 382] width 45 height 10
click at [988, 421] on button "Yes / OK" at bounding box center [986, 417] width 45 height 10
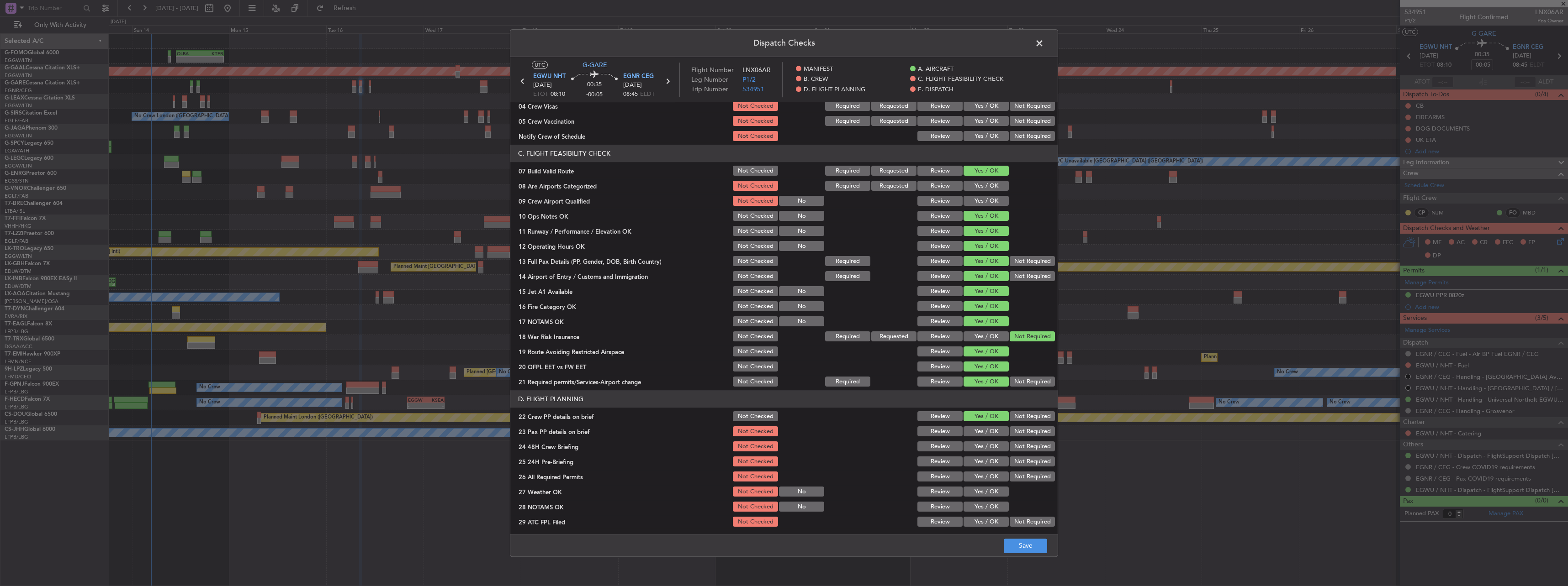
click at [988, 430] on button "Yes / OK" at bounding box center [986, 432] width 45 height 10
drag, startPoint x: 994, startPoint y: 440, endPoint x: 1000, endPoint y: 446, distance: 8.5
click at [995, 441] on div "Yes / OK" at bounding box center [985, 447] width 46 height 13
click at [998, 446] on button "Yes / OK" at bounding box center [986, 447] width 45 height 10
drag, startPoint x: 1008, startPoint y: 458, endPoint x: 1012, endPoint y: 461, distance: 5.0
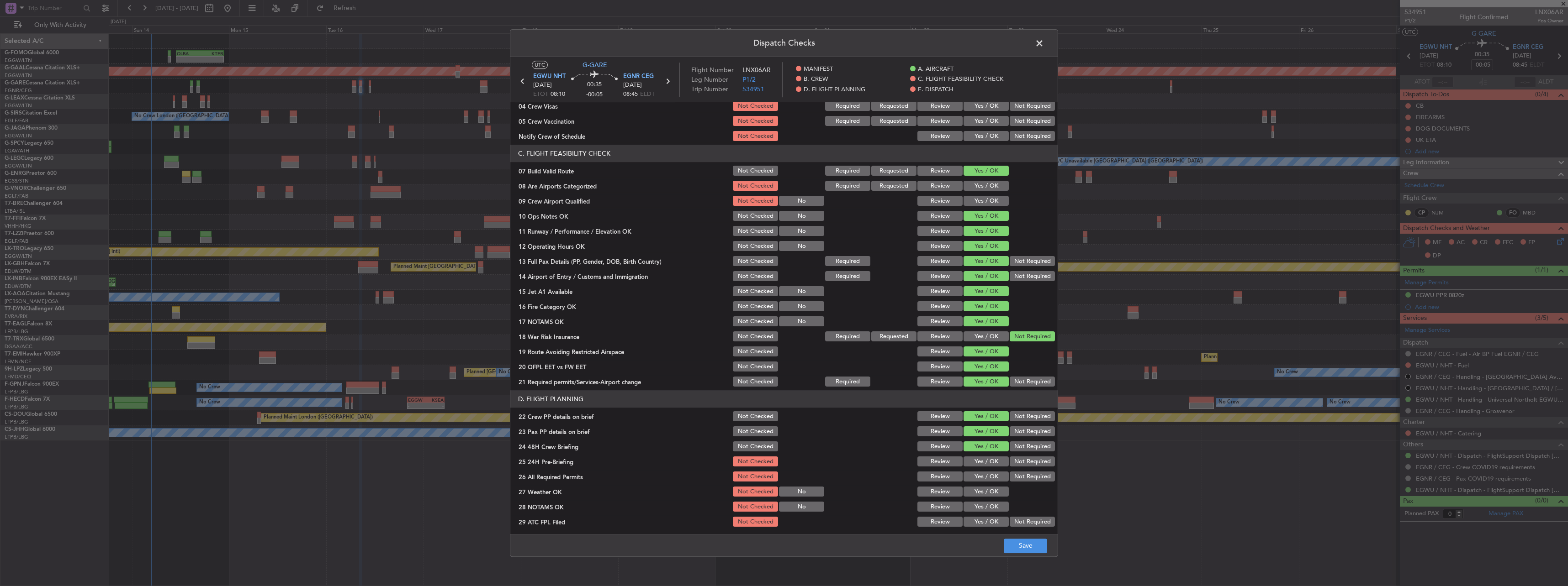
click at [1009, 459] on button "Not Required" at bounding box center [1032, 462] width 45 height 10
click at [1047, 544] on footer "Save" at bounding box center [784, 545] width 547 height 22
click at [1041, 545] on button "Save" at bounding box center [1025, 545] width 43 height 15
click at [1044, 44] on span at bounding box center [1044, 46] width 0 height 18
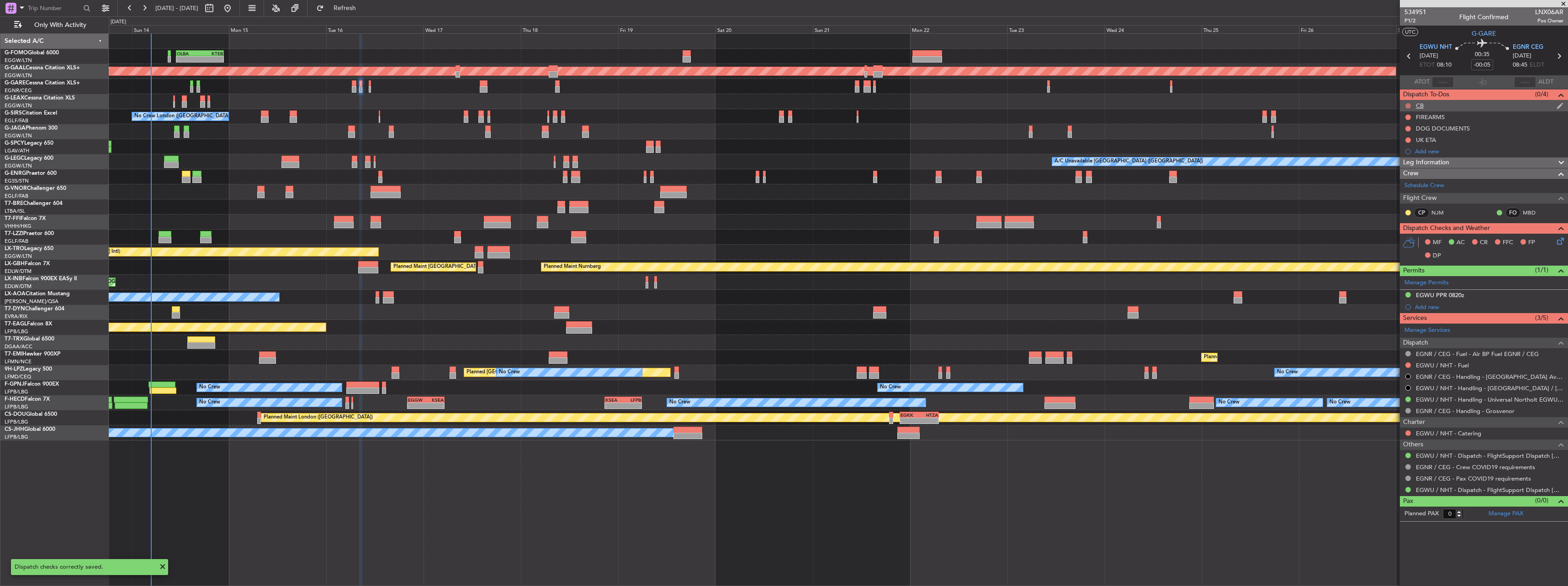
click at [1407, 104] on button at bounding box center [1408, 106] width 6 height 6
click at [1402, 146] on span "Completed" at bounding box center [1411, 146] width 30 height 9
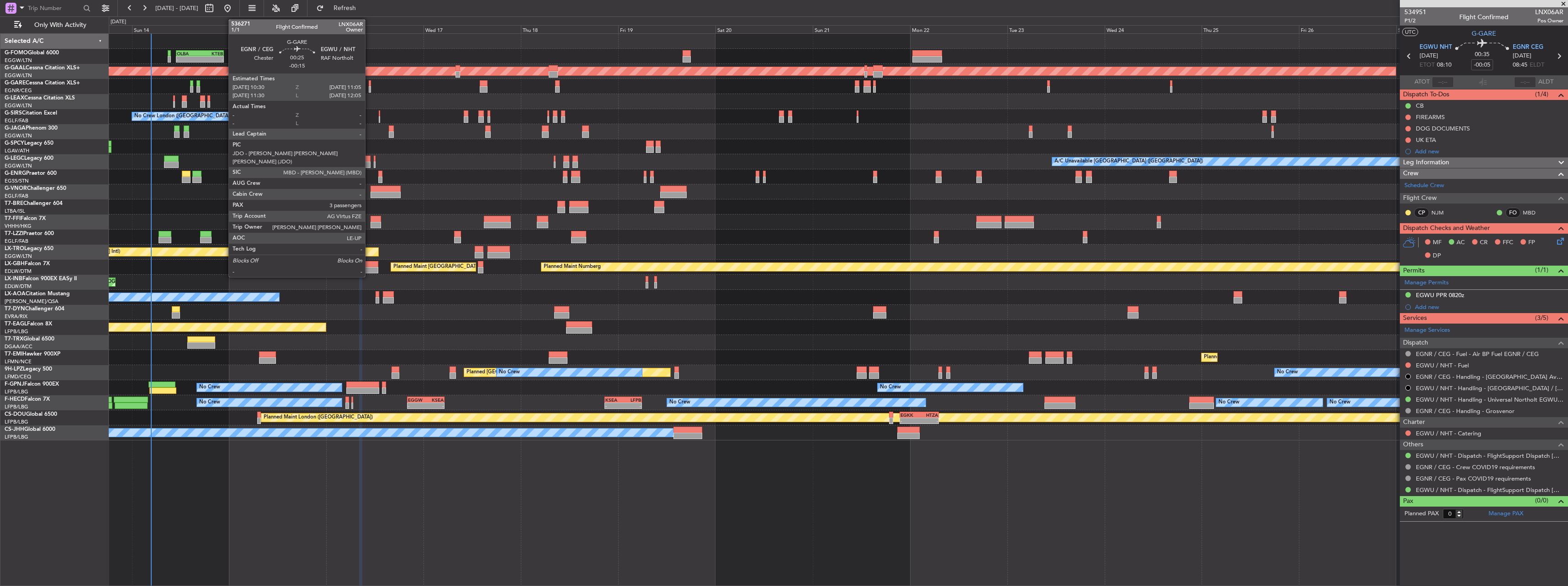
click at [369, 86] on div at bounding box center [370, 84] width 3 height 6
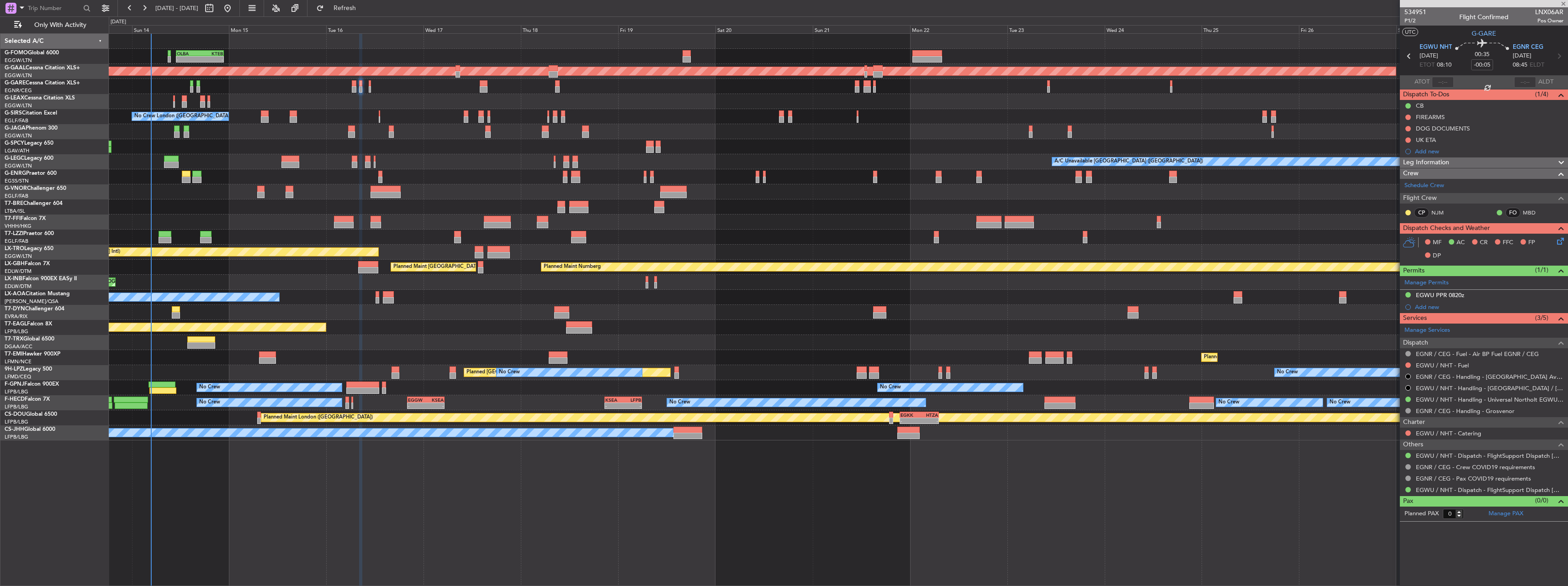
type input "-00:15"
type input "3"
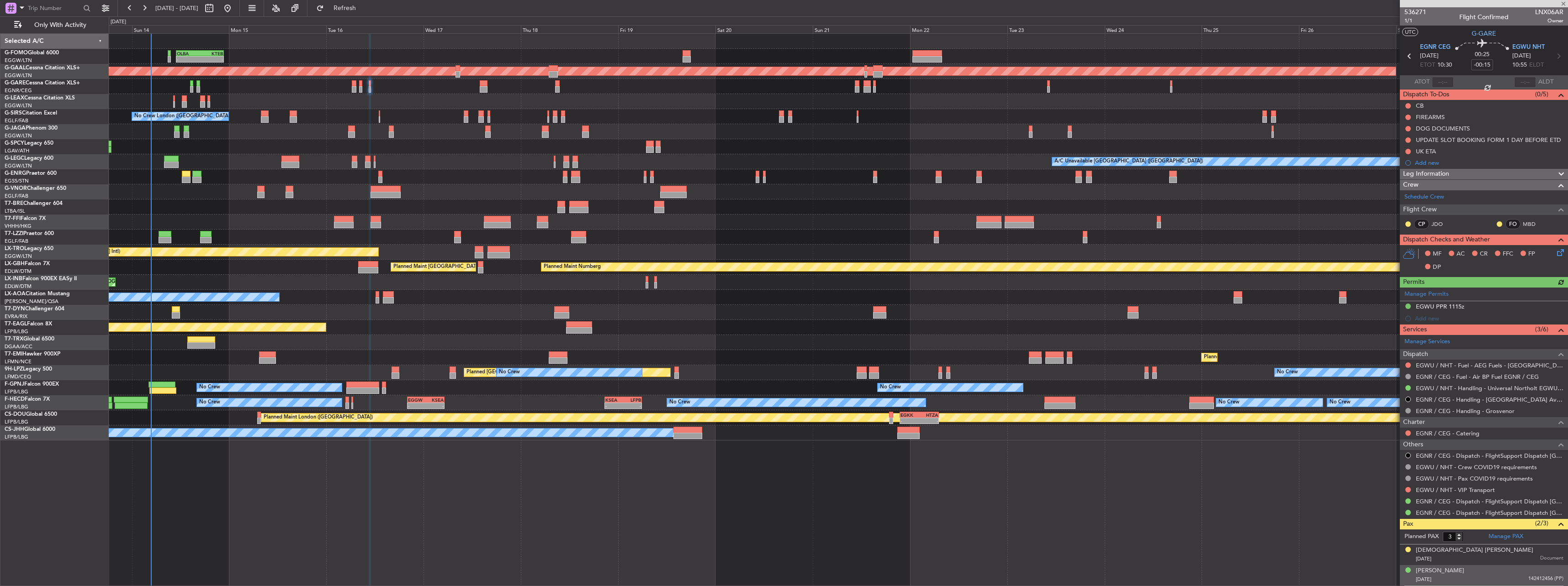
click at [1555, 254] on icon at bounding box center [1558, 250] width 7 height 7
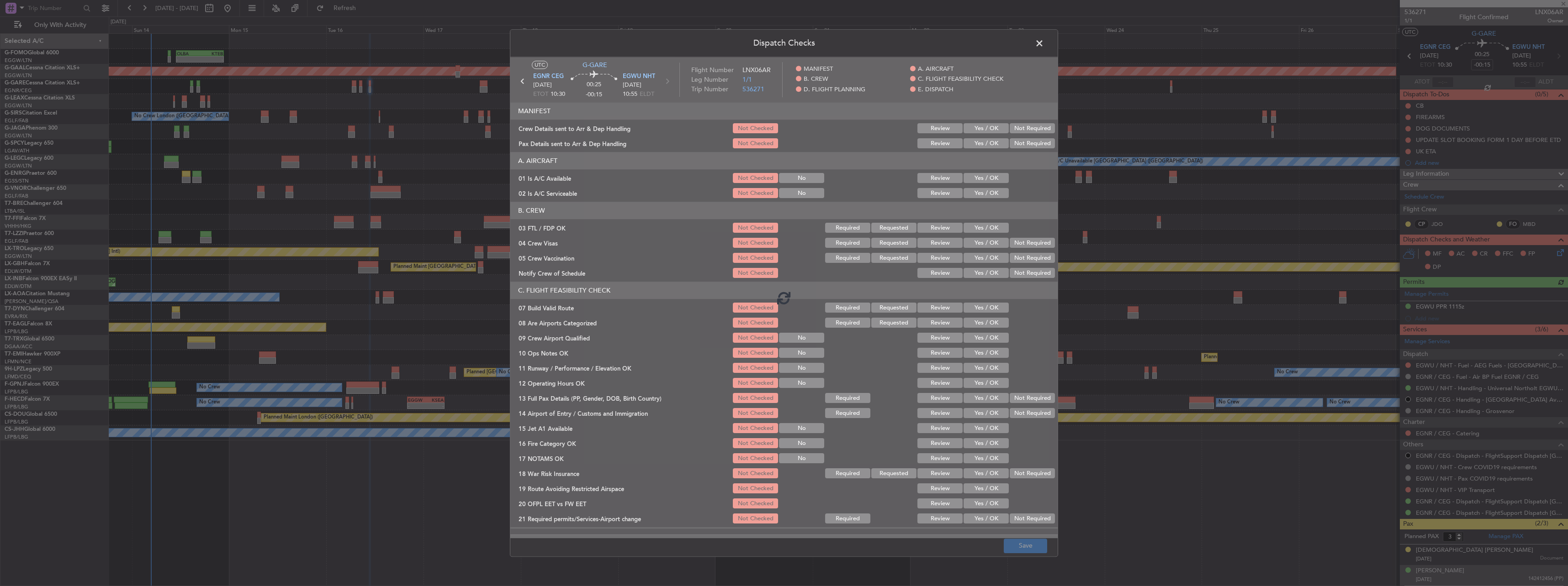
click at [981, 175] on div at bounding box center [784, 298] width 547 height 481
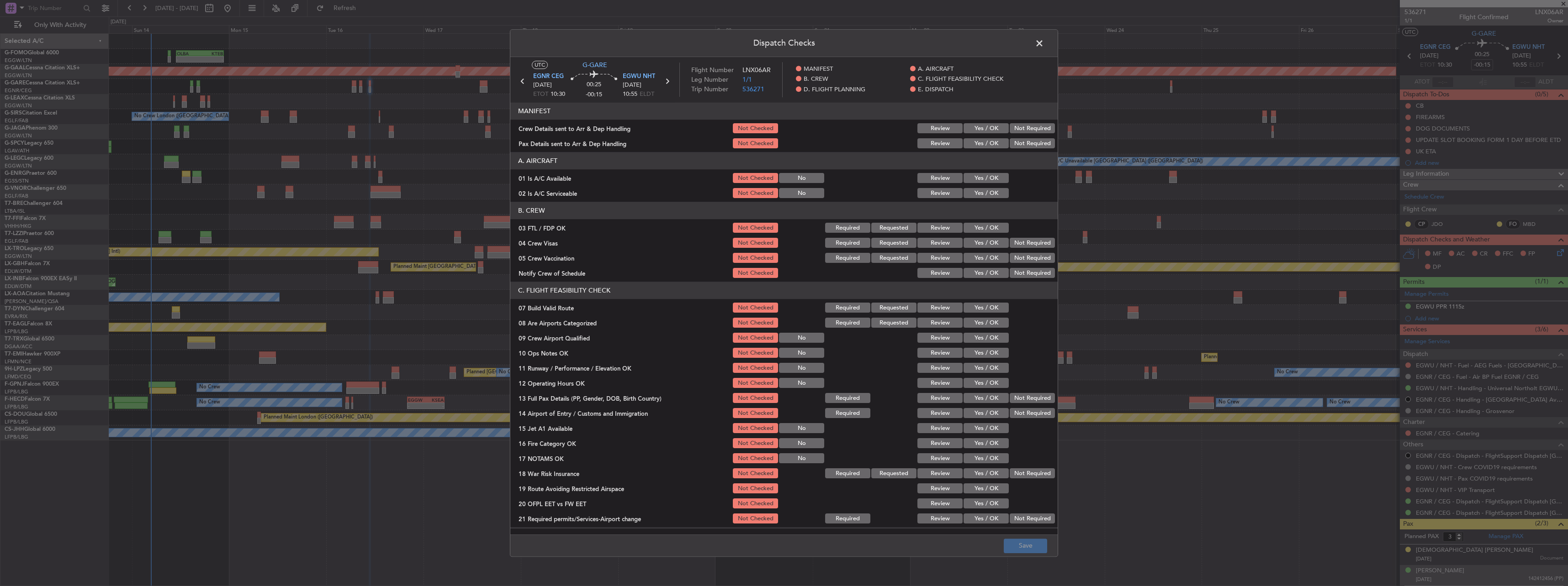
click at [985, 183] on button "Yes / OK" at bounding box center [986, 178] width 45 height 10
click at [989, 203] on header "B. CREW" at bounding box center [784, 211] width 547 height 17
click at [988, 194] on button "Yes / OK" at bounding box center [986, 194] width 45 height 10
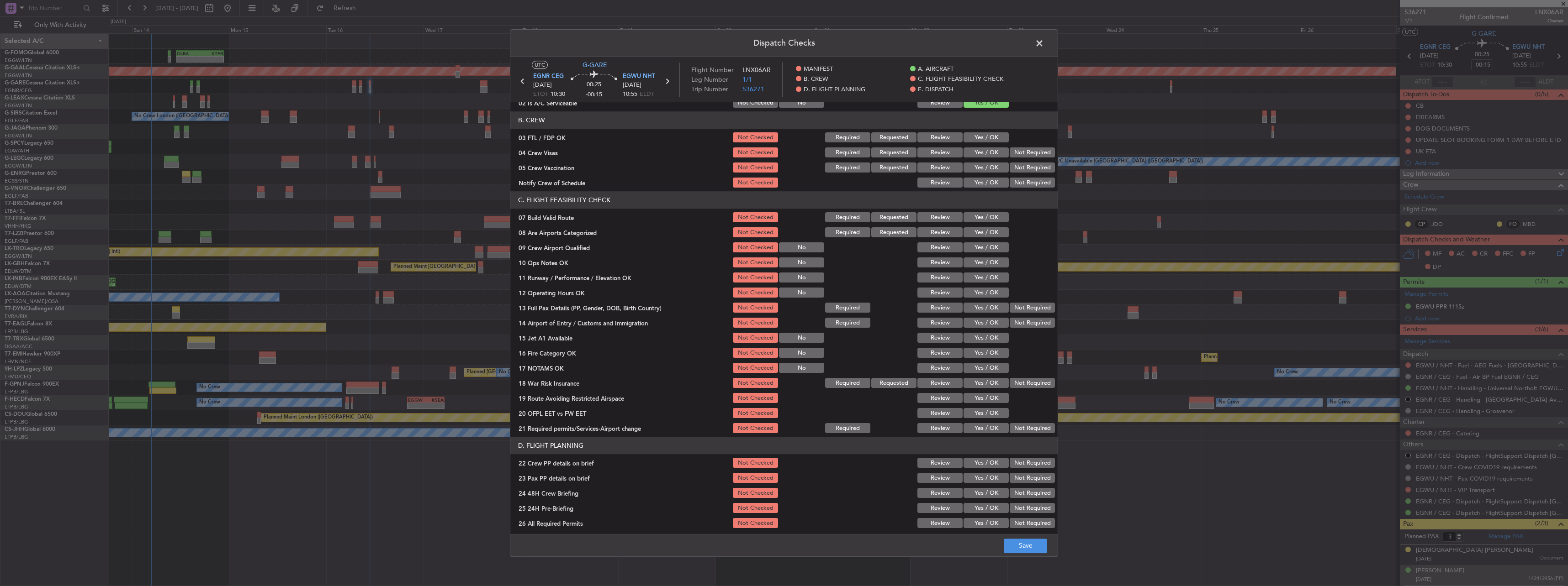
scroll to position [91, 0]
click at [1008, 217] on div at bounding box center [1031, 217] width 46 height 13
drag, startPoint x: 994, startPoint y: 220, endPoint x: 1023, endPoint y: 263, distance: 51.9
click at [1000, 226] on section "C. FLIGHT FEASIBILITY CHECK 07 Build Valid Route Not Checked Required Requested…" at bounding box center [784, 312] width 547 height 243
click at [971, 220] on button "Yes / OK" at bounding box center [986, 217] width 45 height 10
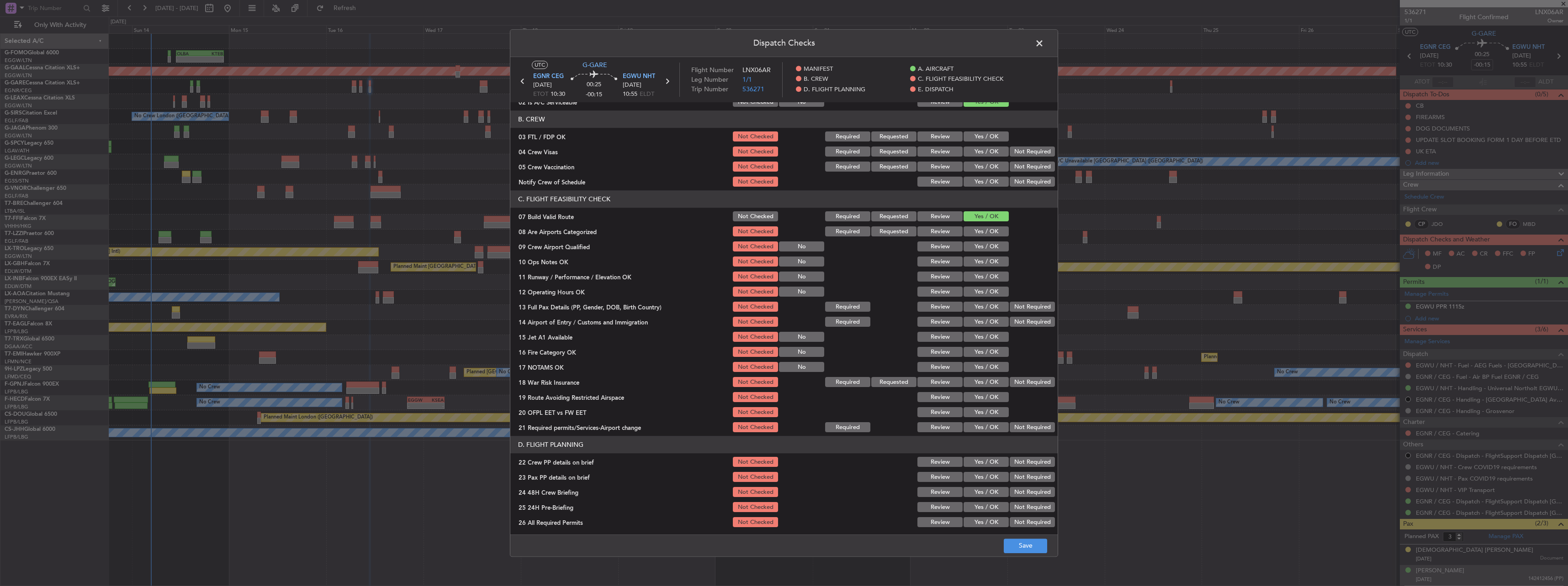
click at [982, 257] on button "Yes / OK" at bounding box center [986, 262] width 45 height 10
click at [987, 278] on button "Yes / OK" at bounding box center [986, 277] width 45 height 10
drag, startPoint x: 988, startPoint y: 285, endPoint x: 985, endPoint y: 295, distance: 10.4
click at [987, 286] on section "C. FLIGHT FEASIBILITY CHECK 07 Build Valid Route Not Checked Required Requested…" at bounding box center [784, 312] width 547 height 243
click at [985, 295] on button "Yes / OK" at bounding box center [986, 292] width 45 height 10
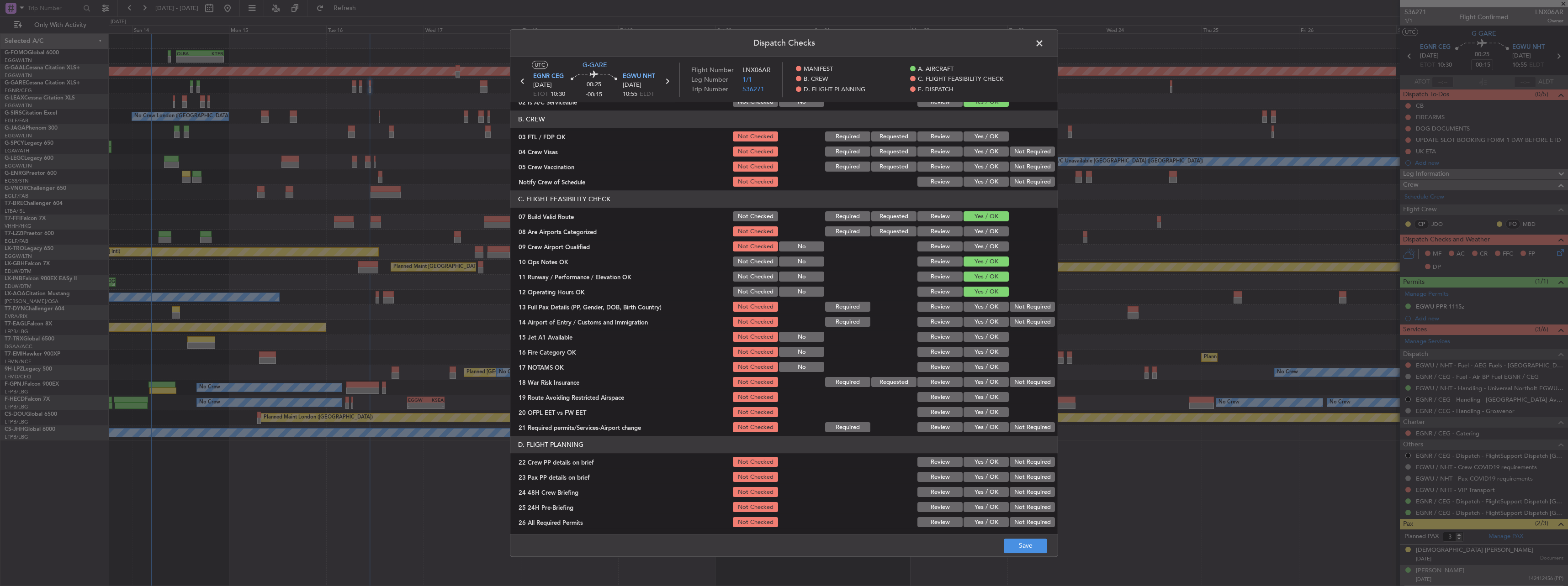
click at [991, 313] on div "Yes / OK" at bounding box center [985, 307] width 46 height 13
click at [987, 308] on button "Yes / OK" at bounding box center [986, 307] width 45 height 10
click at [989, 324] on button "Yes / OK" at bounding box center [986, 323] width 45 height 10
click at [981, 343] on div "Yes / OK" at bounding box center [985, 337] width 46 height 13
click at [978, 339] on button "Yes / OK" at bounding box center [986, 337] width 45 height 10
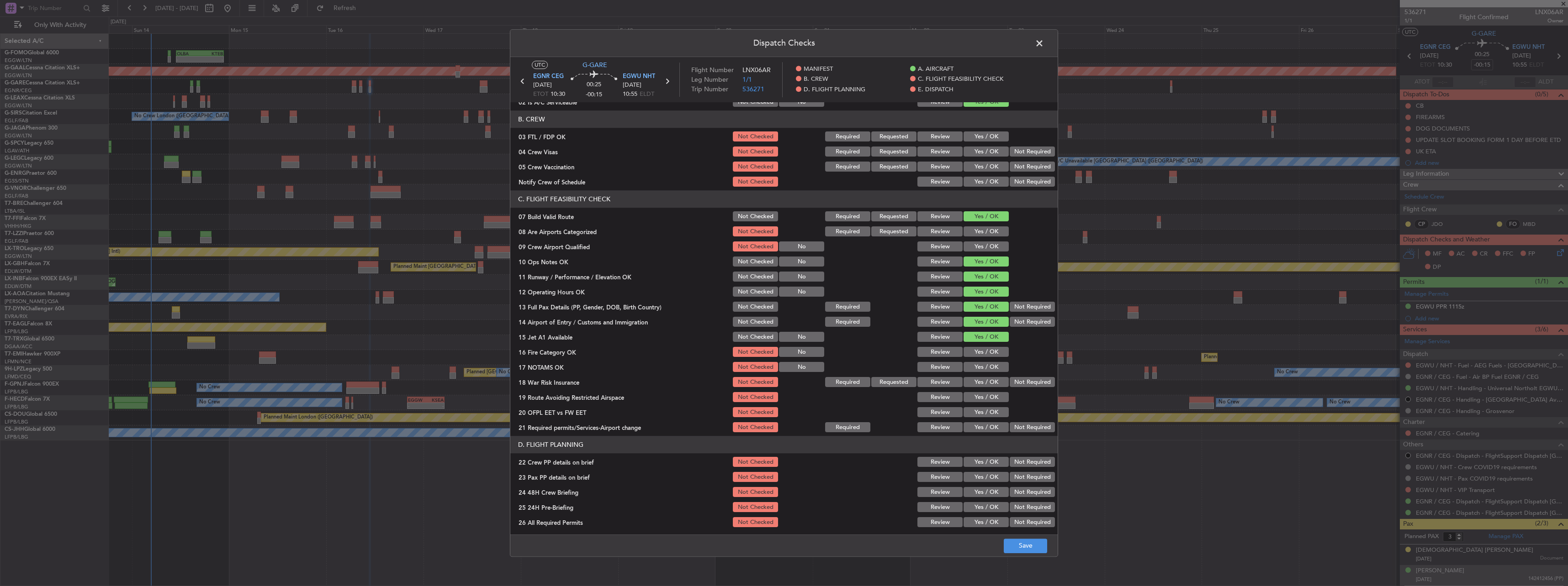
click at [963, 361] on div "Yes / OK" at bounding box center [985, 368] width 46 height 13
click at [969, 354] on button "Yes / OK" at bounding box center [986, 352] width 45 height 10
click at [969, 367] on button "Yes / OK" at bounding box center [986, 368] width 45 height 10
click at [972, 381] on button "Yes / OK" at bounding box center [986, 383] width 45 height 10
click at [976, 397] on button "Yes / OK" at bounding box center [986, 398] width 45 height 10
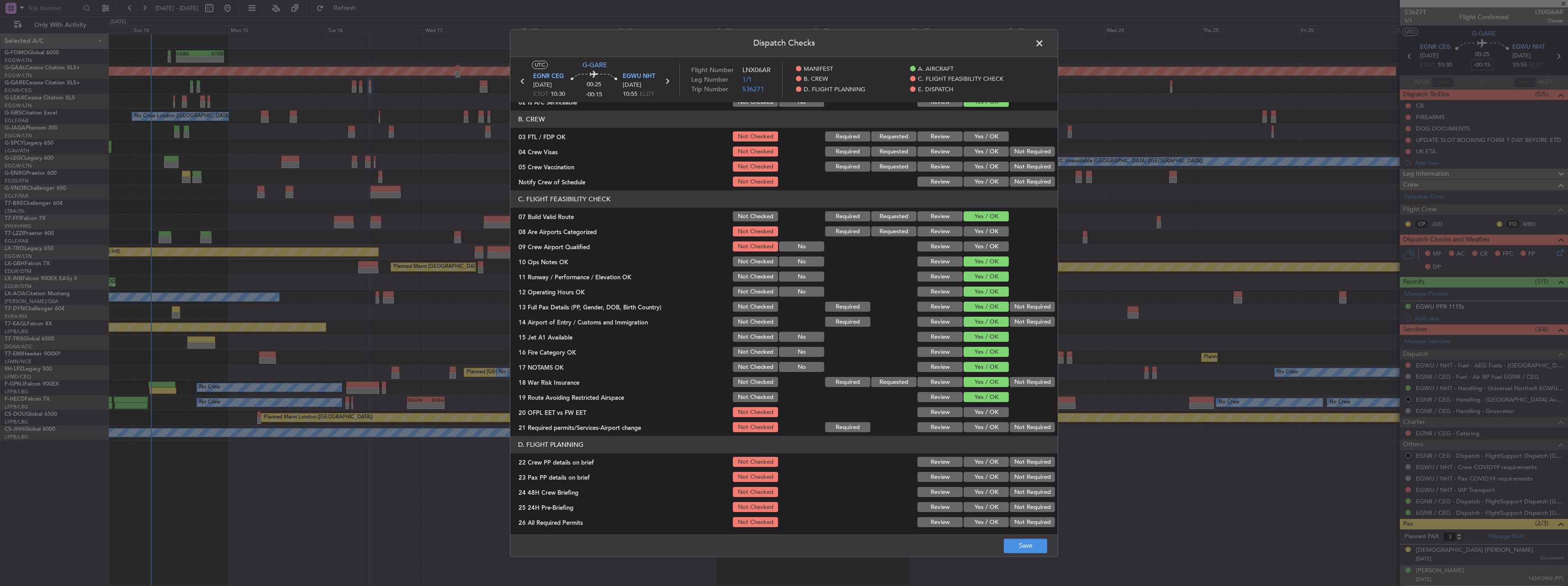
click at [980, 411] on button "Yes / OK" at bounding box center [986, 413] width 45 height 10
click at [1012, 428] on button "Not Required" at bounding box center [1032, 428] width 45 height 10
click at [1020, 386] on button "Not Required" at bounding box center [1032, 383] width 45 height 10
click at [991, 425] on button "Yes / OK" at bounding box center [986, 428] width 45 height 10
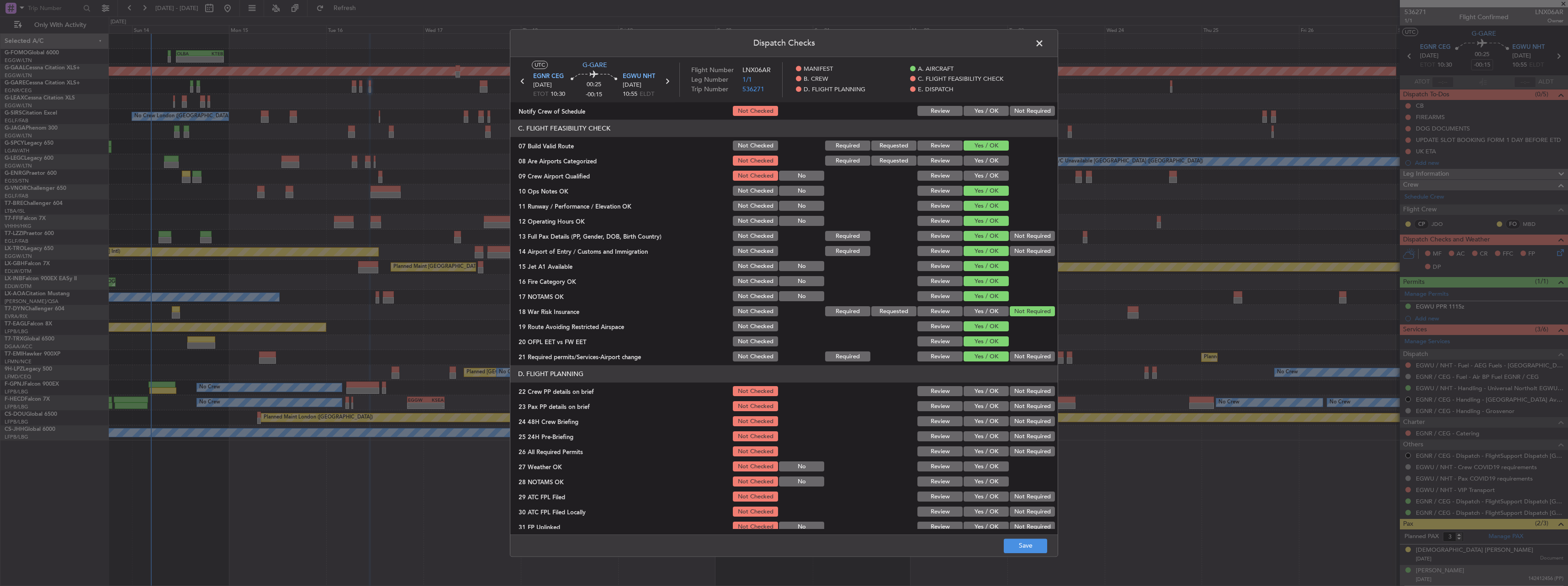
scroll to position [228, 0]
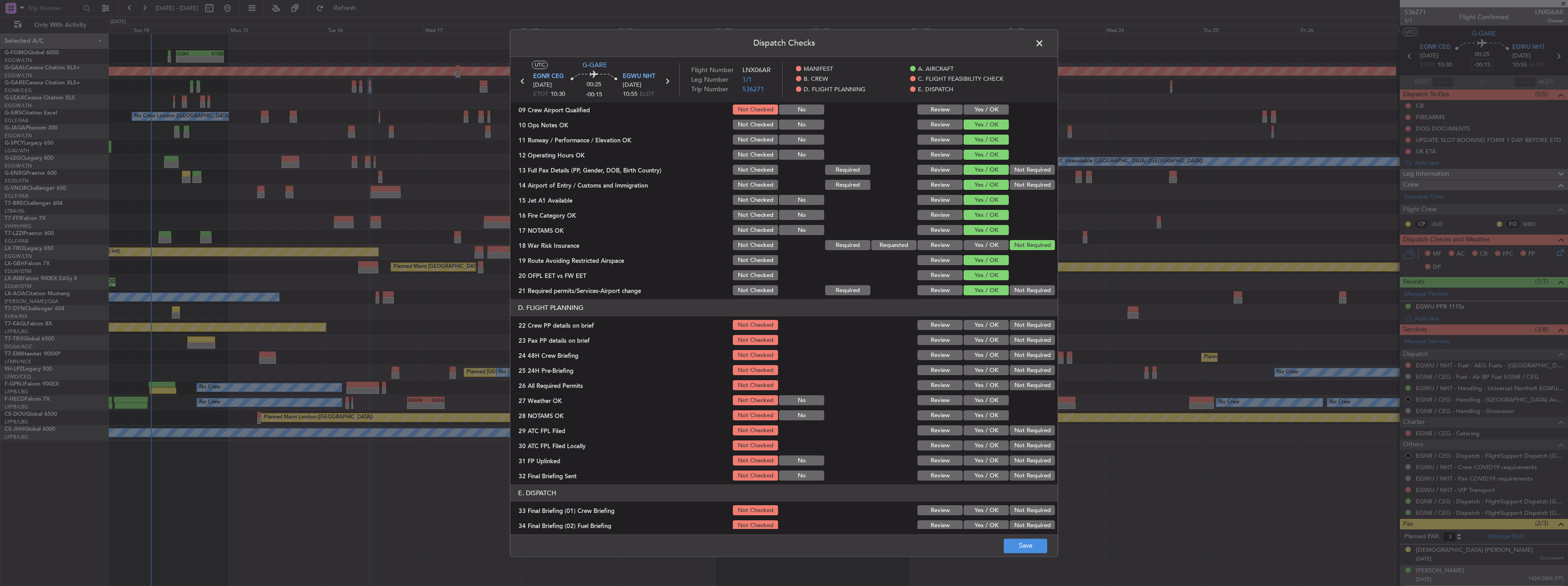
click at [970, 328] on button "Yes / OK" at bounding box center [986, 326] width 45 height 10
click at [977, 344] on button "Yes / OK" at bounding box center [986, 341] width 45 height 10
click at [994, 357] on button "Yes / OK" at bounding box center [986, 355] width 45 height 10
click at [1022, 363] on section "D. FLIGHT PLANNING 22 Crew PP details on brief Not Checked Review Yes / OK Not …" at bounding box center [784, 391] width 547 height 183
click at [1023, 370] on button "Not Required" at bounding box center [1032, 371] width 45 height 10
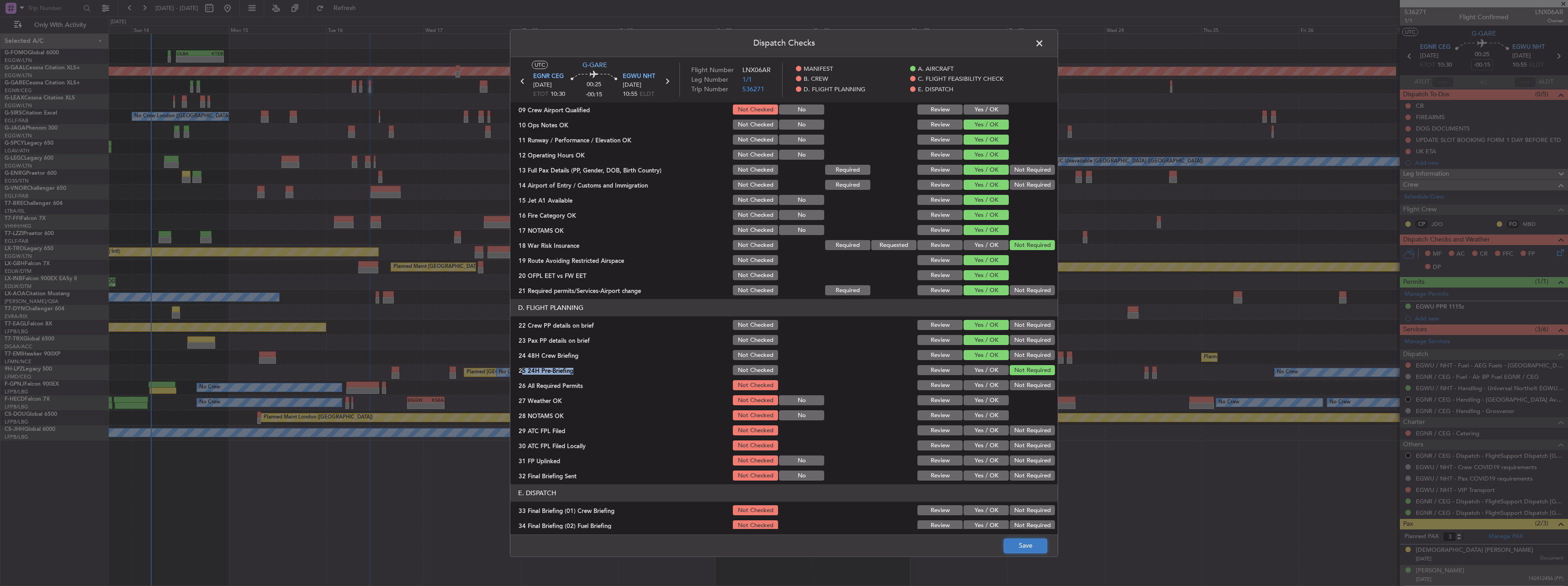
click at [1044, 551] on button "Save" at bounding box center [1025, 545] width 43 height 15
click at [1044, 39] on span at bounding box center [1044, 46] width 0 height 18
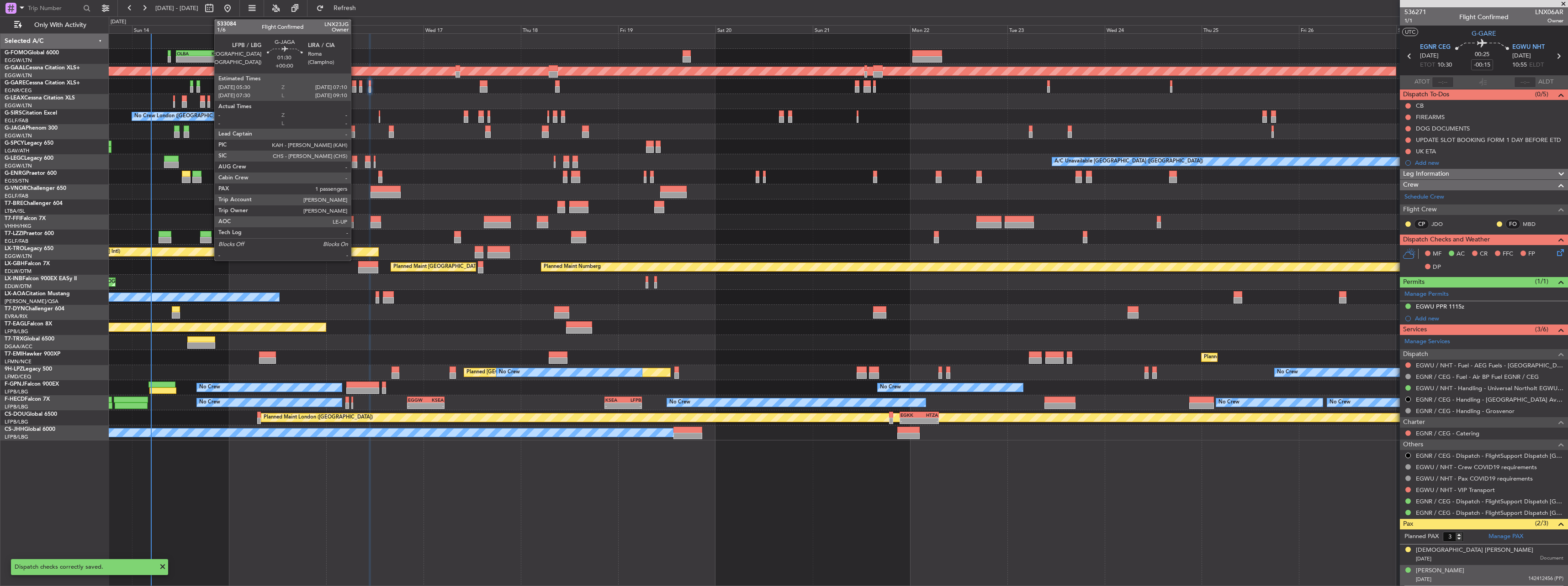
click at [355, 131] on div at bounding box center [351, 129] width 7 height 6
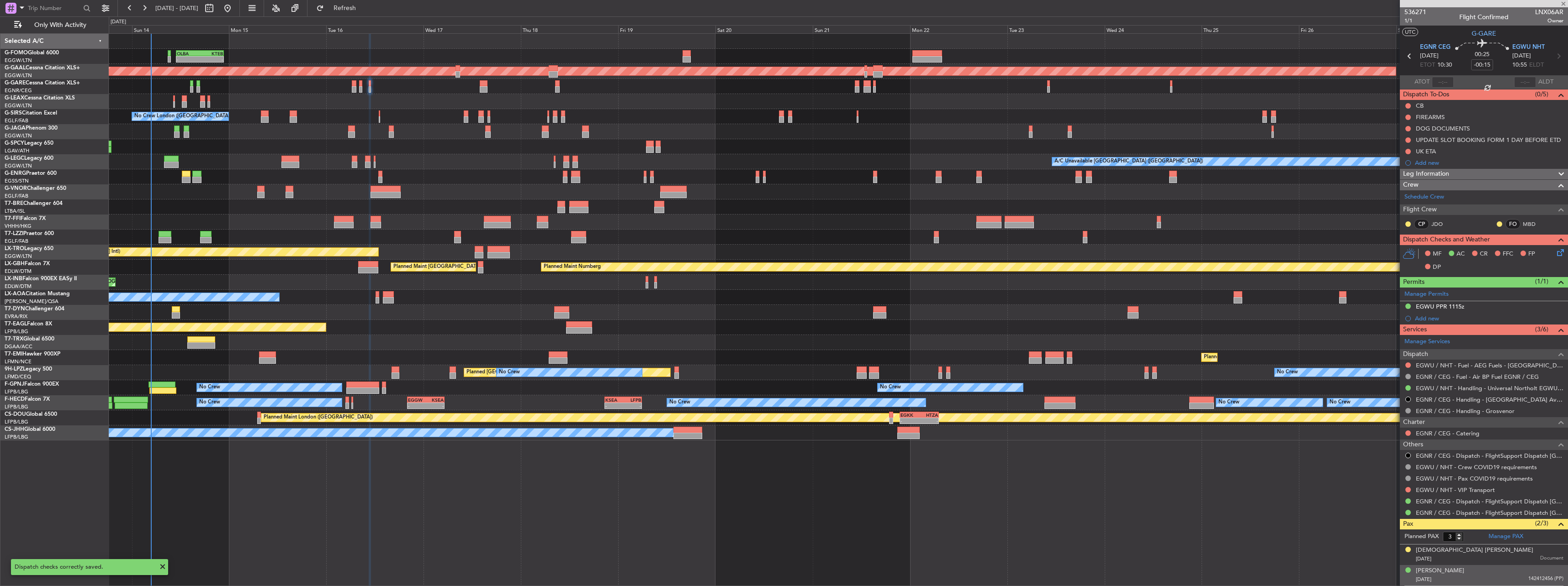
type input "1"
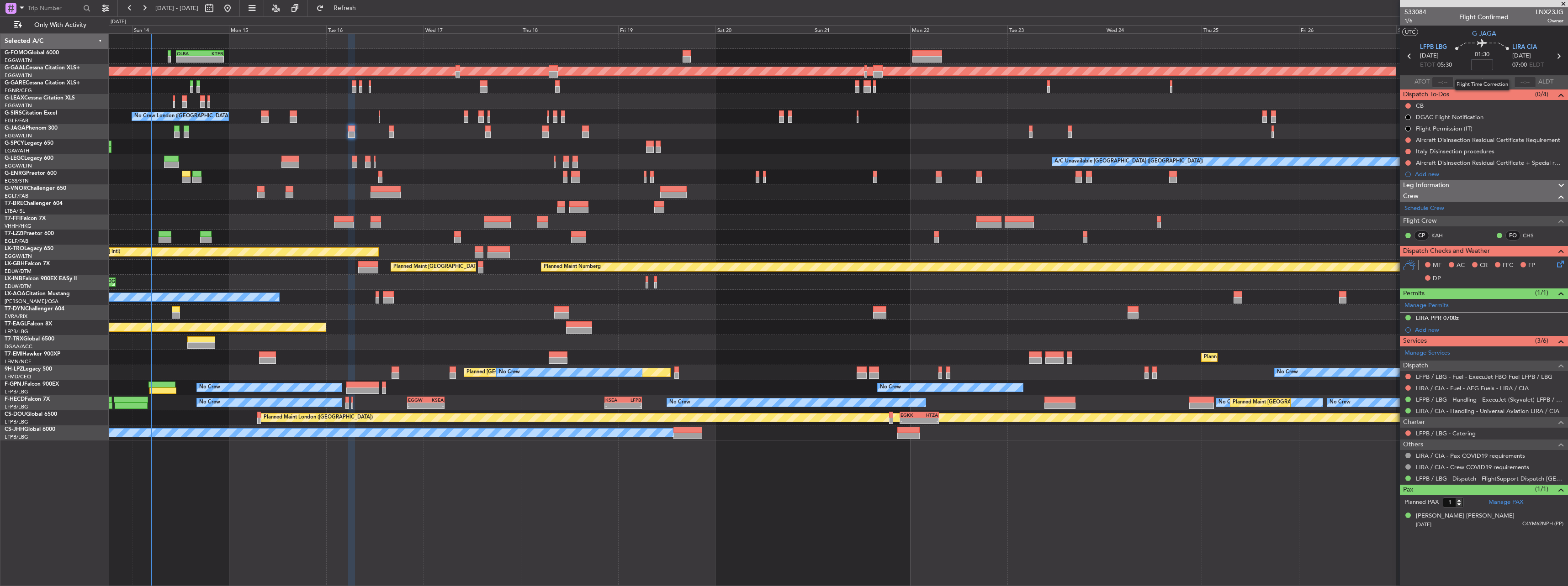
click at [1483, 59] on input at bounding box center [1482, 64] width 22 height 11
type input "+00:05"
click at [1451, 186] on div "Leg Information" at bounding box center [1484, 185] width 168 height 10
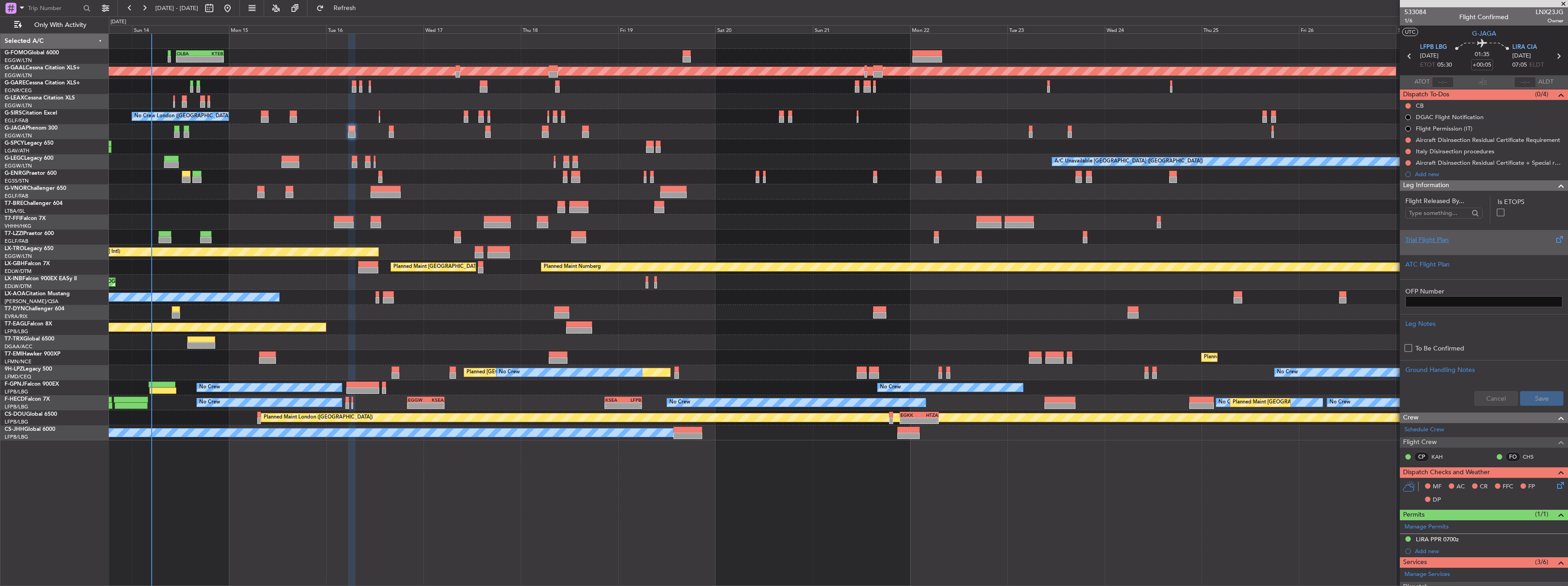
click at [1437, 241] on div "Trial Flight Plan" at bounding box center [1484, 240] width 157 height 10
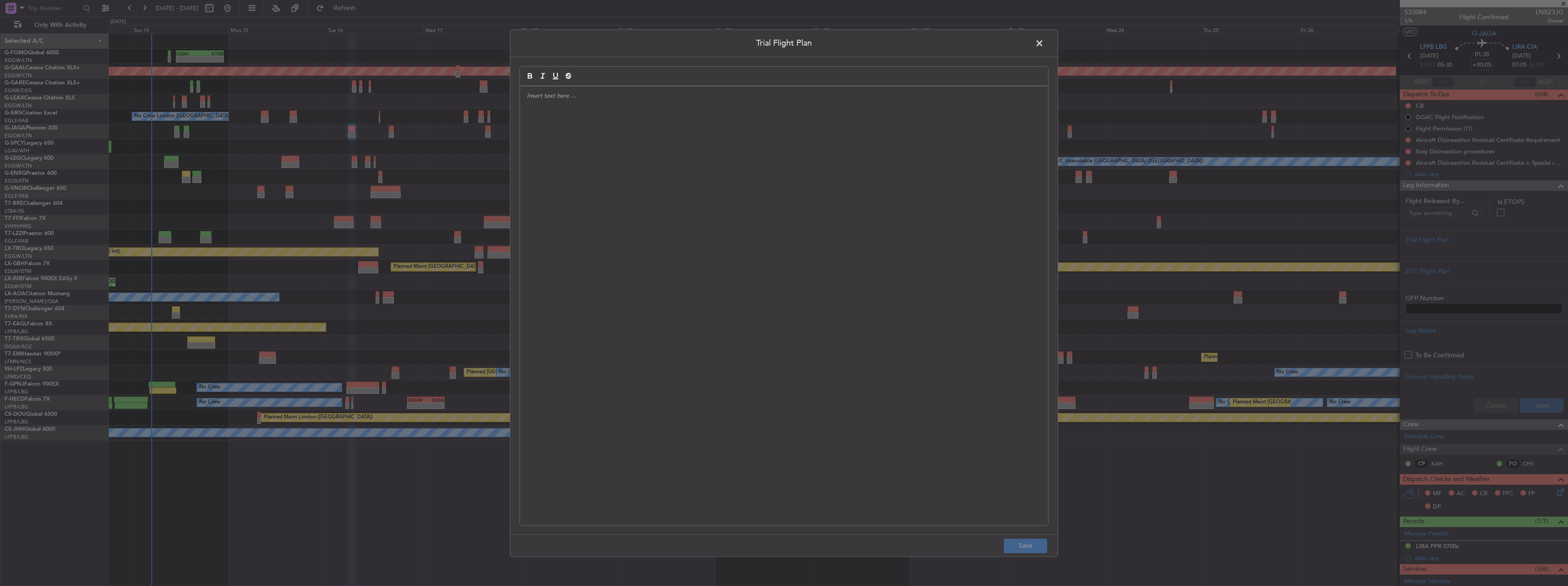
click at [711, 203] on div at bounding box center [784, 306] width 528 height 439
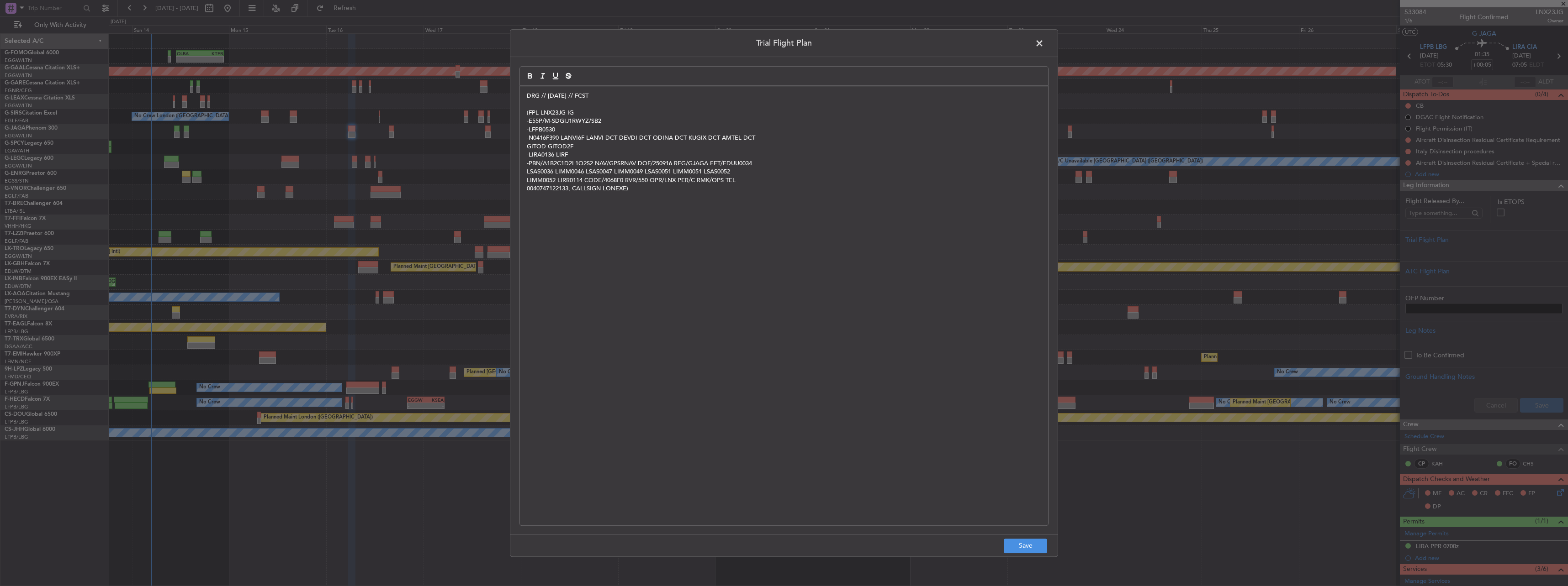
scroll to position [0, 0]
click at [1032, 545] on button "Save" at bounding box center [1025, 545] width 43 height 15
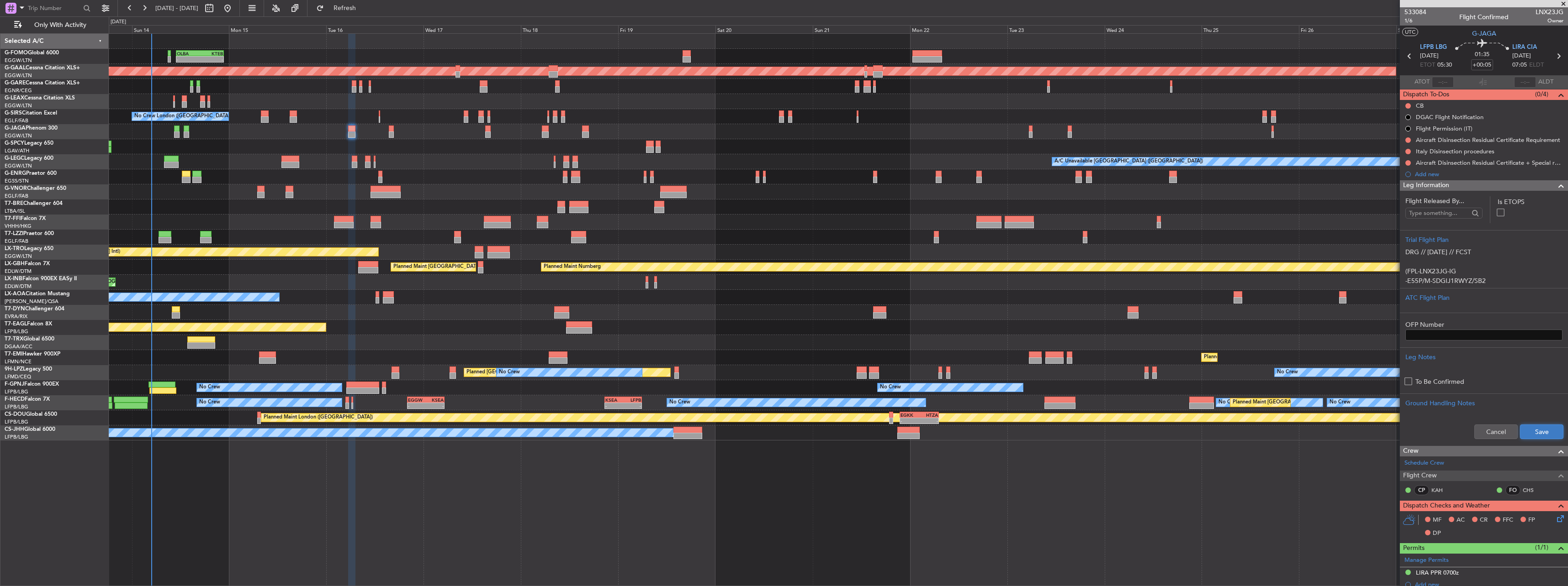
click at [1538, 424] on button "Save" at bounding box center [1541, 431] width 43 height 15
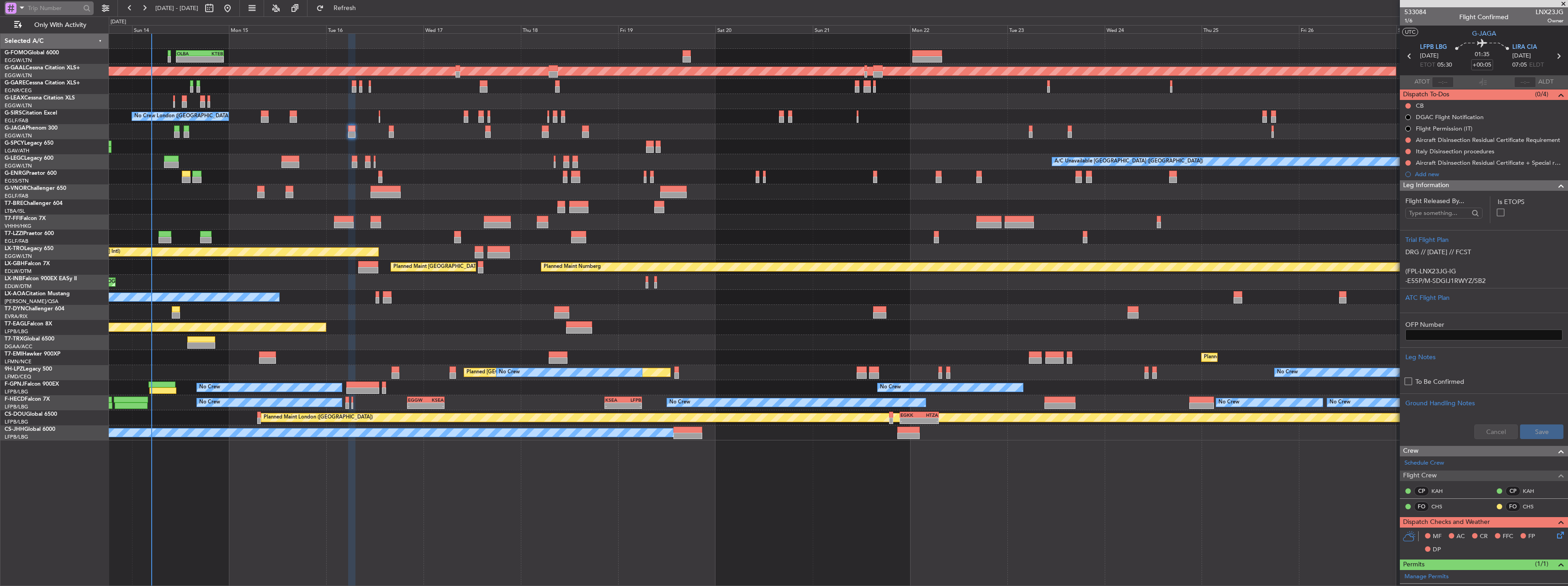
click at [8, 6] on div at bounding box center [11, 8] width 11 height 11
click at [28, 66] on div "Airport" at bounding box center [64, 73] width 117 height 17
click at [48, 4] on input "text" at bounding box center [54, 8] width 53 height 14
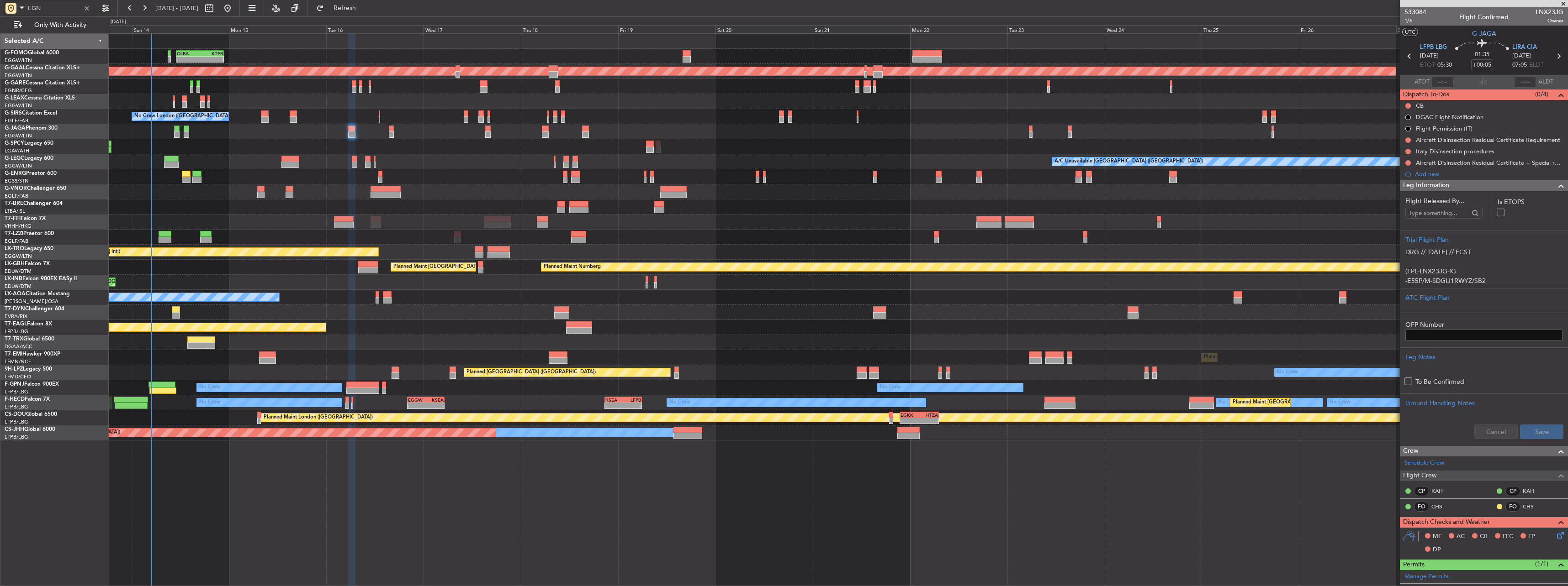
type input "EGNH"
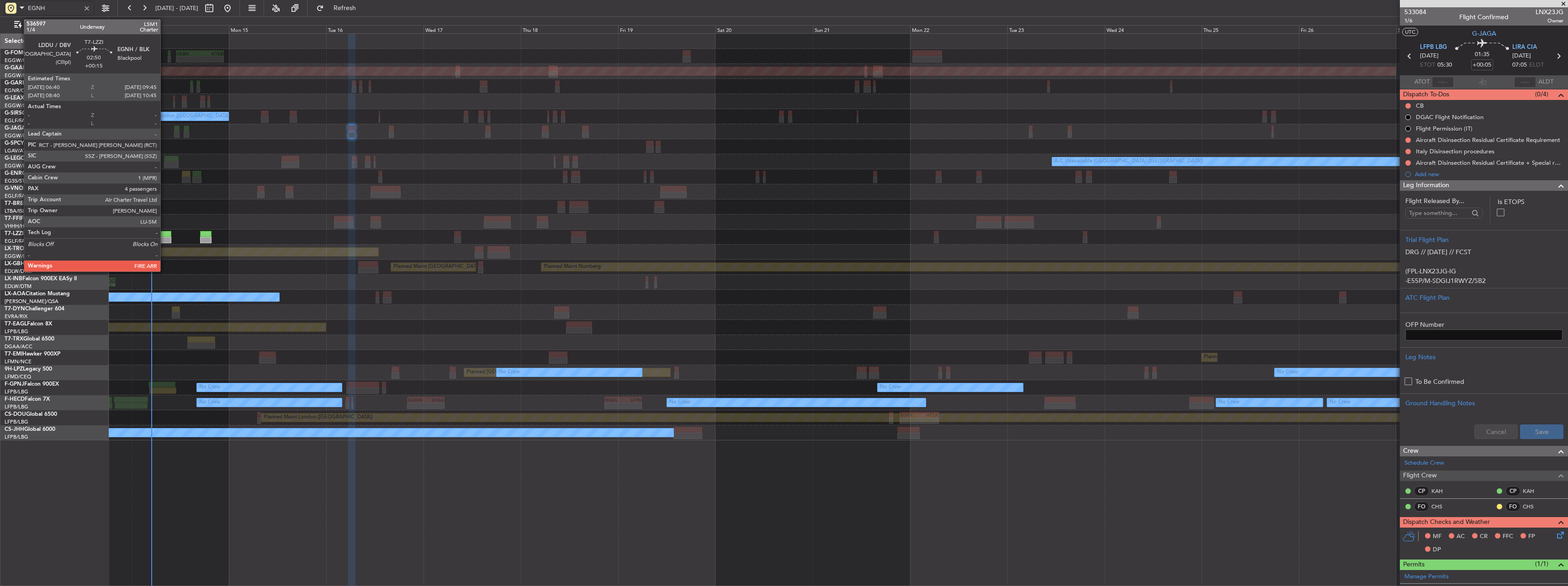
click at [164, 234] on div at bounding box center [165, 234] width 13 height 6
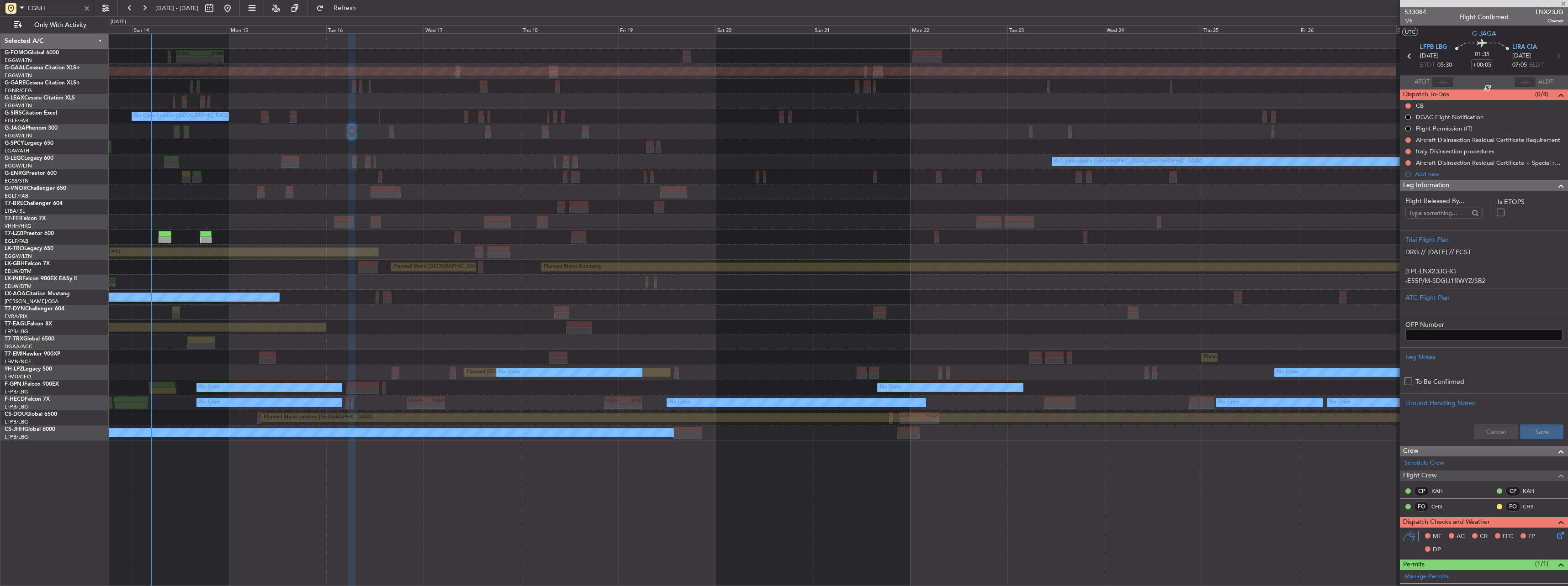
type input "+00:15"
type input "4"
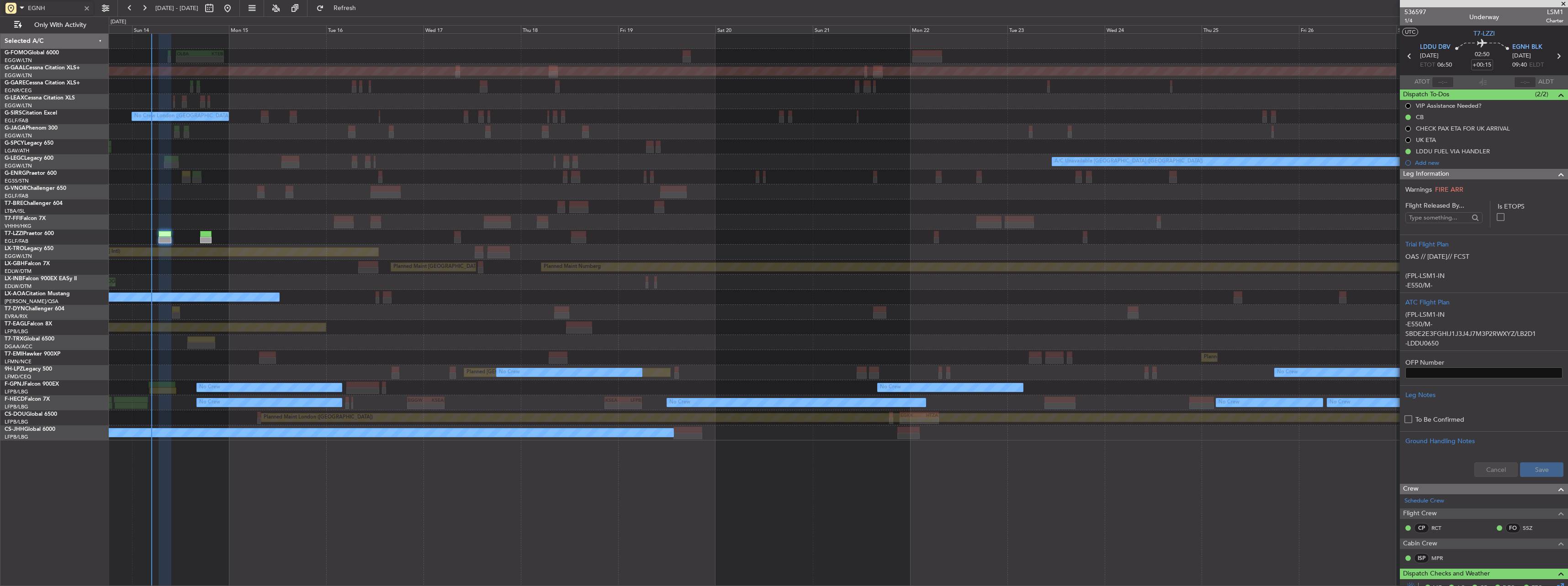
type input "EGNH"
click at [86, 14] on div "EGNH" at bounding box center [49, 8] width 89 height 14
click at [87, 10] on div at bounding box center [87, 8] width 10 height 10
